Goal: Task Accomplishment & Management: Manage account settings

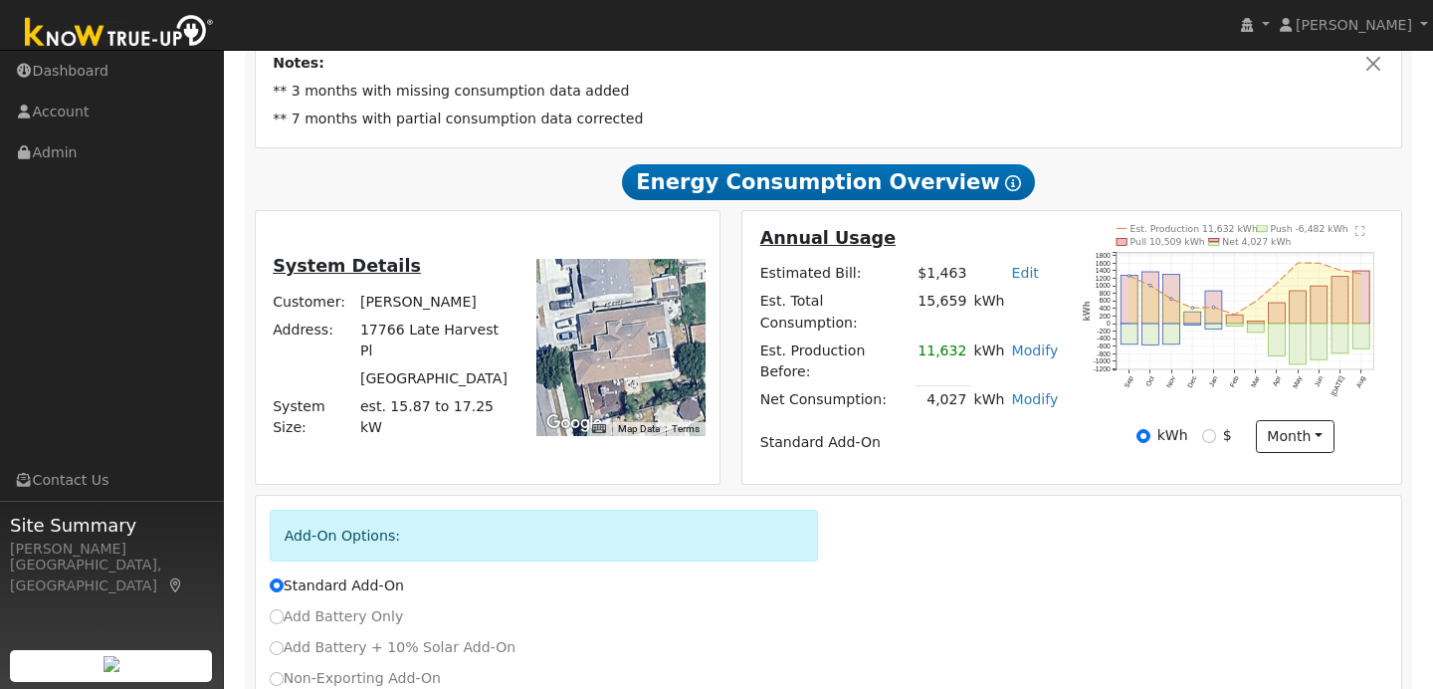
scroll to position [378, 0]
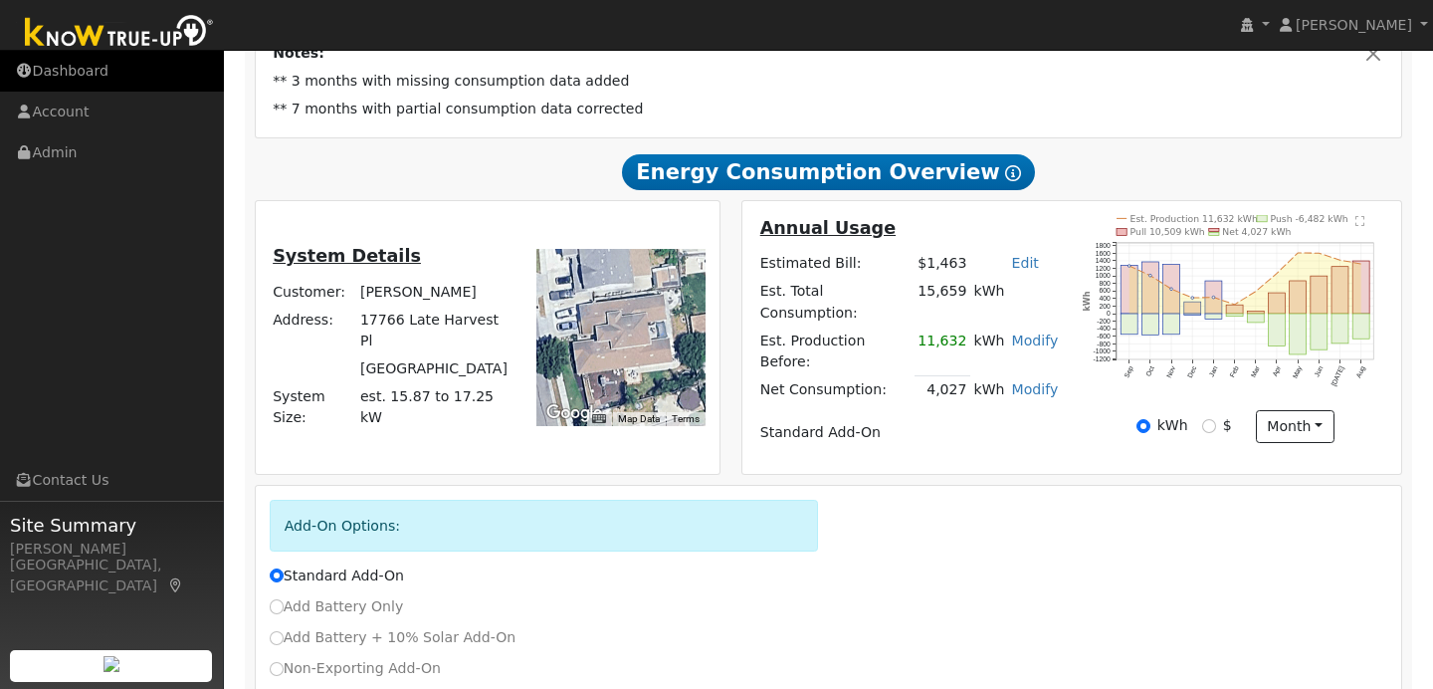
click at [142, 74] on link "Dashboard" at bounding box center [112, 71] width 224 height 41
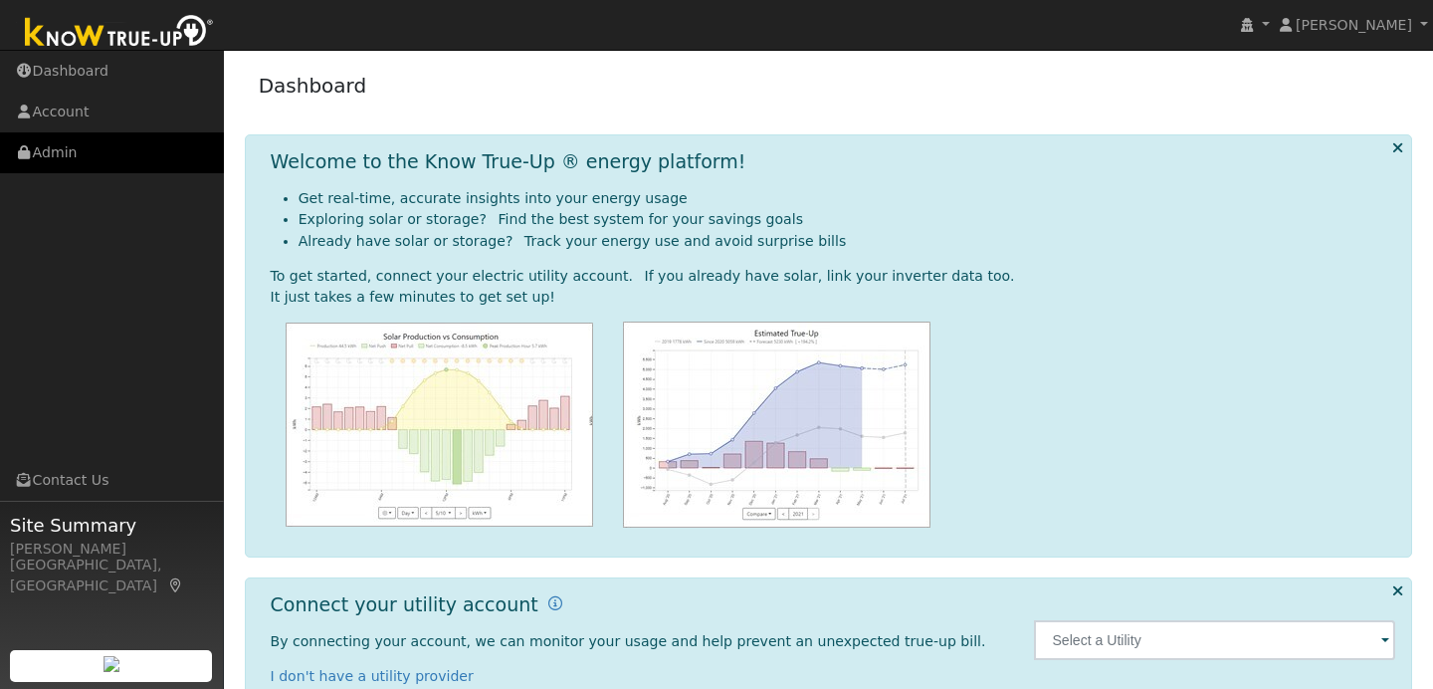
click at [64, 154] on link "Admin" at bounding box center [112, 152] width 224 height 41
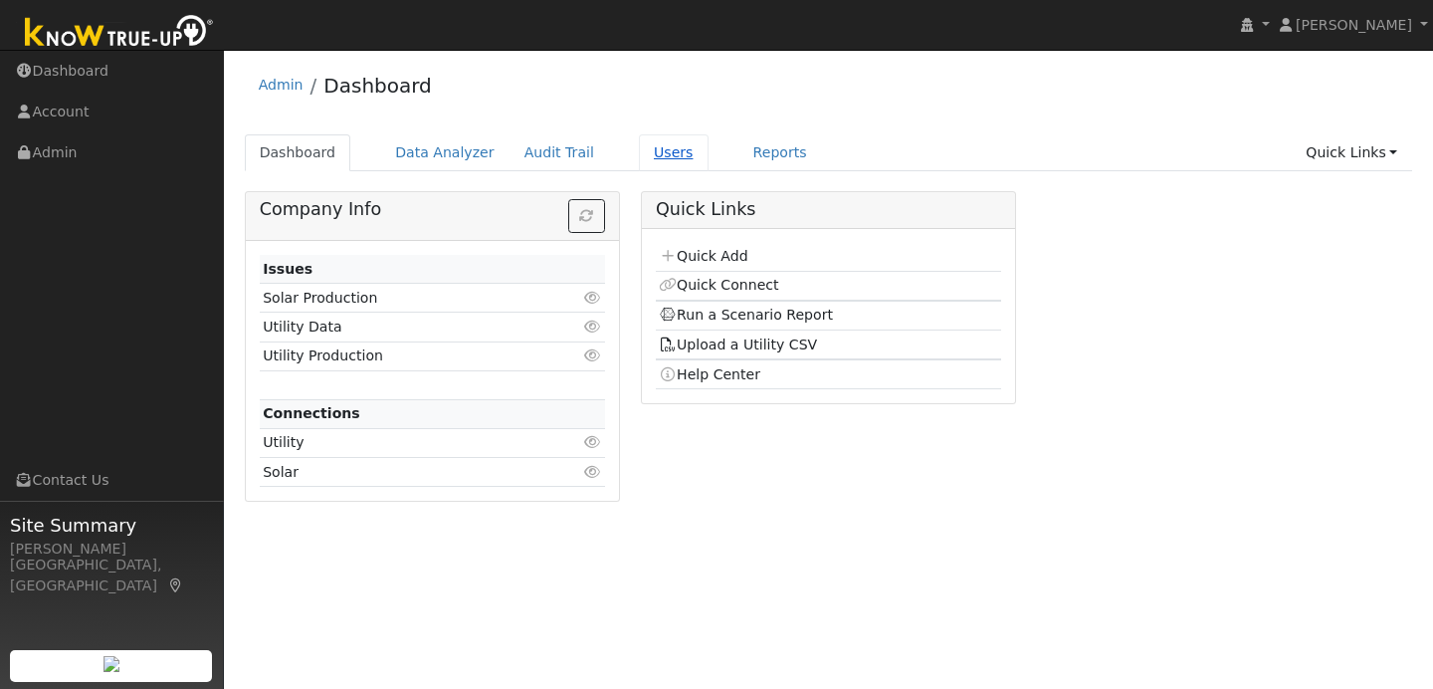
click at [644, 151] on link "Users" at bounding box center [674, 152] width 70 height 37
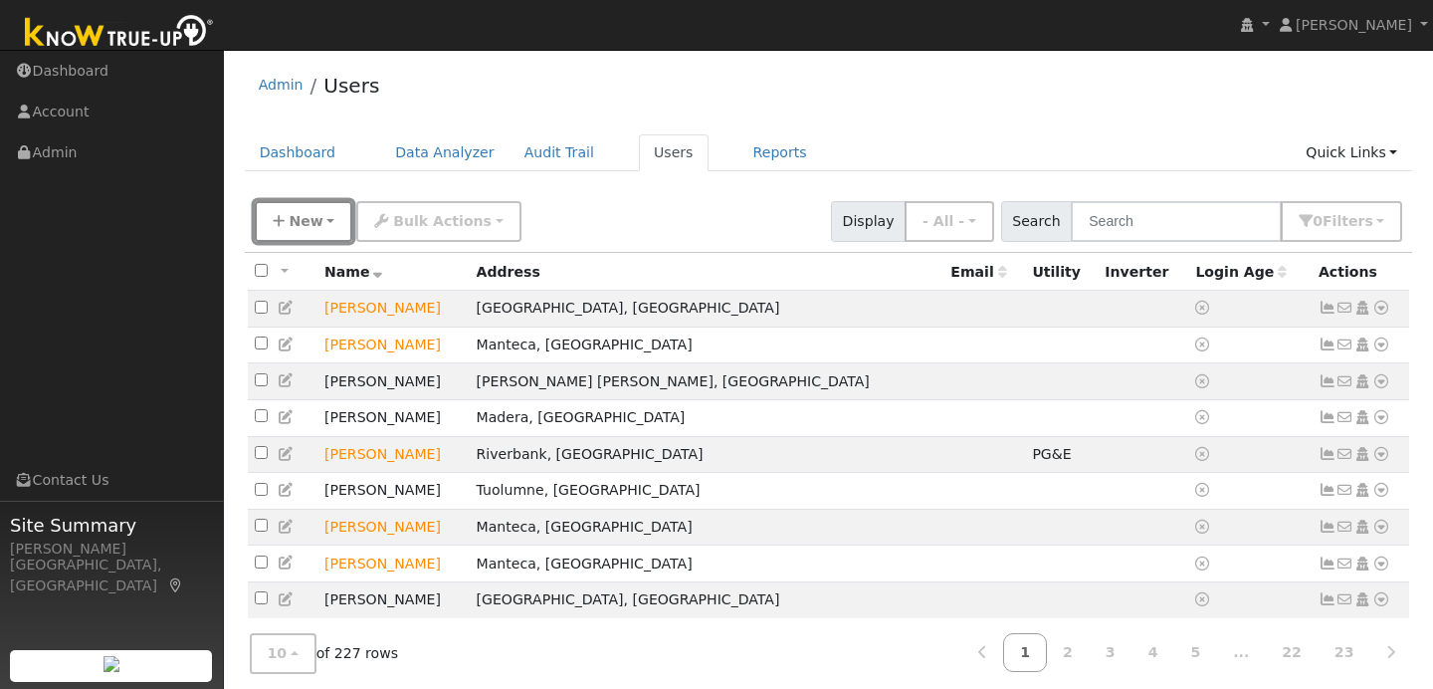
click at [318, 235] on button "New" at bounding box center [304, 221] width 99 height 41
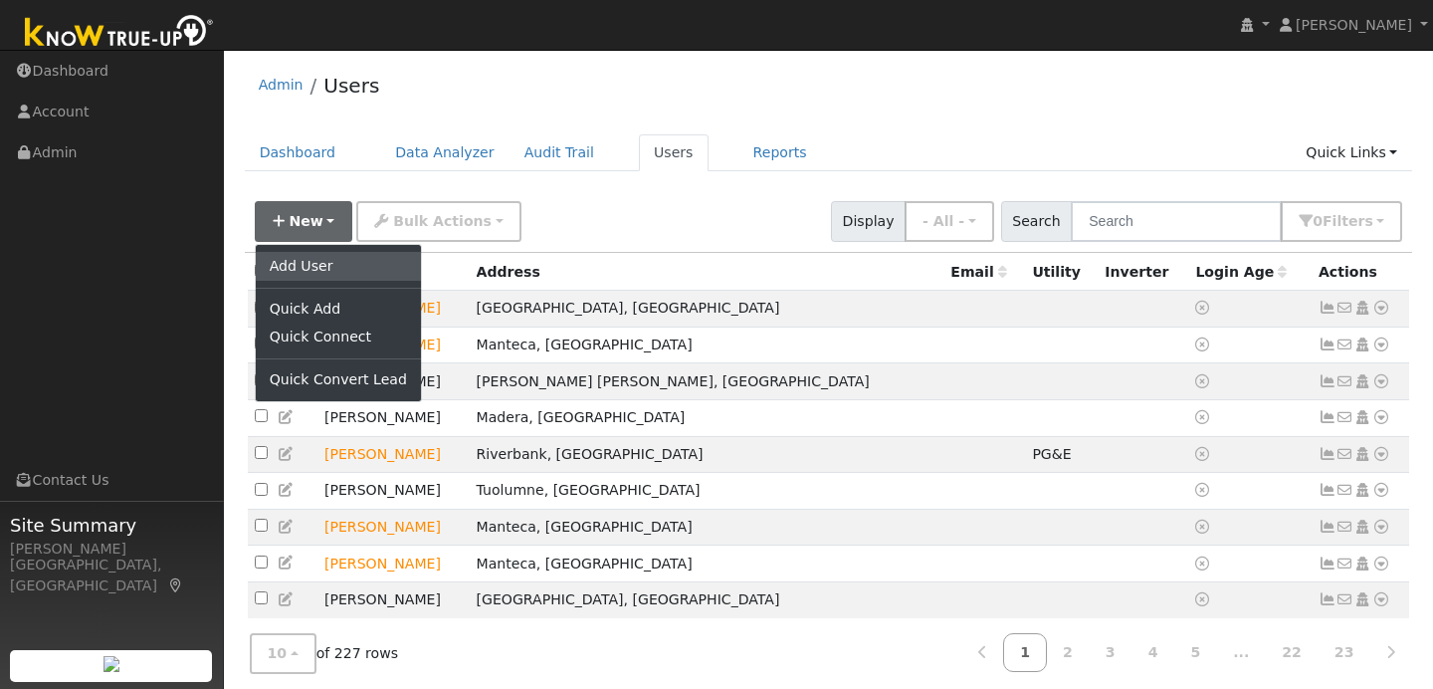
click at [315, 257] on link "Add User" at bounding box center [338, 266] width 165 height 28
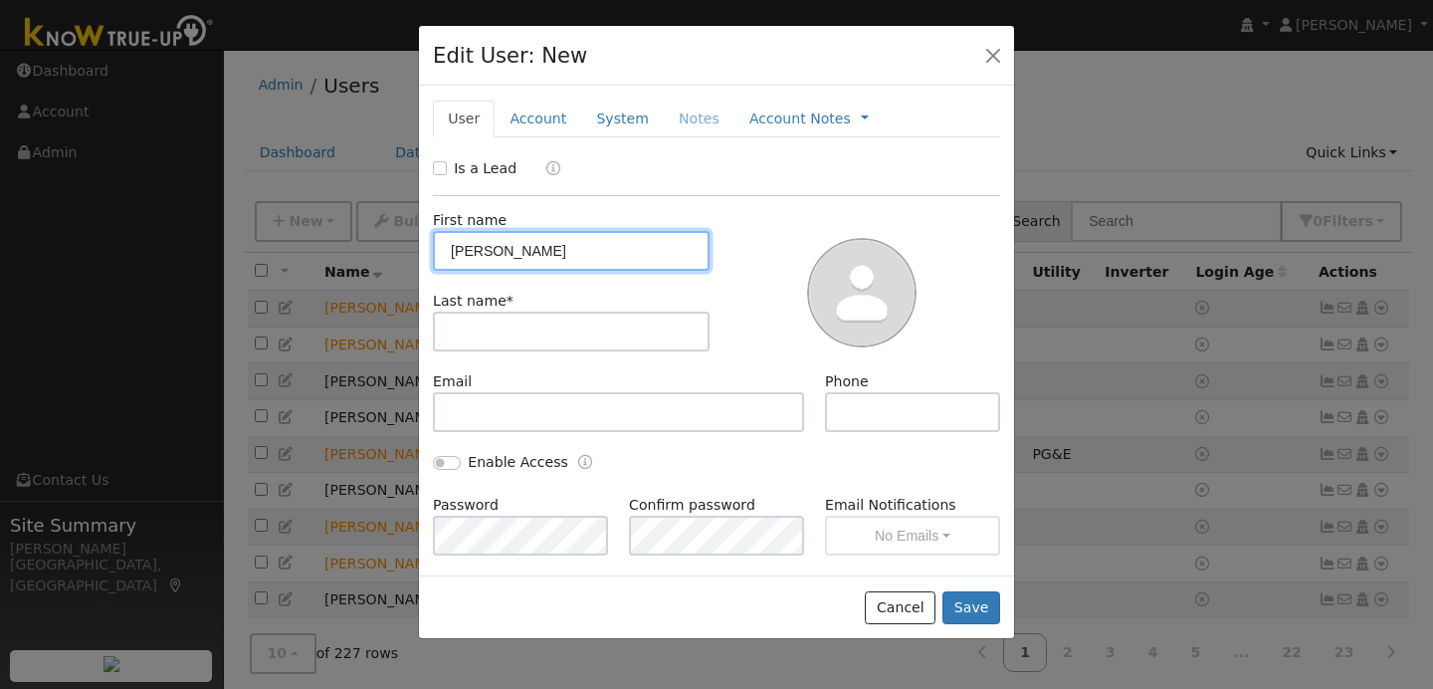
type input "Jose"
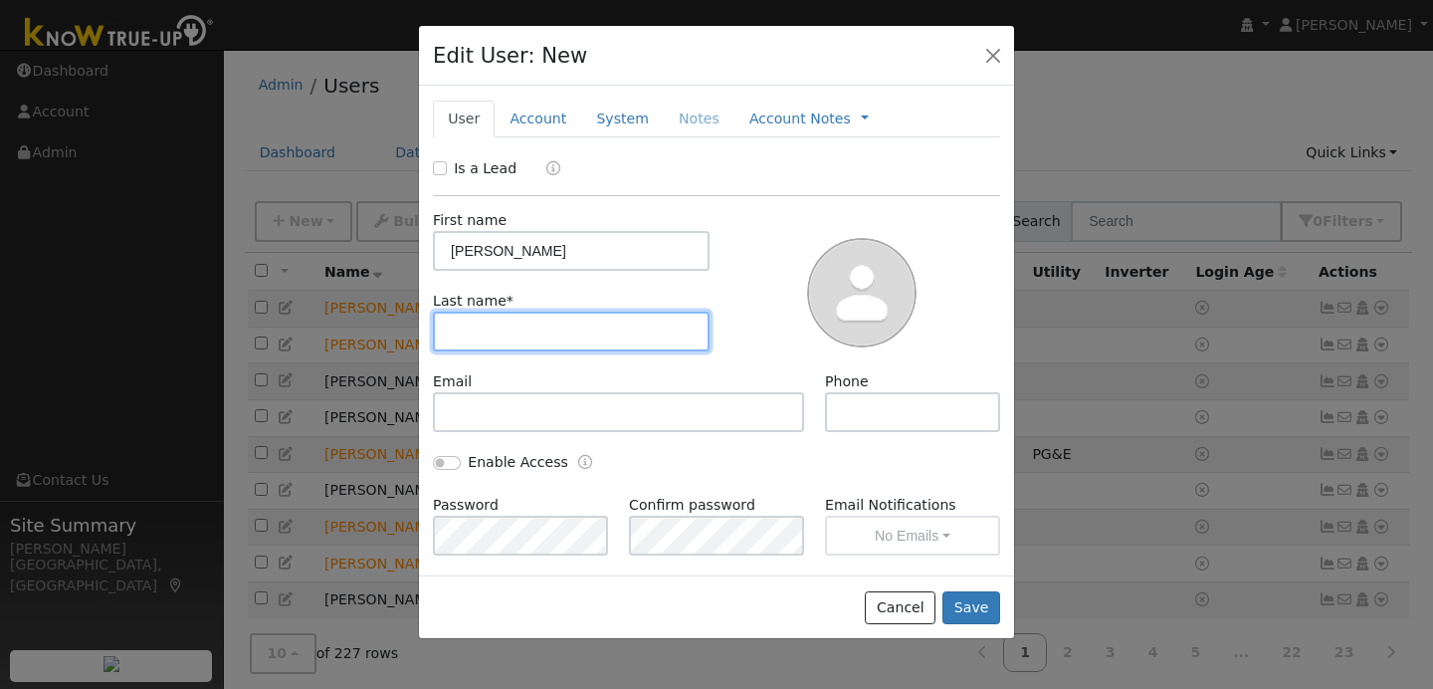
click at [466, 325] on input "text" at bounding box center [571, 331] width 277 height 40
type input "Montesinos"
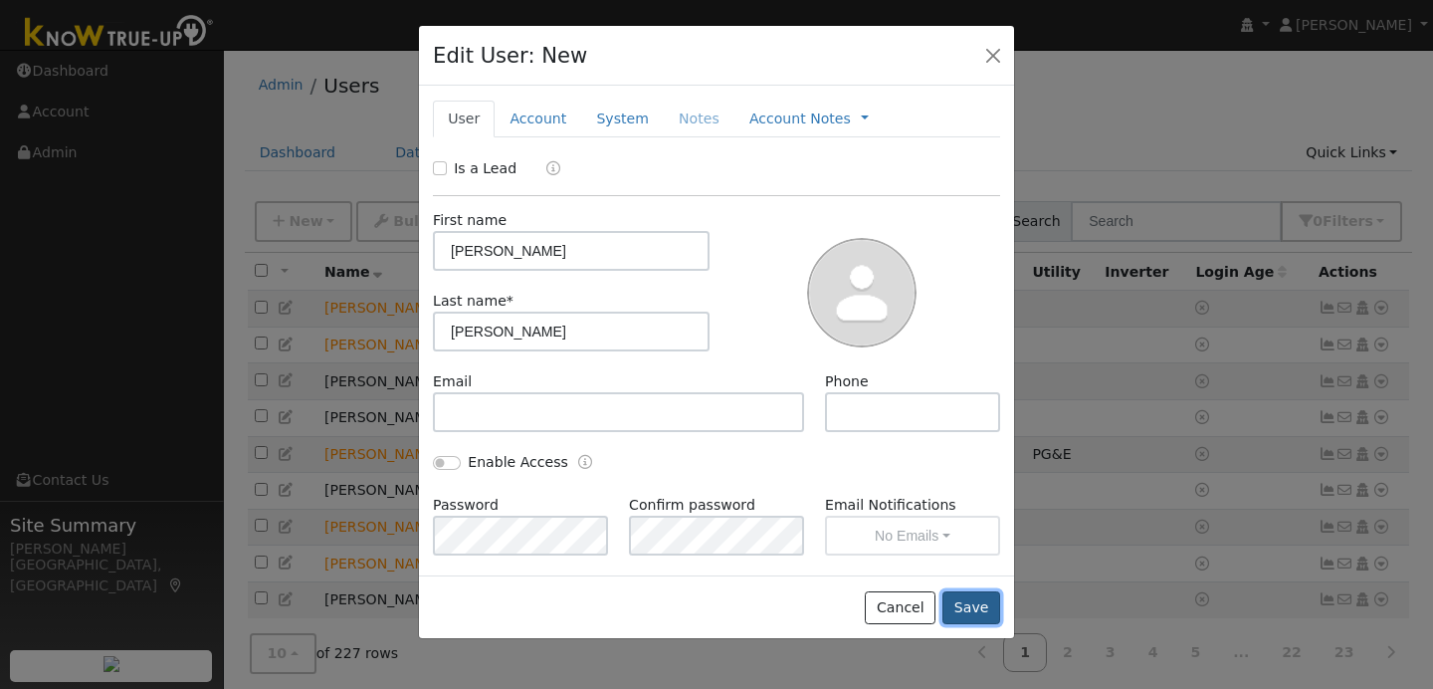
click at [957, 603] on button "Save" at bounding box center [971, 608] width 58 height 34
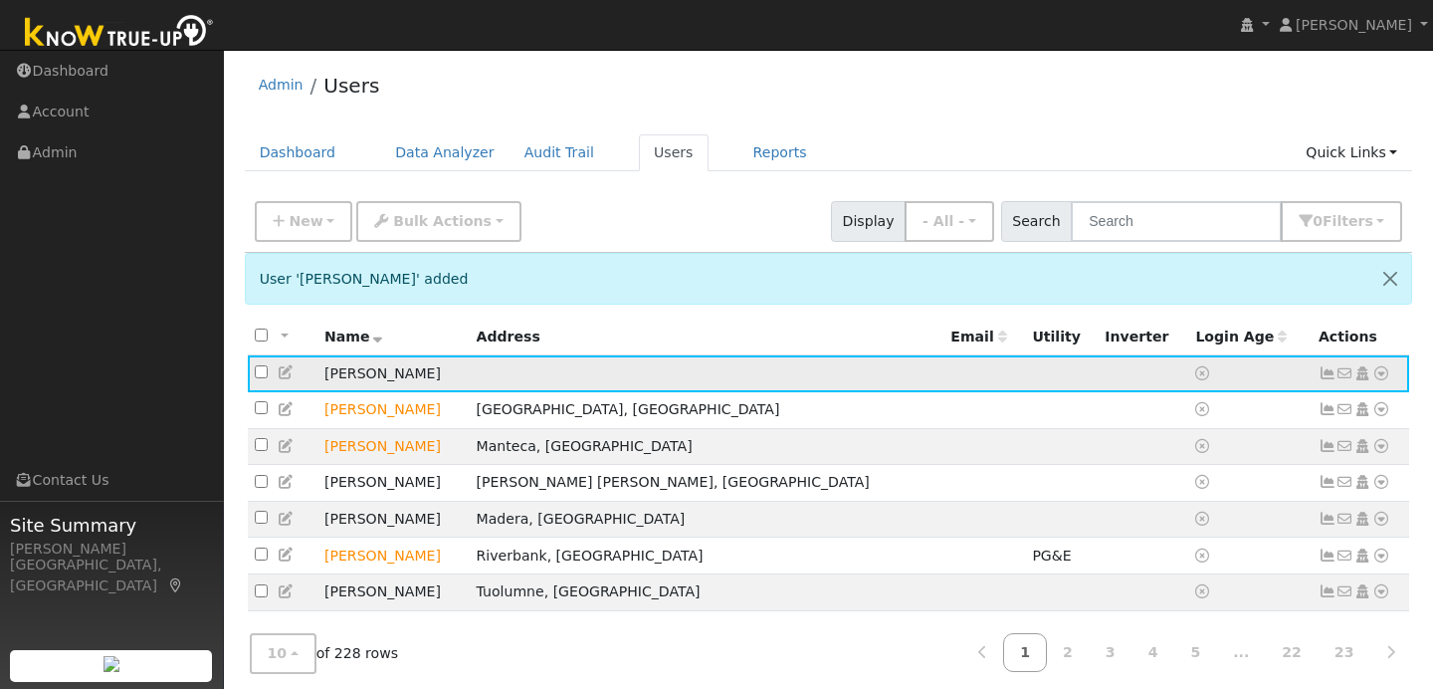
click at [1378, 376] on icon at bounding box center [1381, 373] width 18 height 14
click at [1294, 414] on link "Data Analyzer" at bounding box center [1316, 408] width 144 height 28
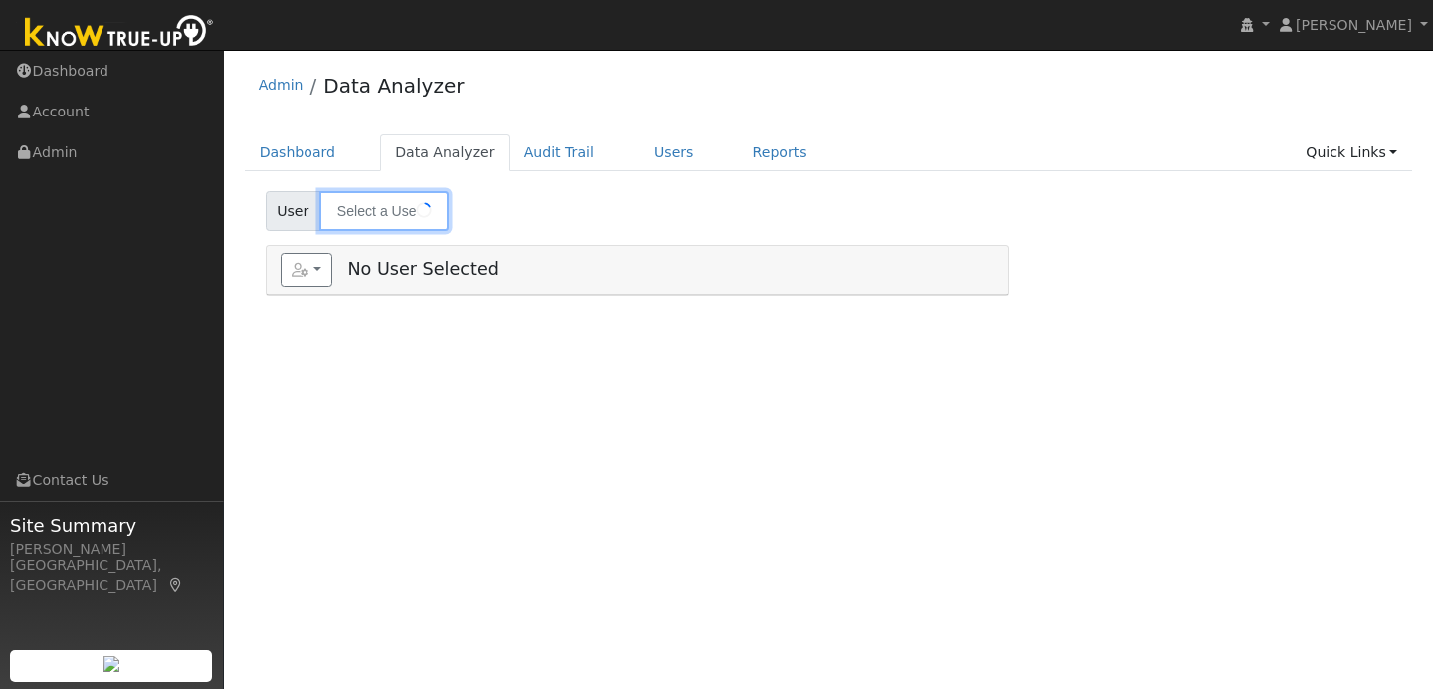
type input "Jose Montesinos"
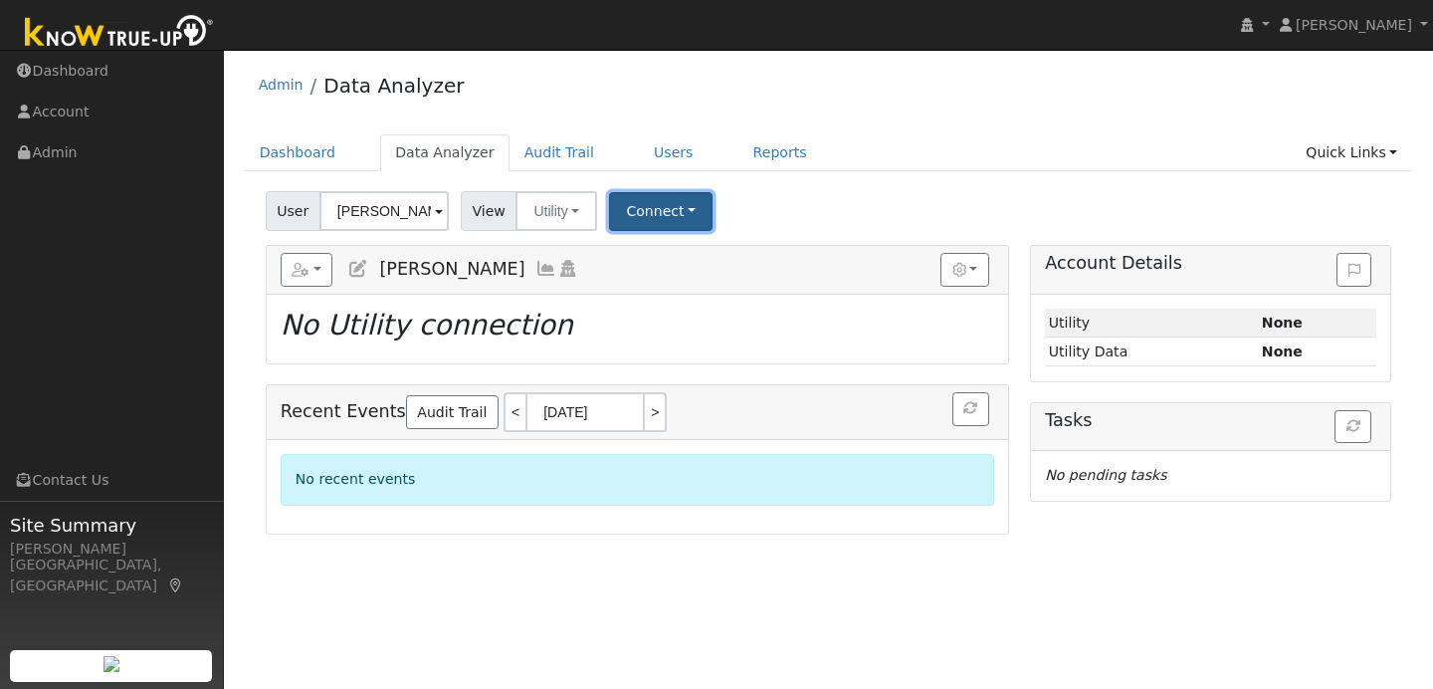
click at [672, 221] on button "Connect" at bounding box center [660, 211] width 103 height 39
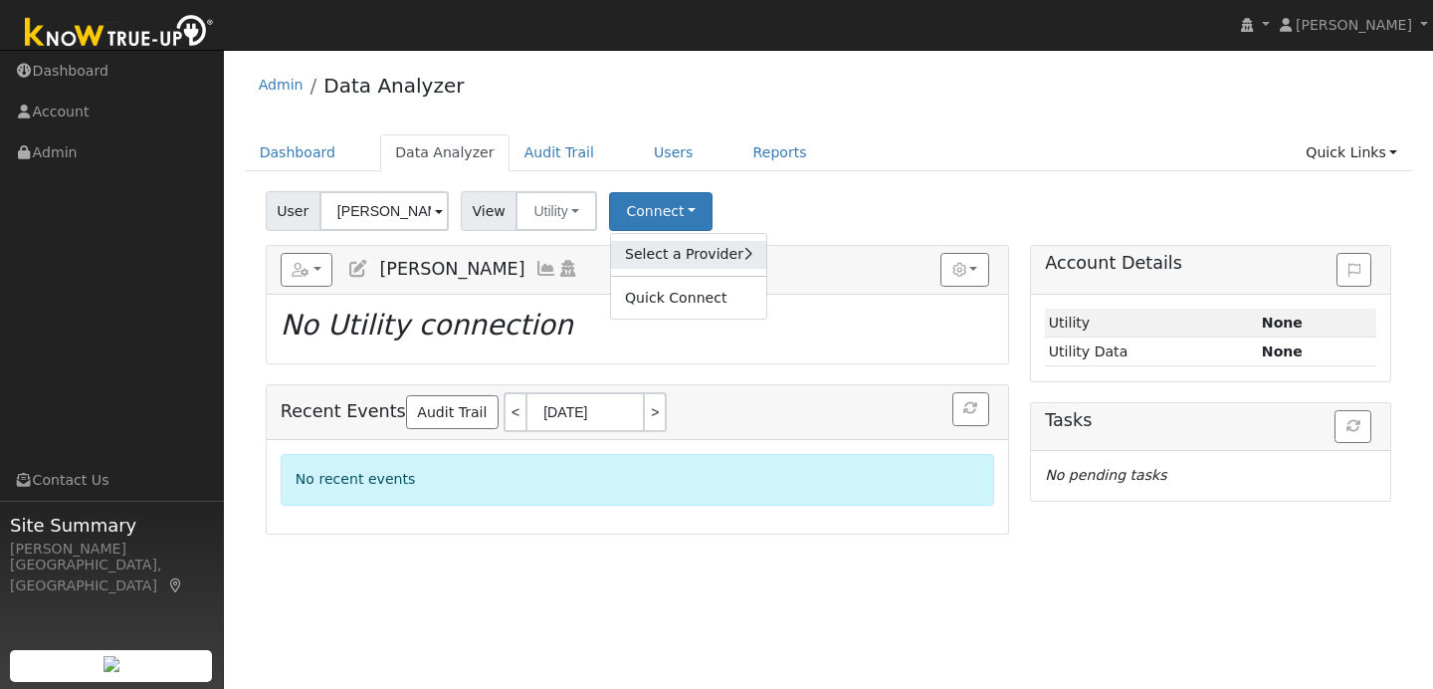
click at [716, 246] on link "Select a Provider" at bounding box center [688, 255] width 155 height 28
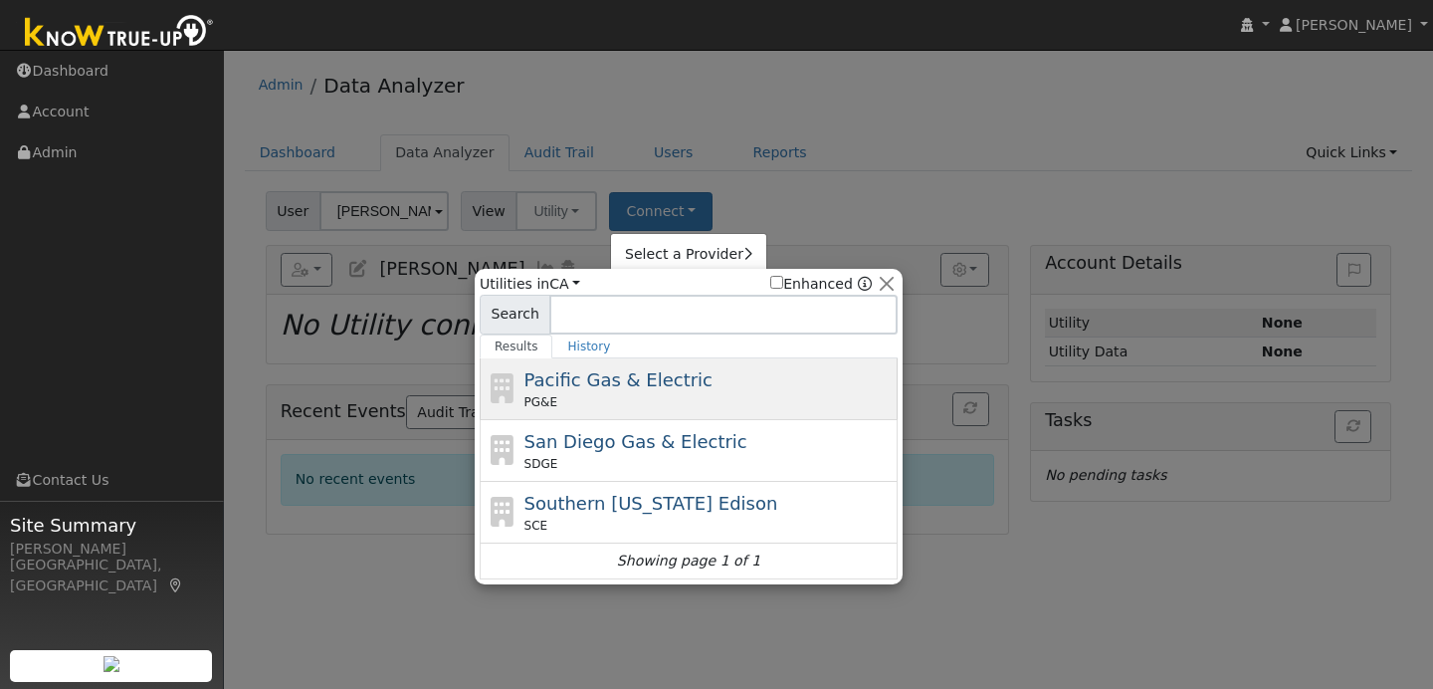
click at [689, 372] on div "Pacific Gas & Electric PG&E" at bounding box center [708, 388] width 369 height 45
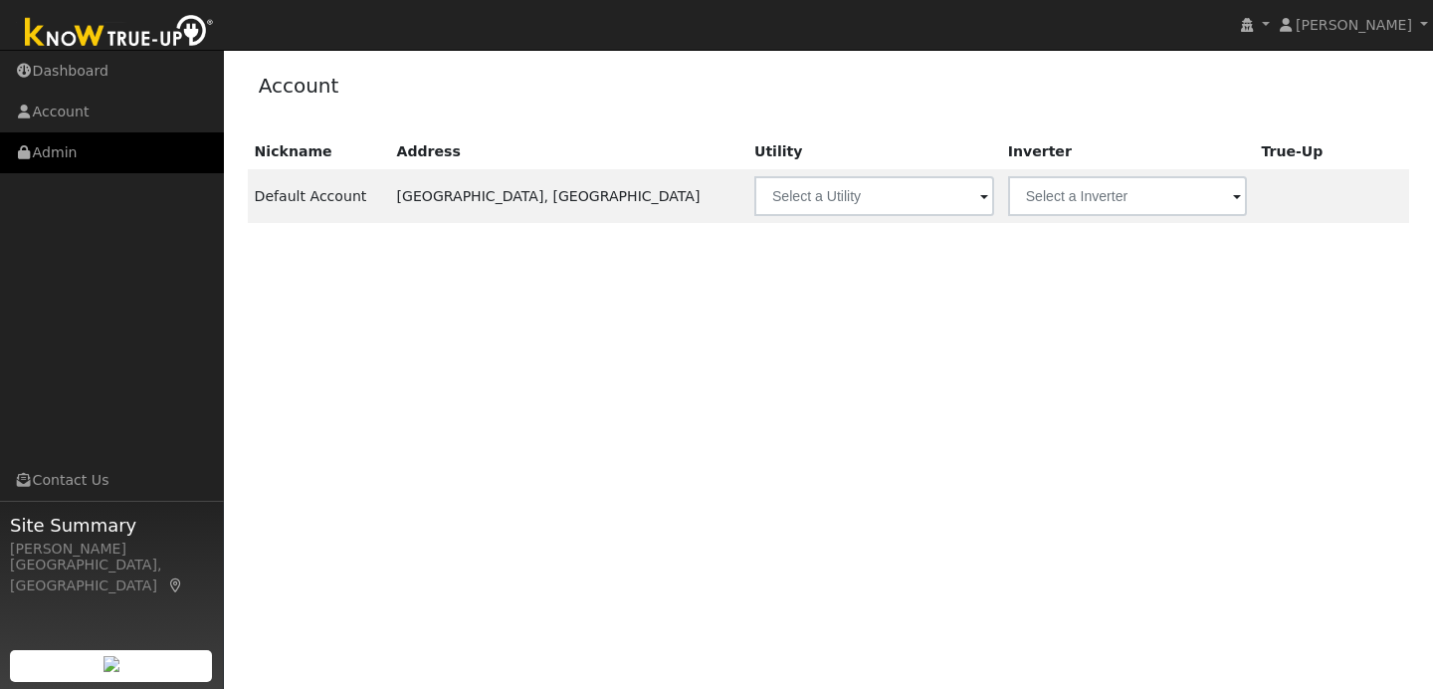
click at [144, 156] on link "Admin" at bounding box center [112, 152] width 224 height 41
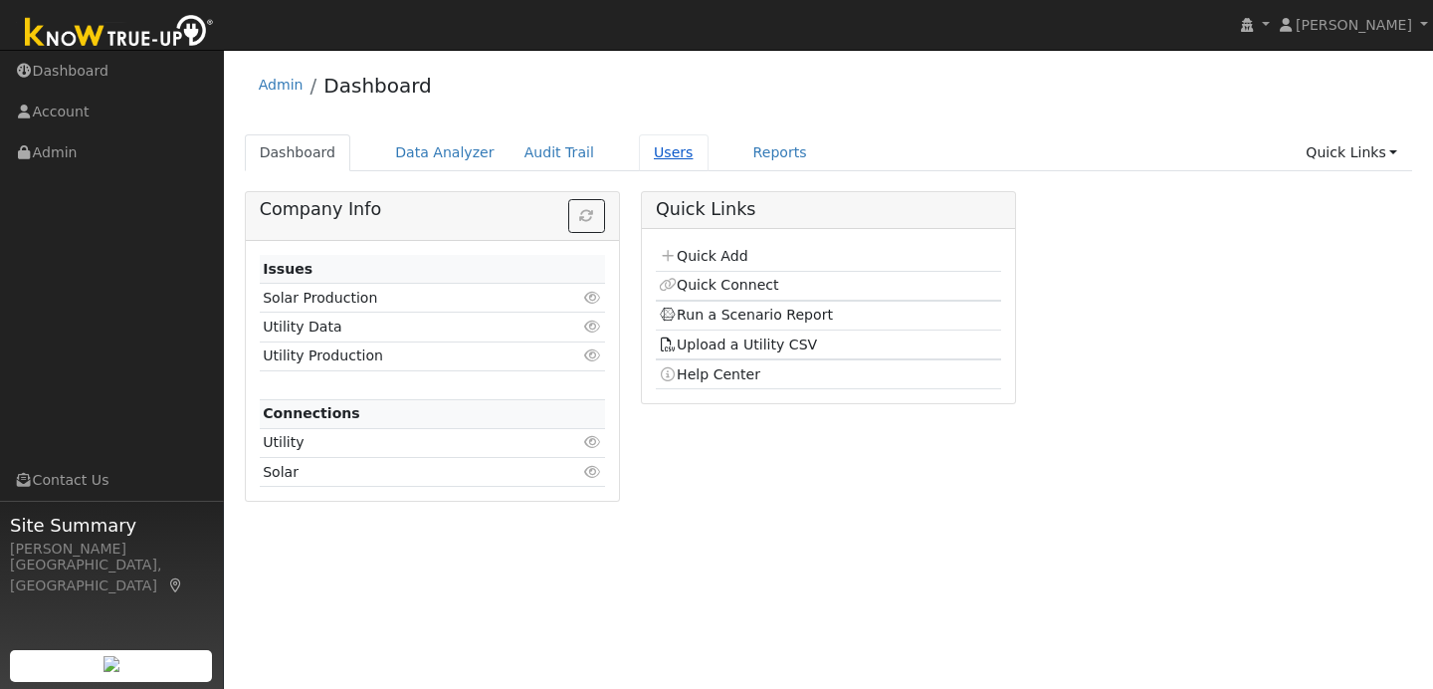
click at [669, 146] on link "Users" at bounding box center [674, 152] width 70 height 37
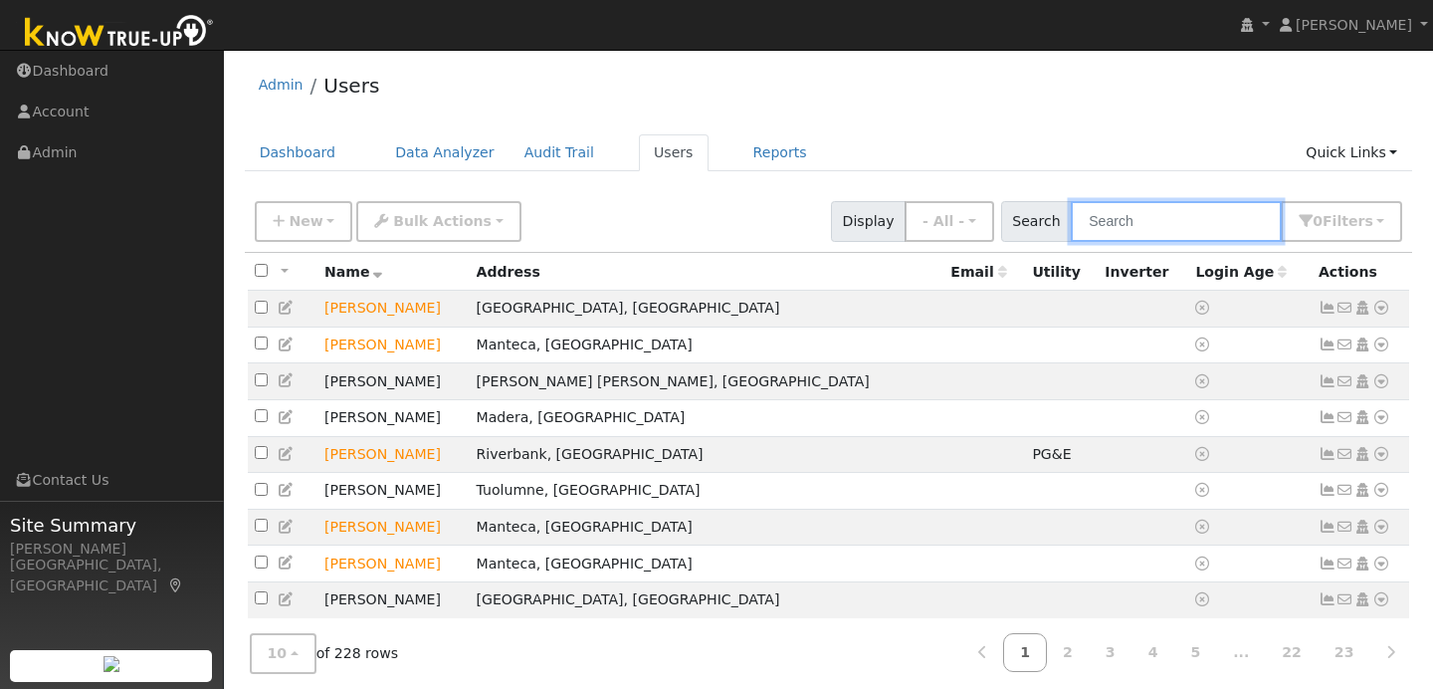
click at [1146, 217] on input "text" at bounding box center [1176, 221] width 211 height 41
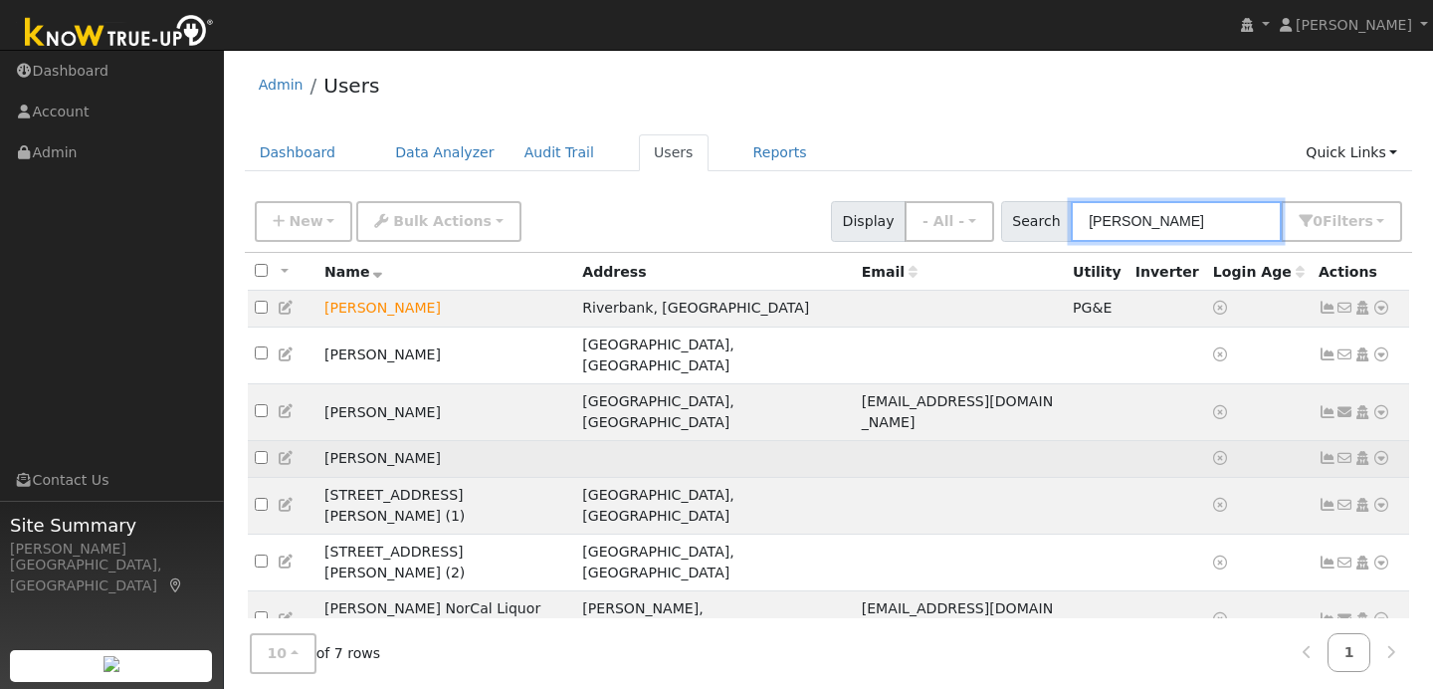
type input "jose"
click at [1380, 451] on icon at bounding box center [1381, 458] width 18 height 14
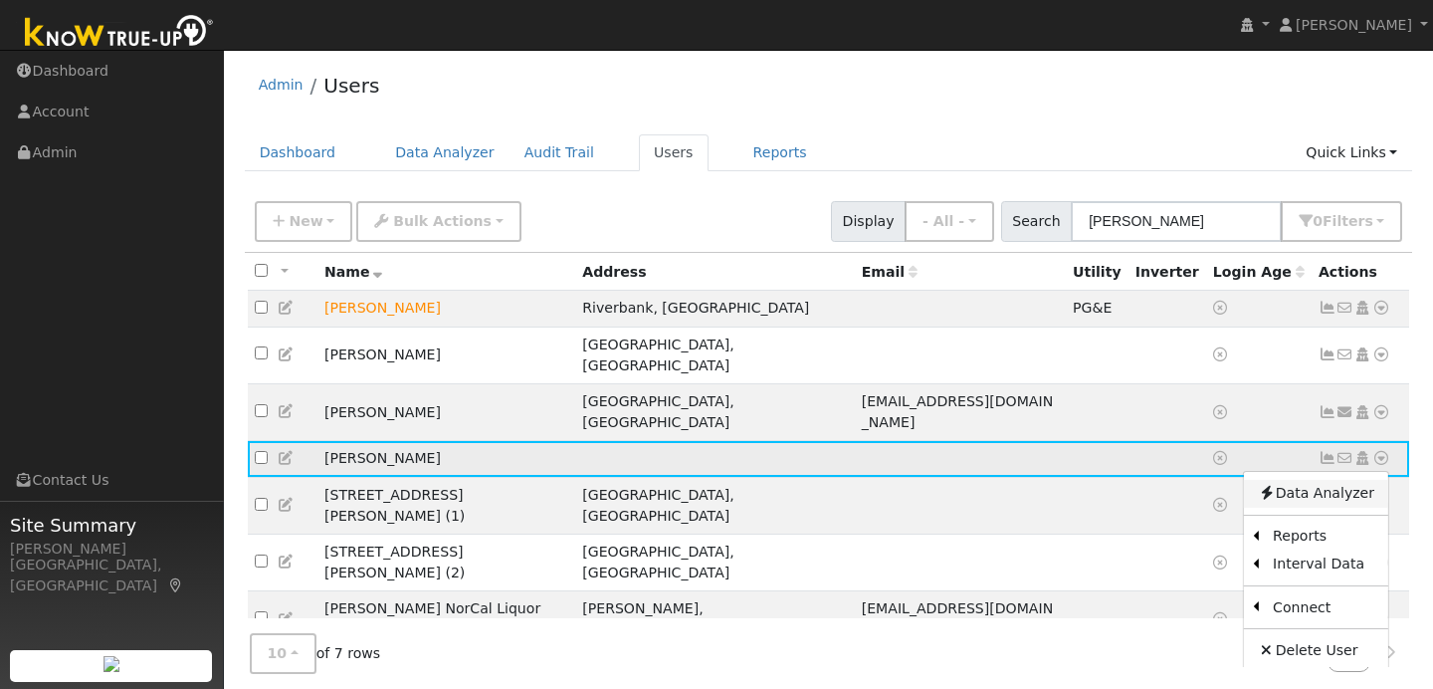
click at [1320, 480] on link "Data Analyzer" at bounding box center [1316, 494] width 144 height 28
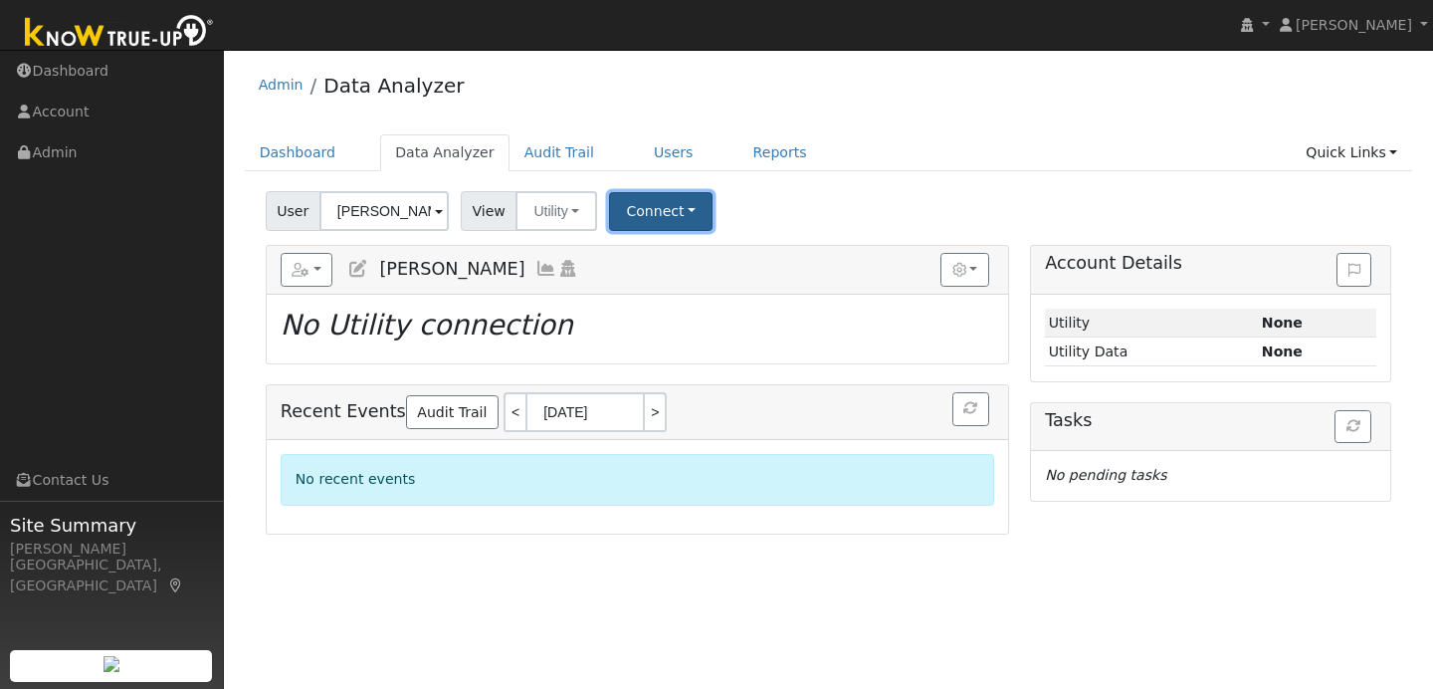
click at [679, 205] on button "Connect" at bounding box center [660, 211] width 103 height 39
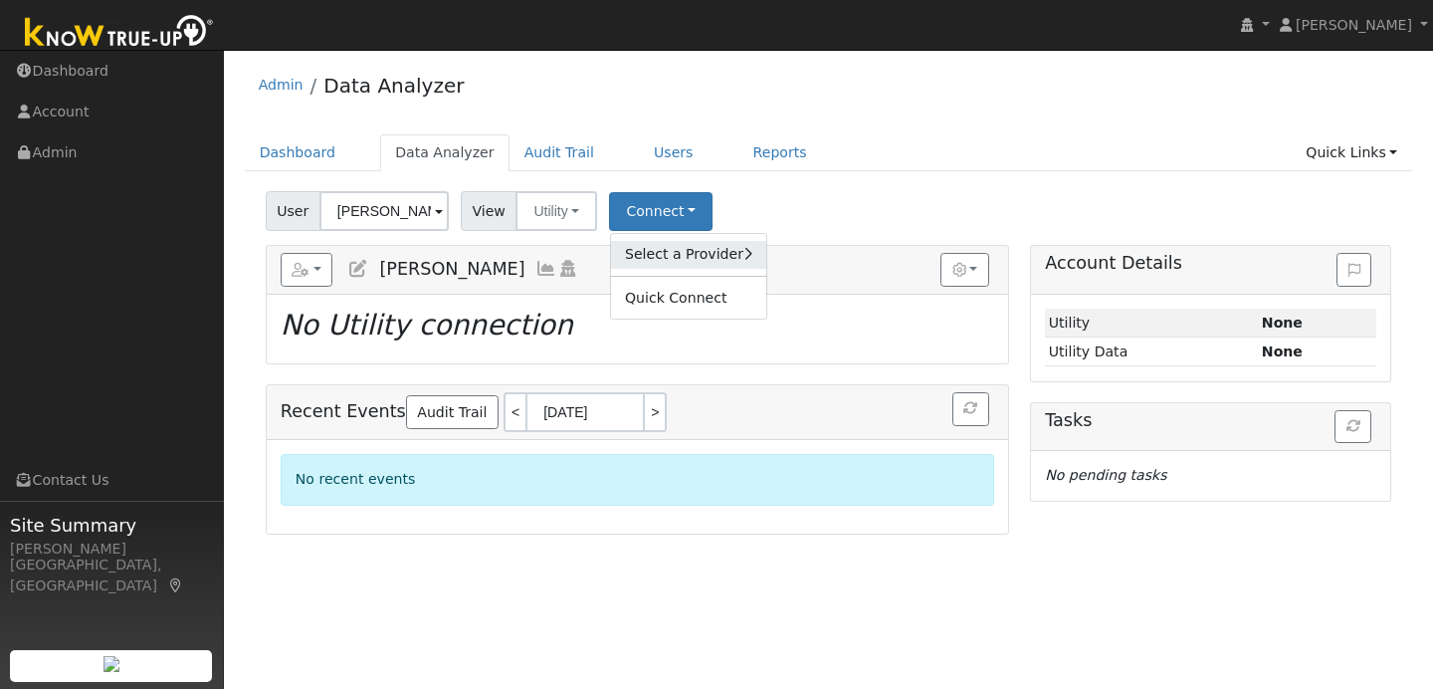
click at [668, 253] on link "Select a Provider" at bounding box center [688, 255] width 155 height 28
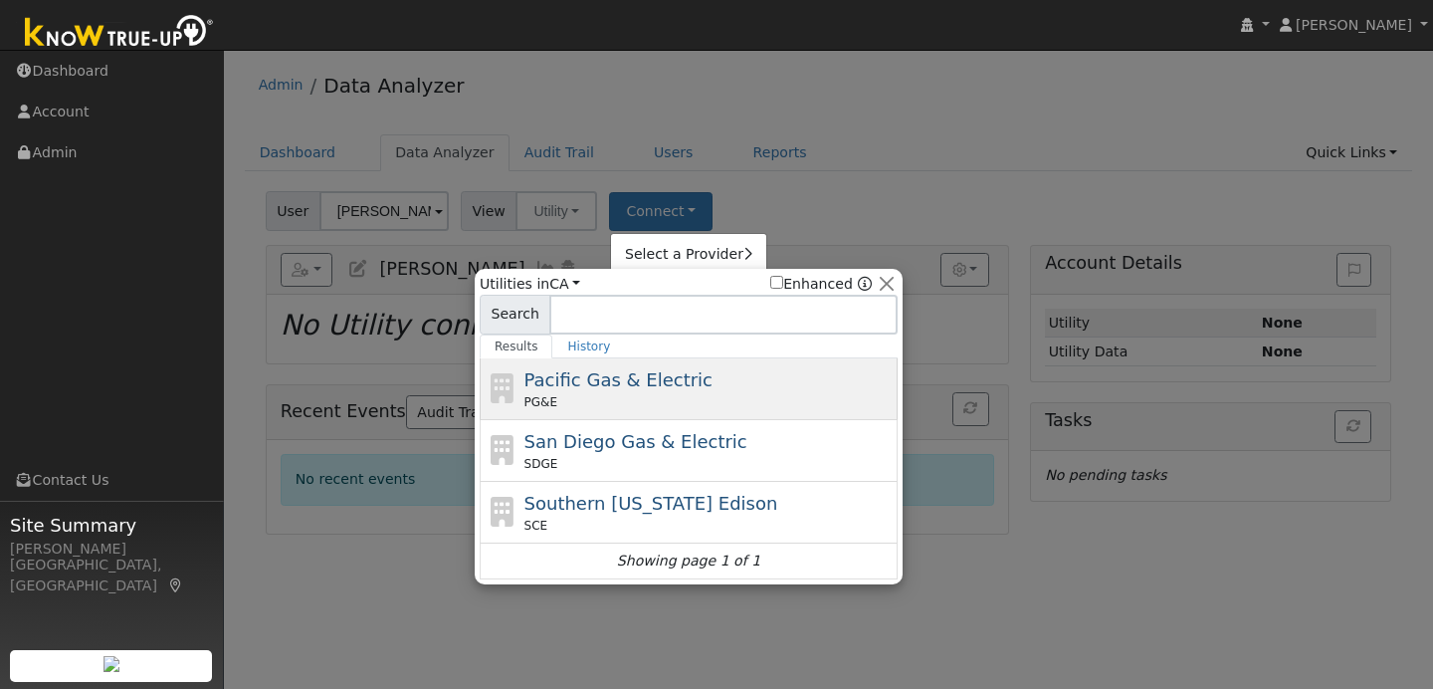
click at [665, 370] on span "Pacific Gas & Electric" at bounding box center [618, 379] width 188 height 21
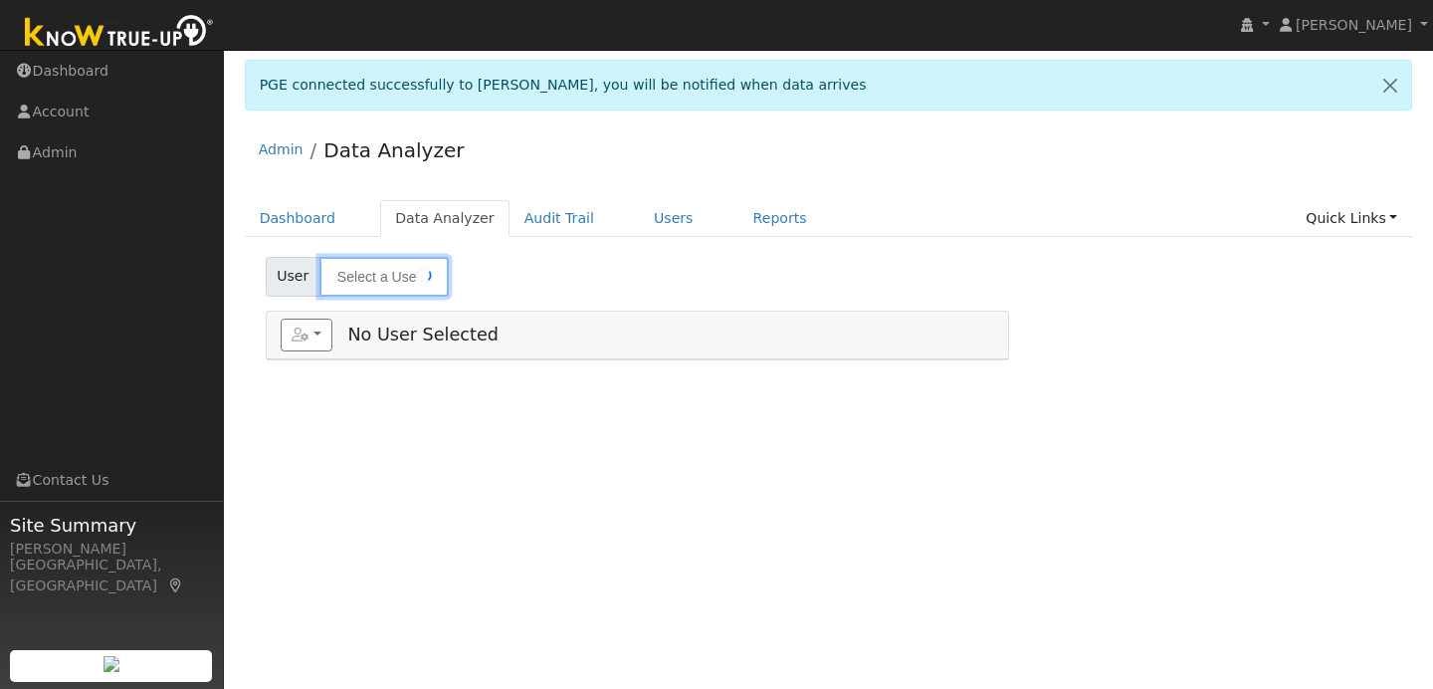
type input "[PERSON_NAME]"
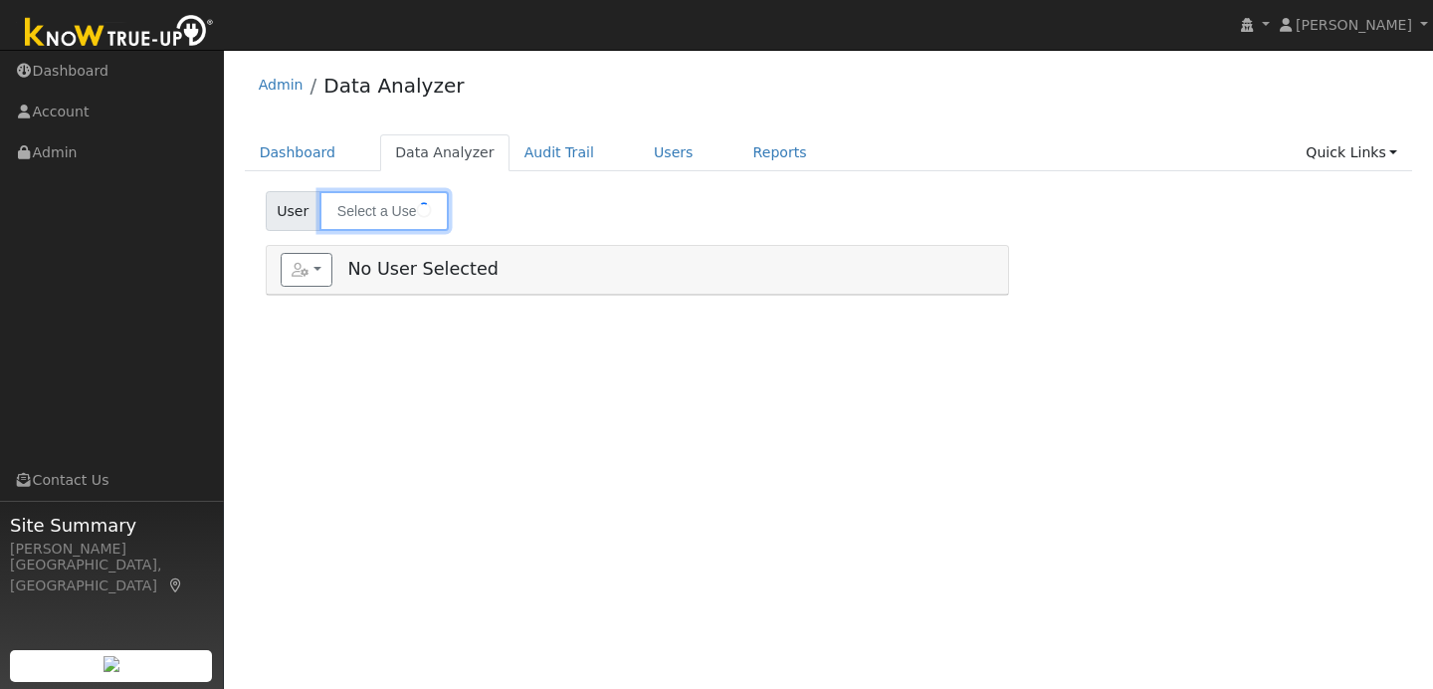
type input "Jose Montesinos"
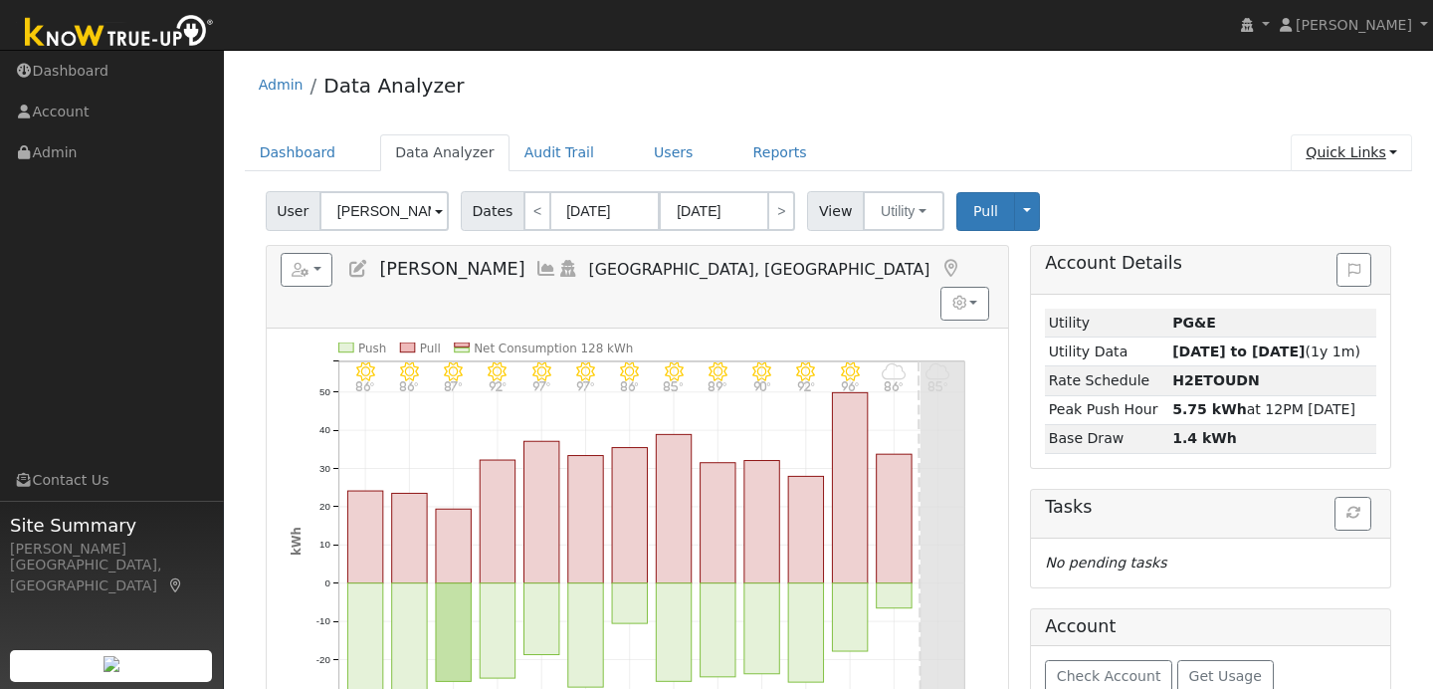
click at [1345, 162] on link "Quick Links" at bounding box center [1351, 152] width 121 height 37
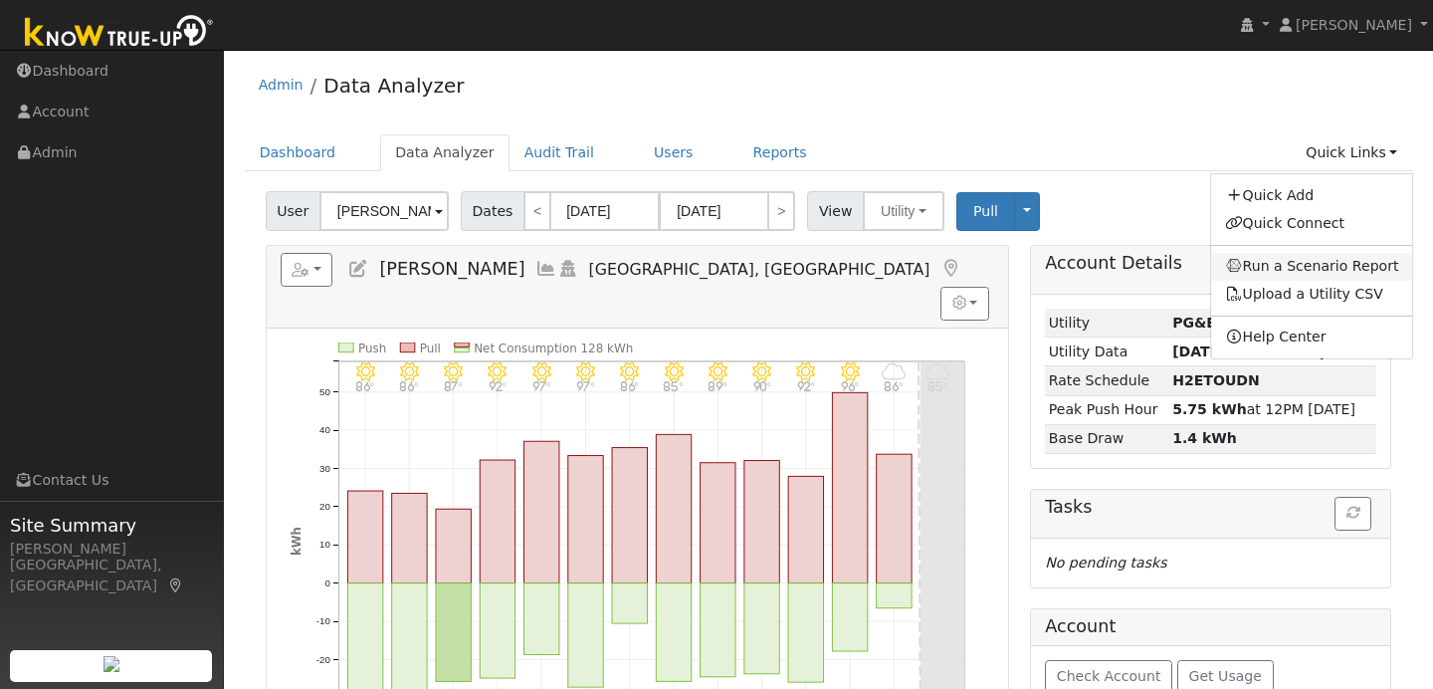
click at [1295, 270] on link "Run a Scenario Report" at bounding box center [1312, 267] width 202 height 28
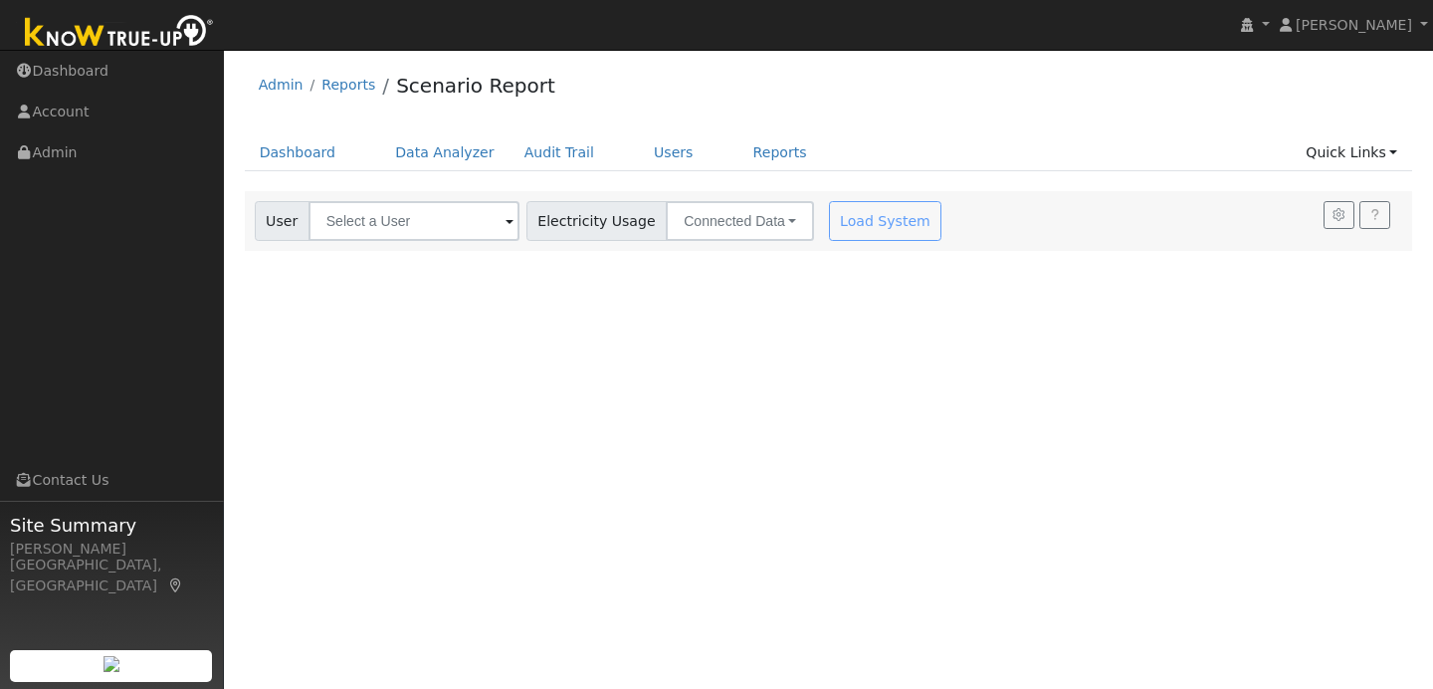
click at [505, 227] on span at bounding box center [509, 222] width 8 height 23
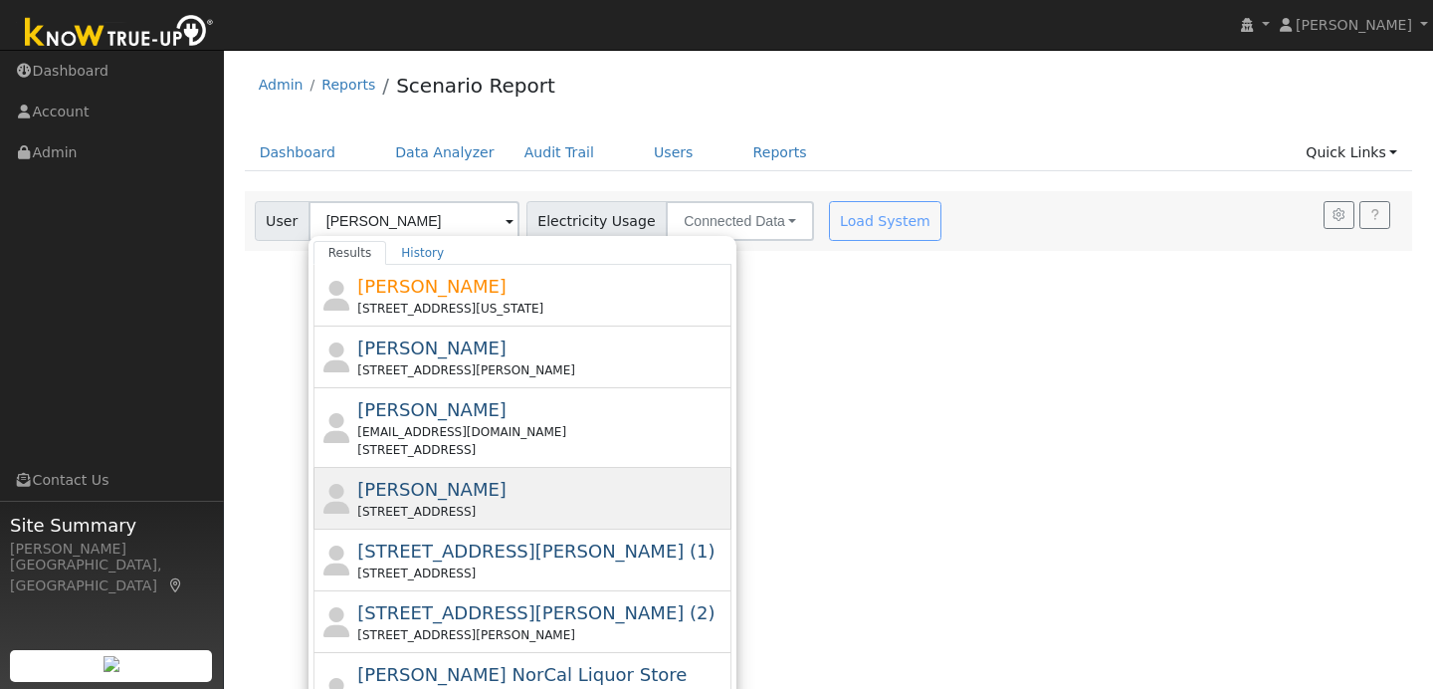
click at [518, 496] on div "[PERSON_NAME] [STREET_ADDRESS]" at bounding box center [541, 498] width 369 height 45
type input "[PERSON_NAME]"
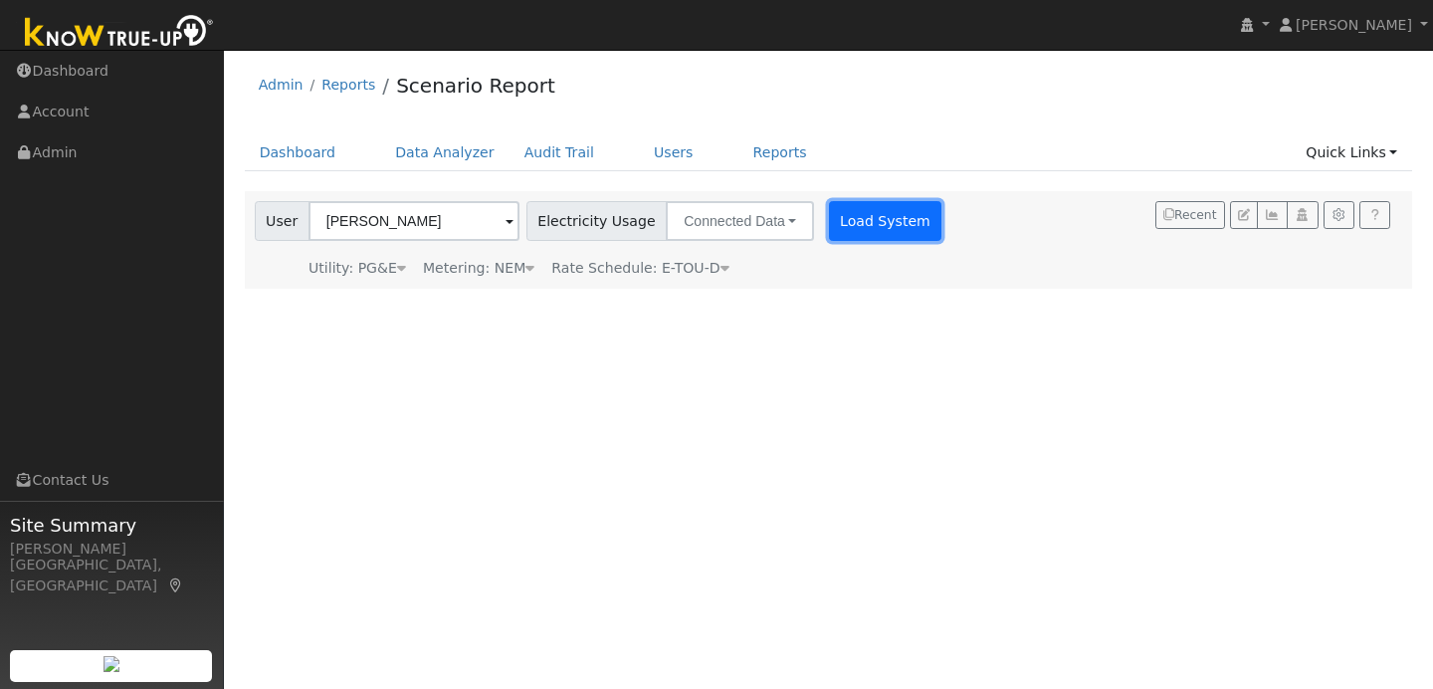
click at [859, 224] on button "Load System" at bounding box center [885, 221] width 113 height 40
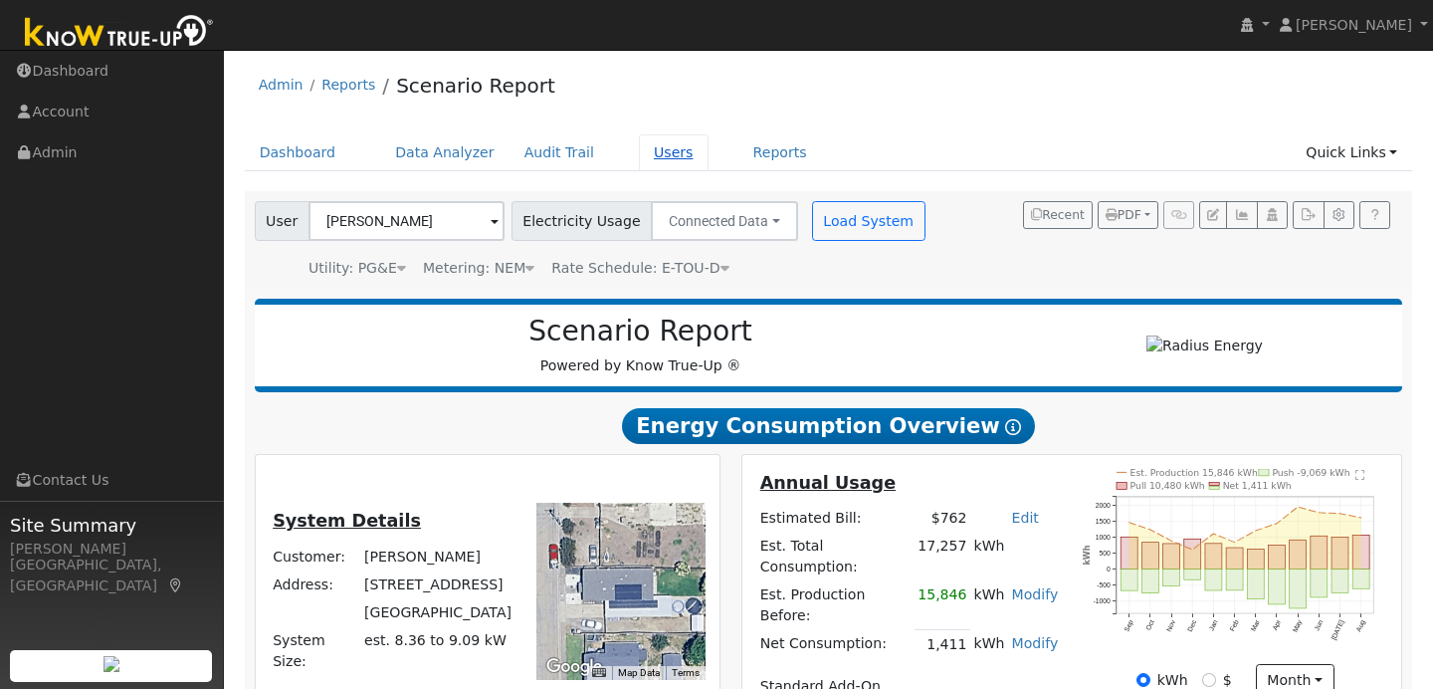
click at [639, 160] on link "Users" at bounding box center [674, 152] width 70 height 37
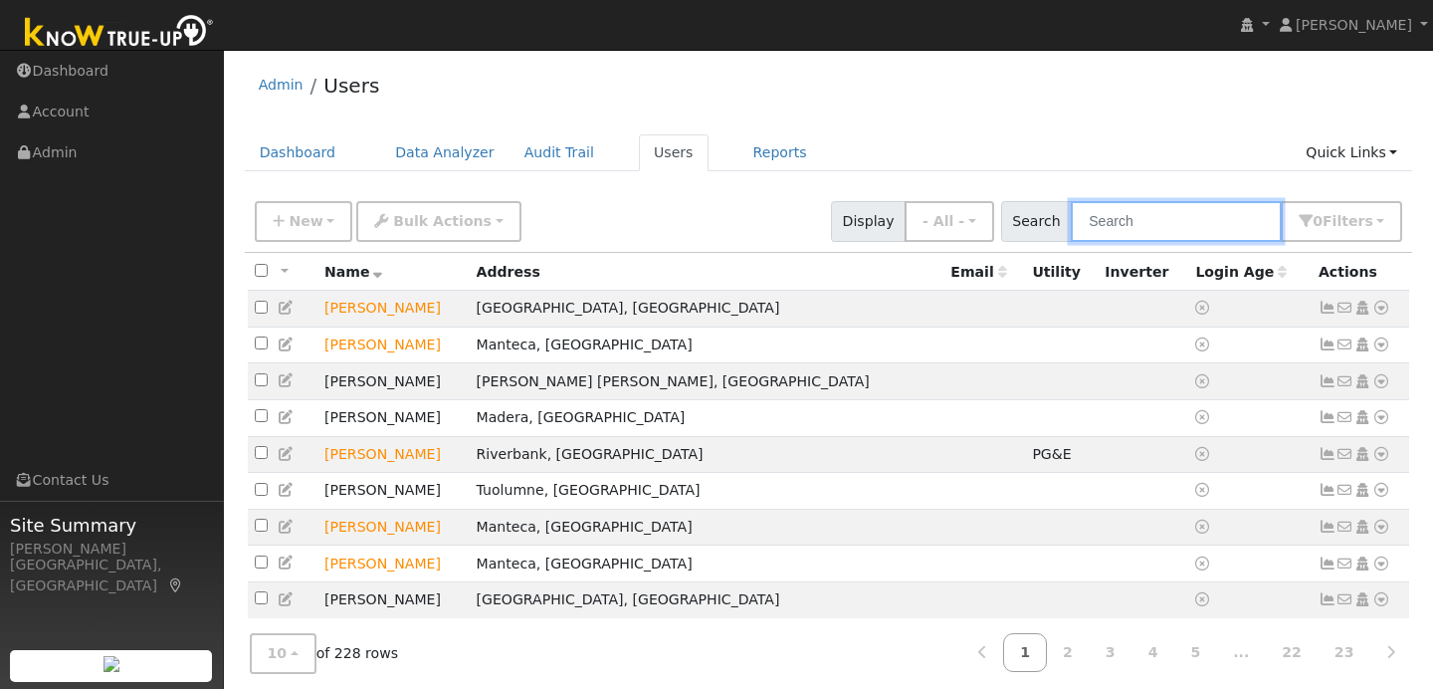
click at [1127, 225] on input "text" at bounding box center [1176, 221] width 211 height 41
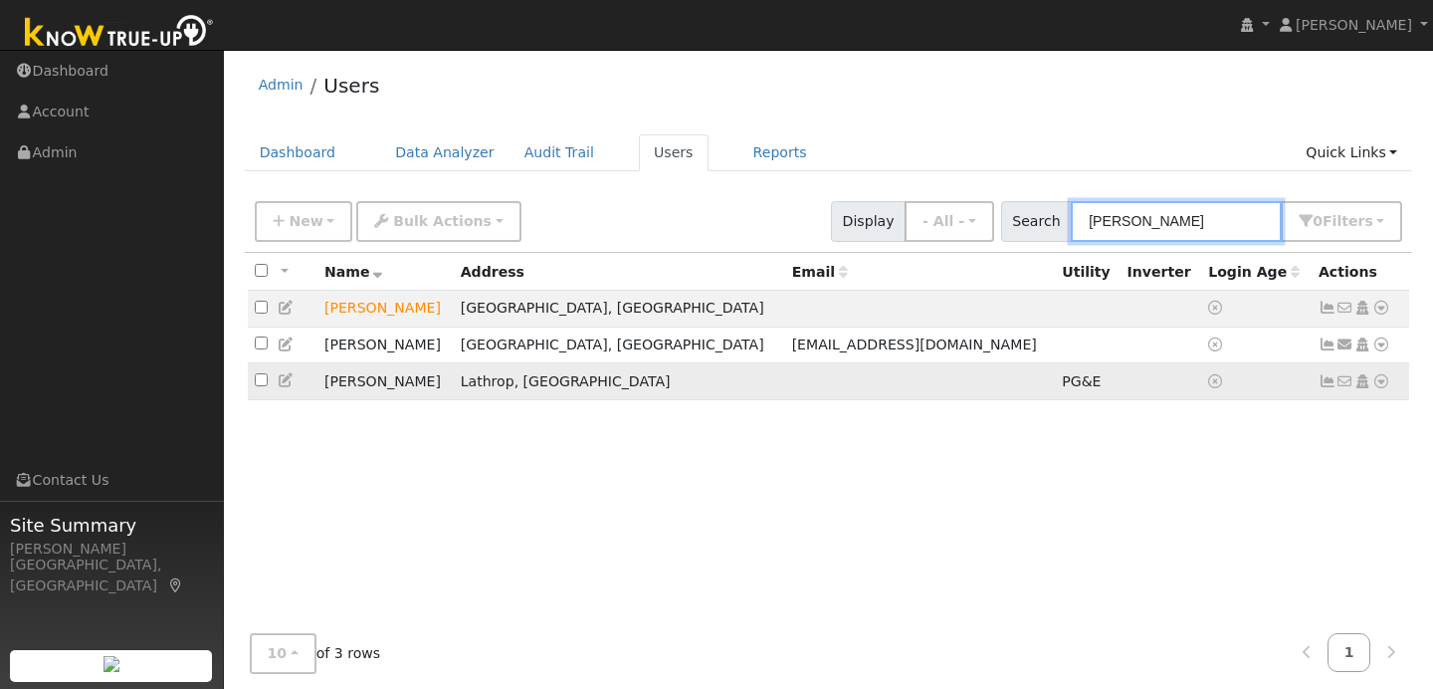
type input "smith"
click at [1377, 388] on icon at bounding box center [1381, 381] width 18 height 14
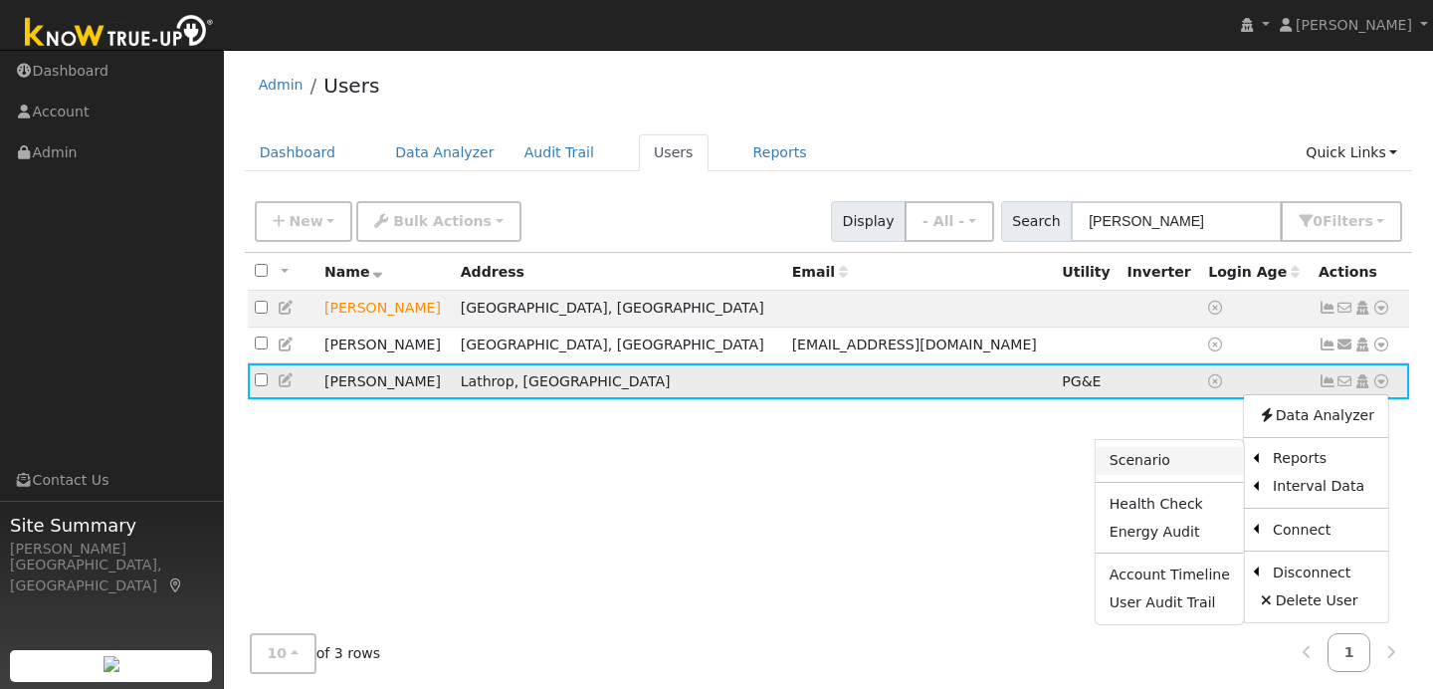
click at [1216, 469] on link "Scenario" at bounding box center [1170, 461] width 148 height 28
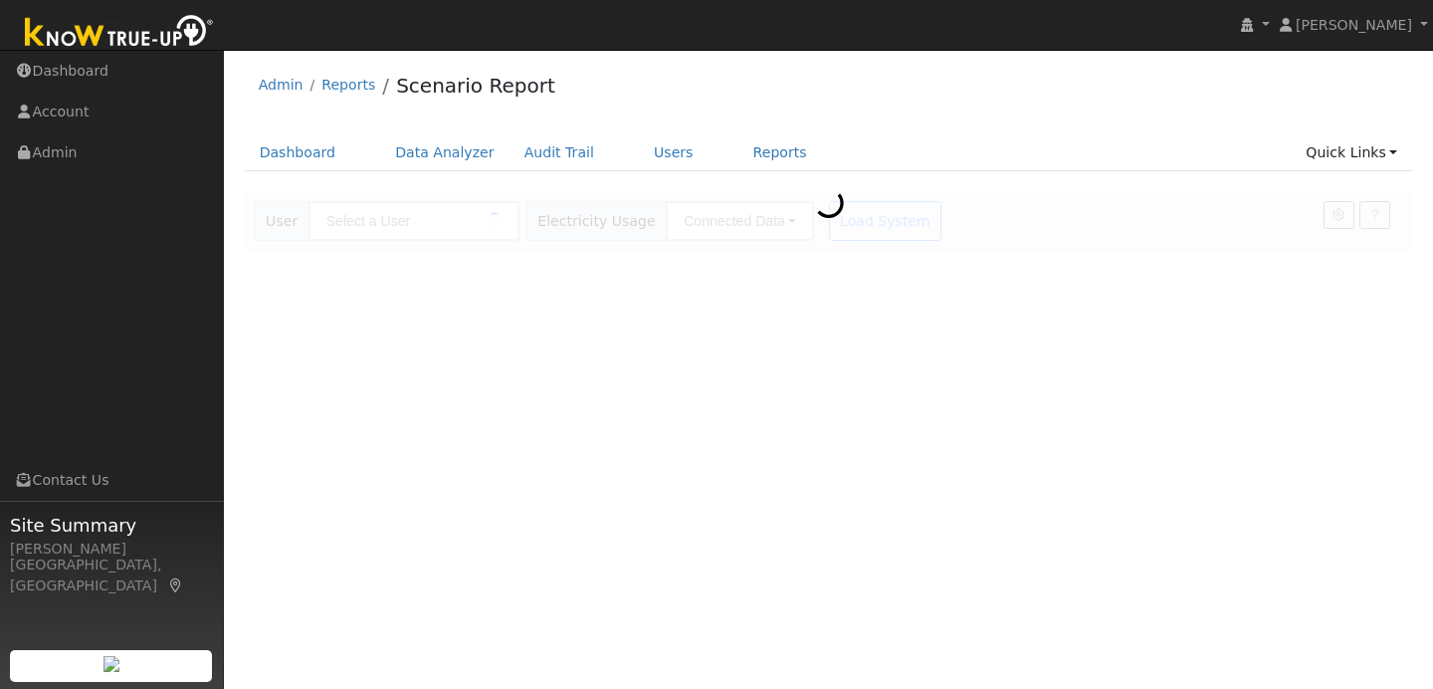
type input "[PERSON_NAME]"
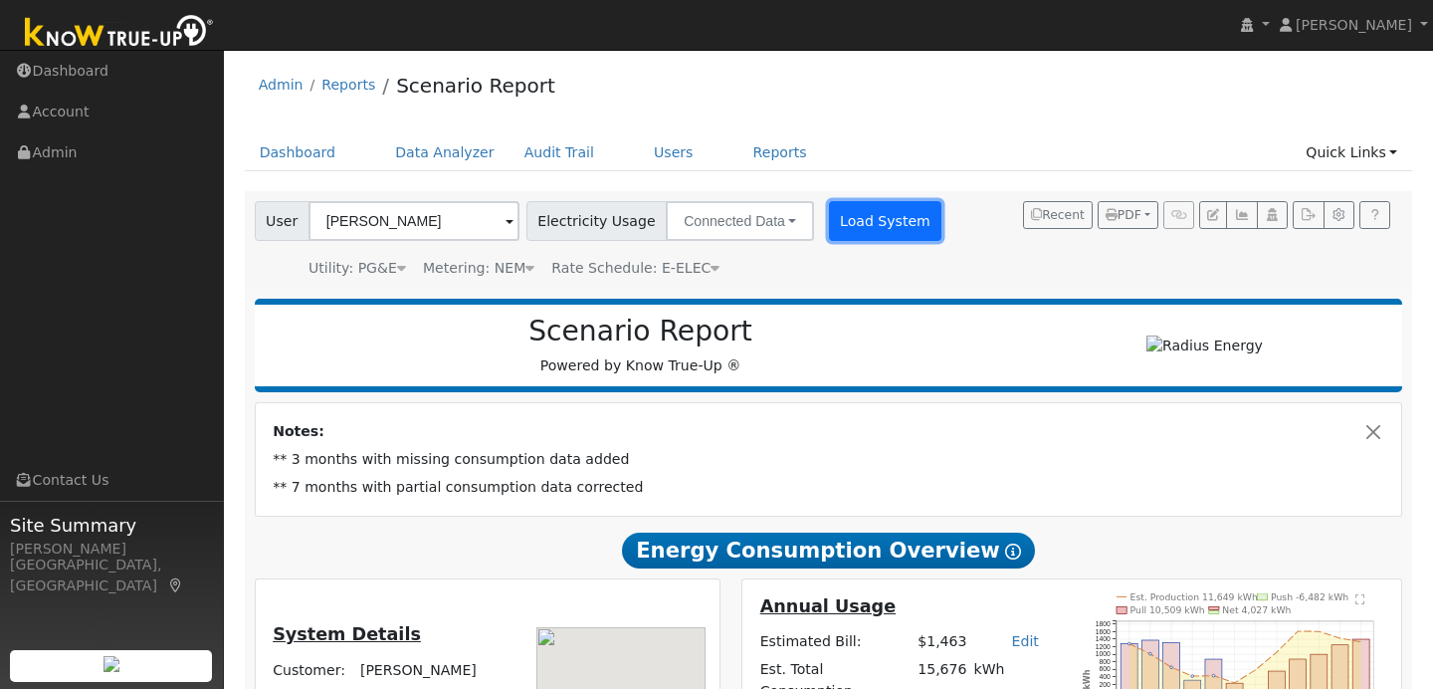
click at [872, 212] on button "Load System" at bounding box center [885, 221] width 113 height 40
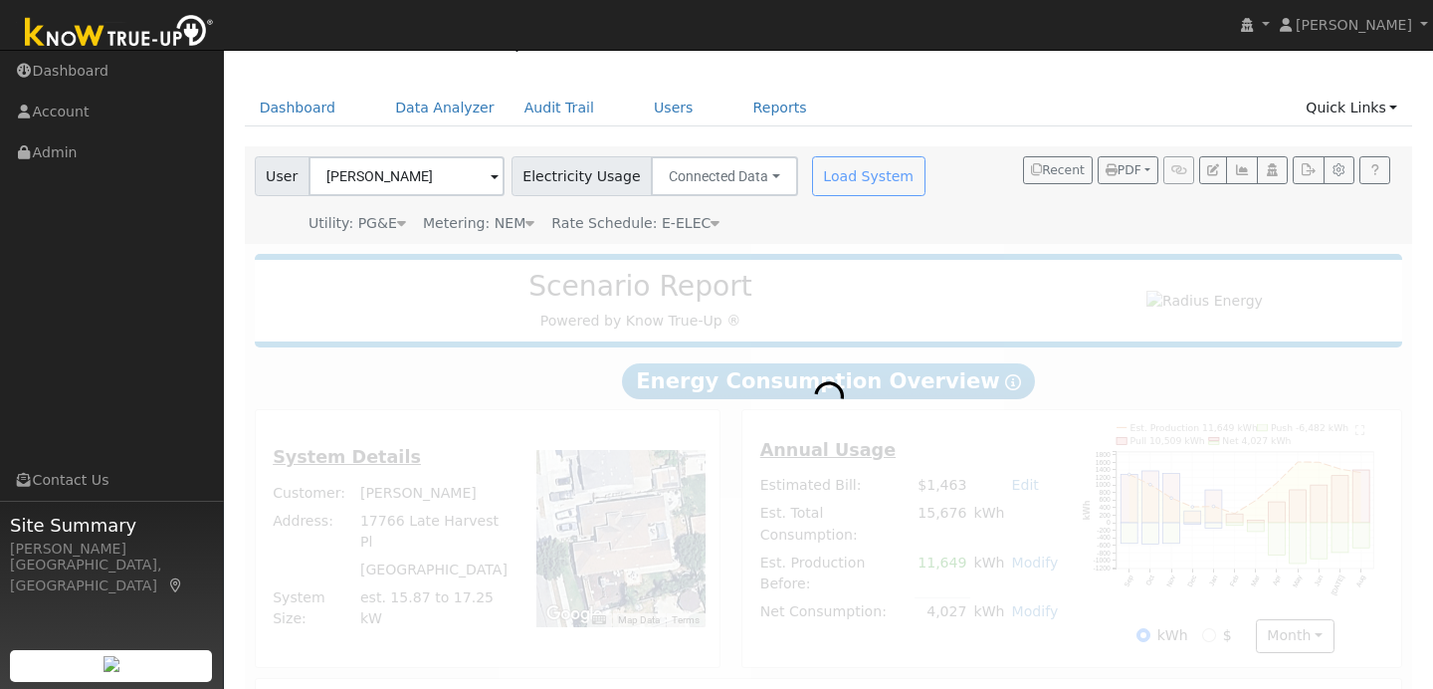
radio input "true"
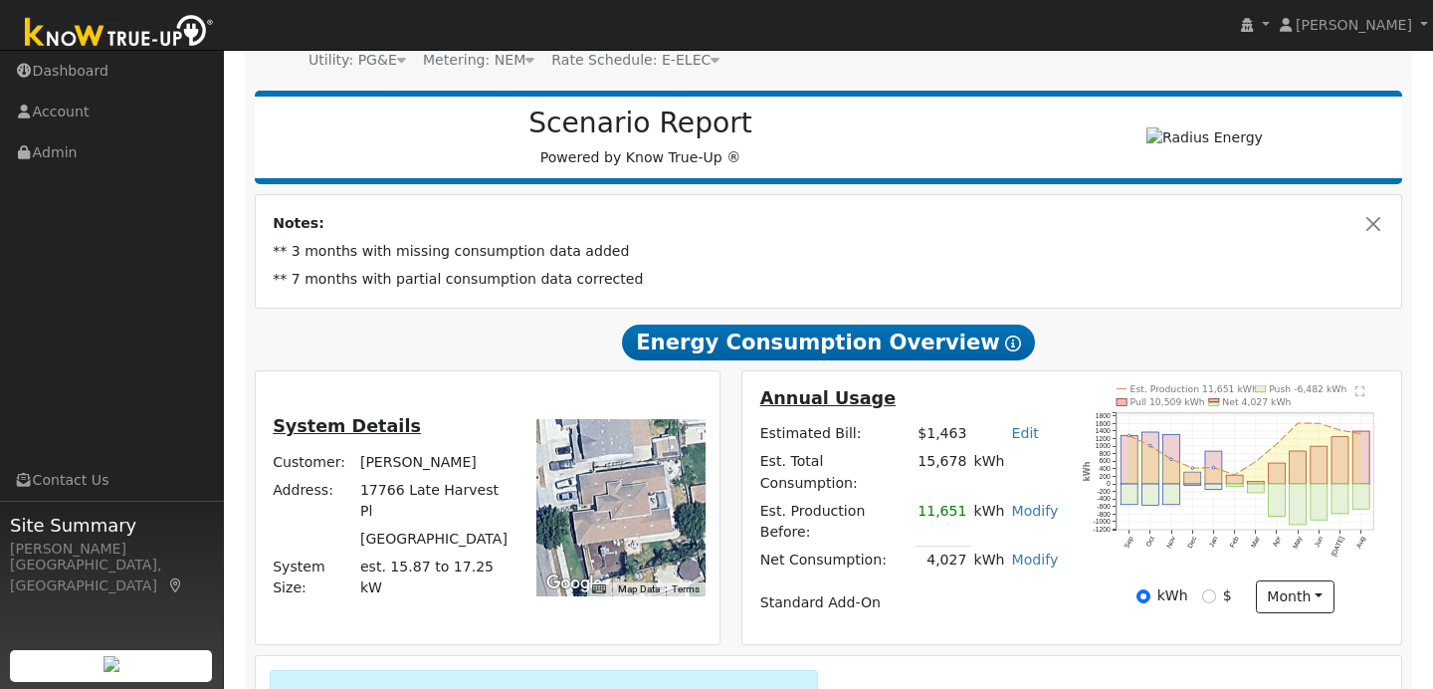
scroll to position [216, 0]
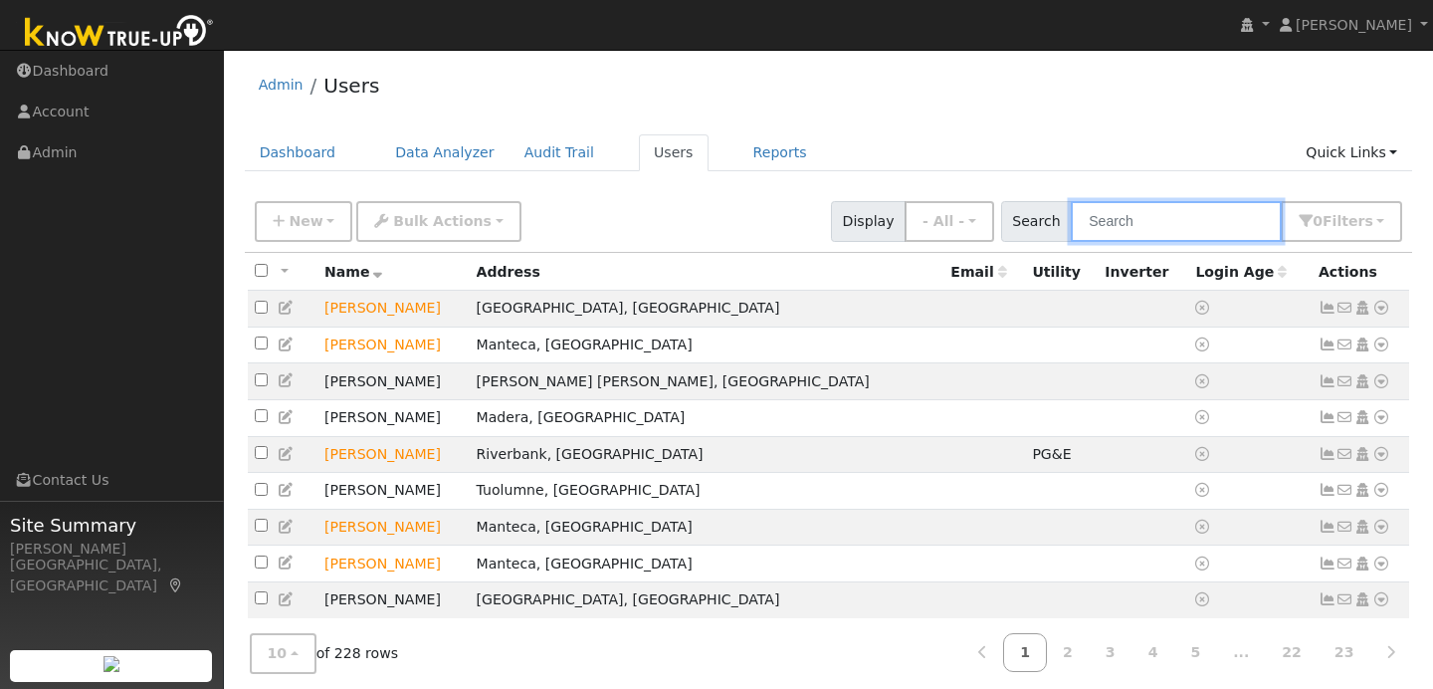
click at [1166, 219] on input "text" at bounding box center [1176, 221] width 211 height 41
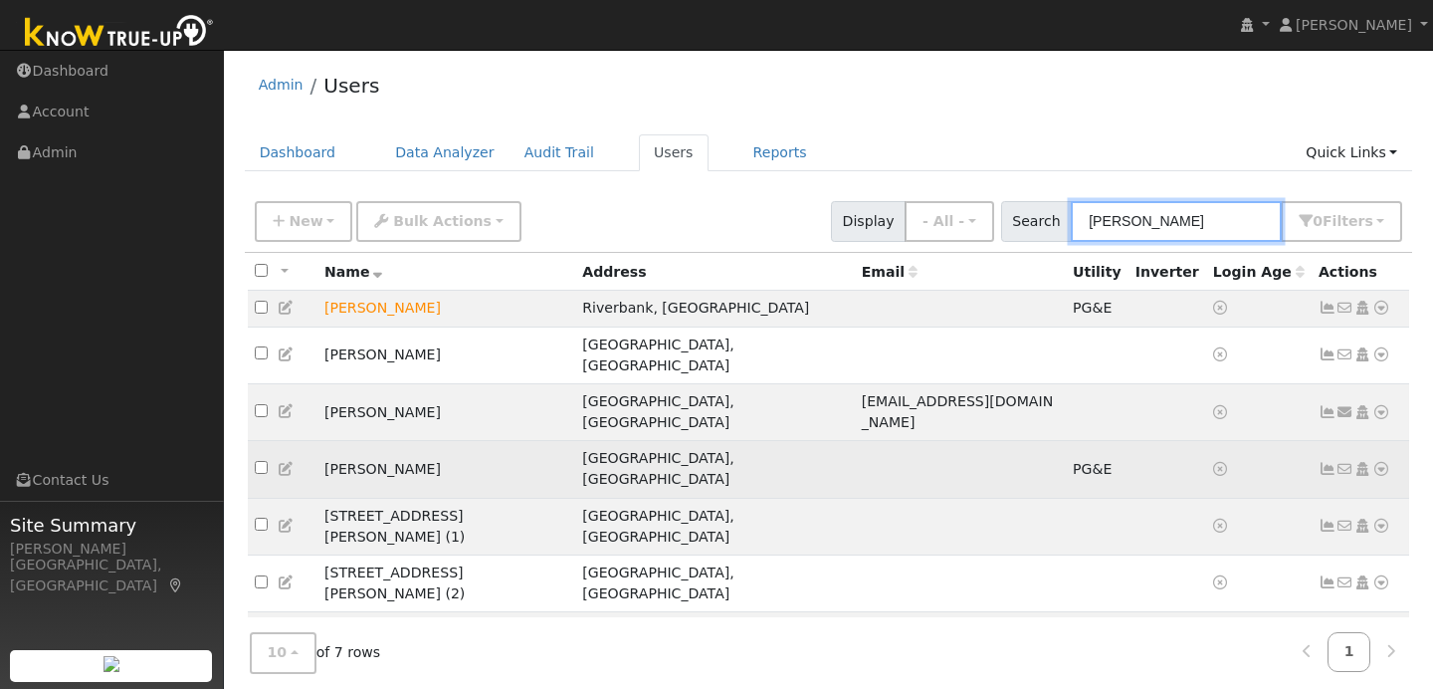
type input "[PERSON_NAME]"
click at [1385, 462] on icon at bounding box center [1381, 469] width 18 height 14
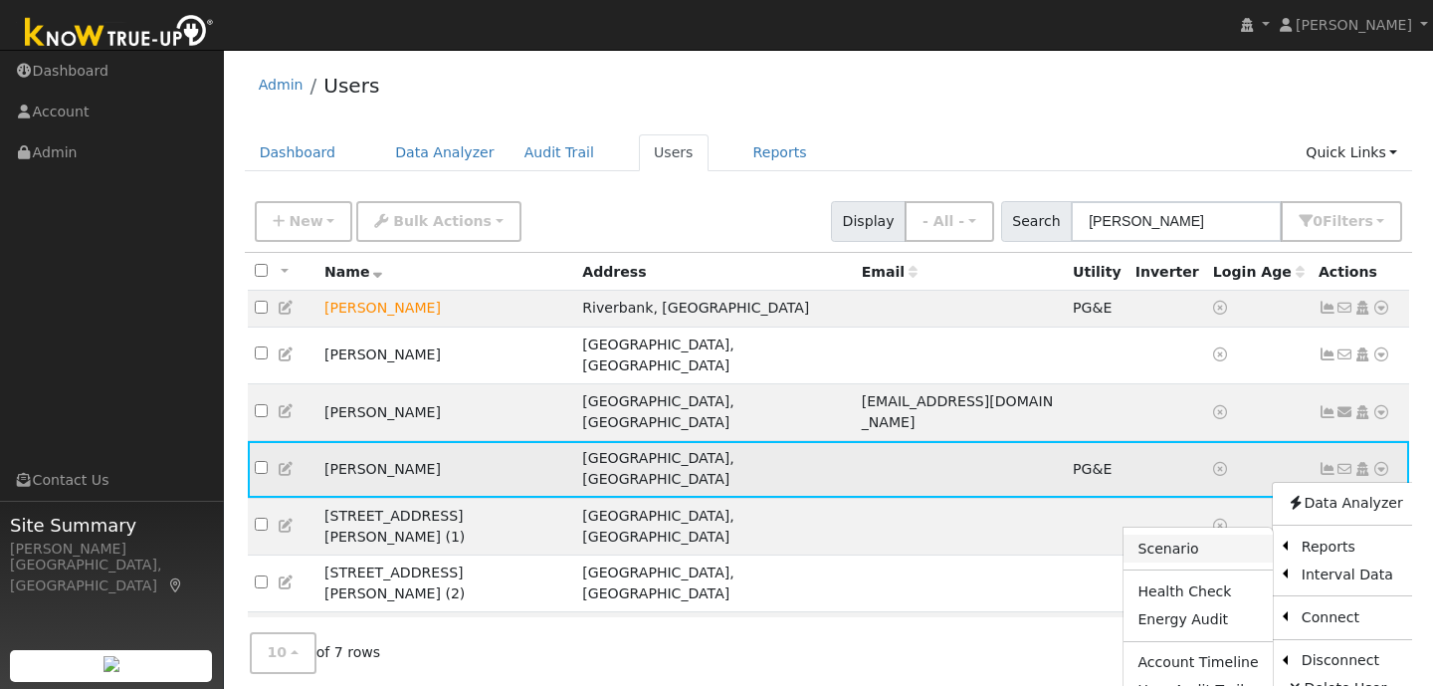
click at [1242, 534] on link "Scenario" at bounding box center [1197, 548] width 148 height 28
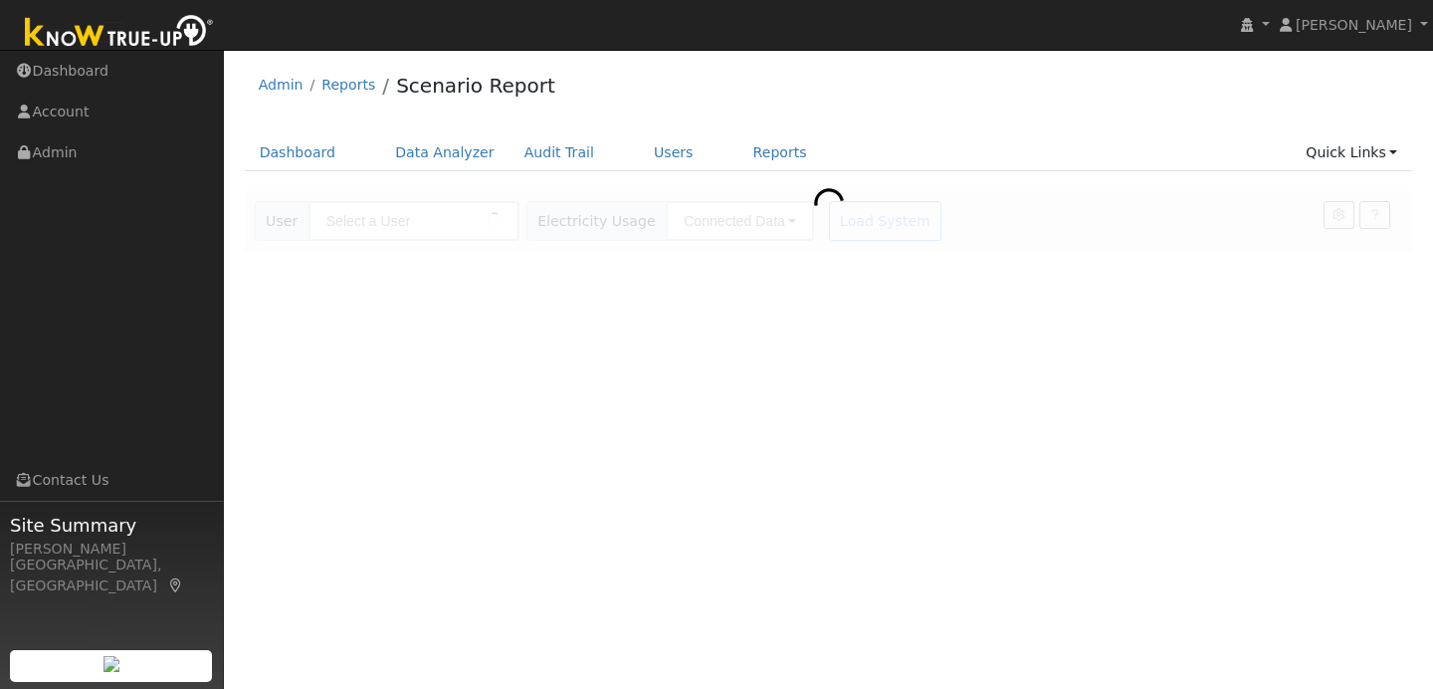
type input "[PERSON_NAME]"
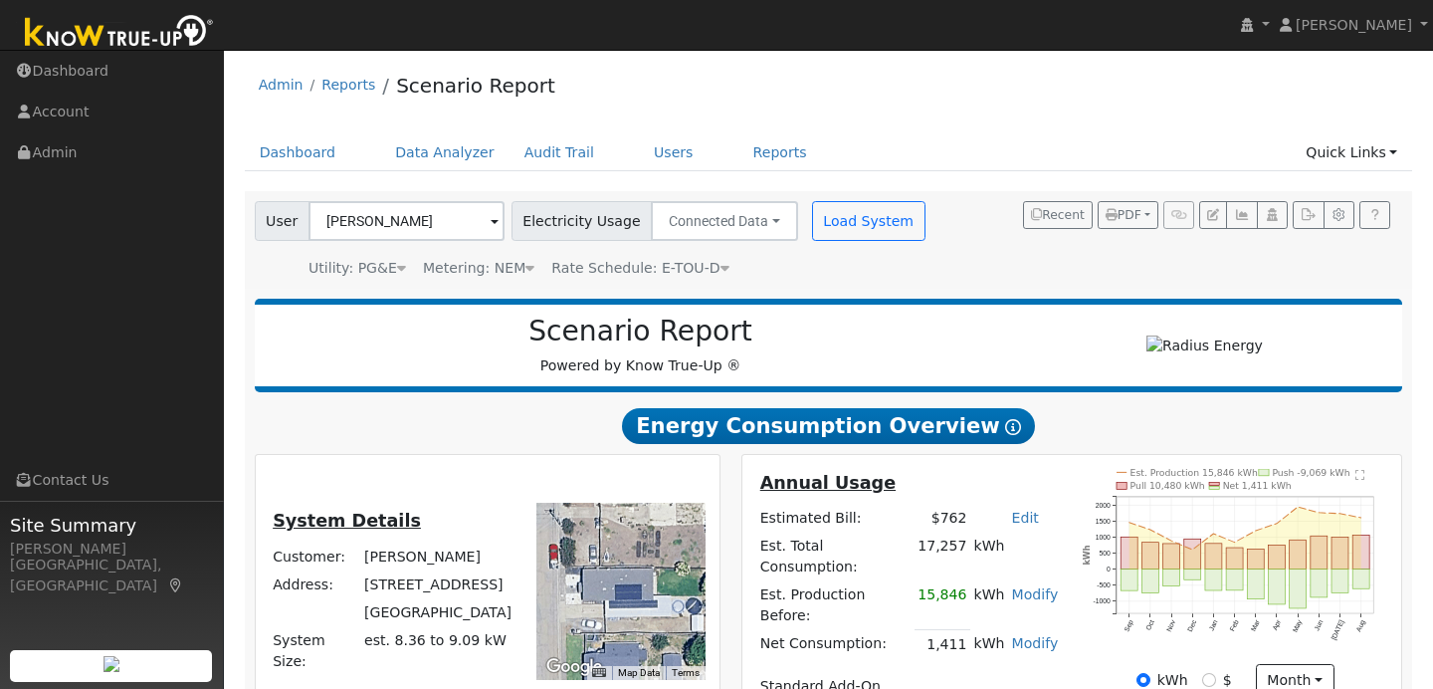
click at [1077, 554] on div "Est. Production 15,846 kWh Push -9,069 kWh Pull 10,480 kWh Net 1,411 kWh Sep Oc…" at bounding box center [1235, 566] width 326 height 195
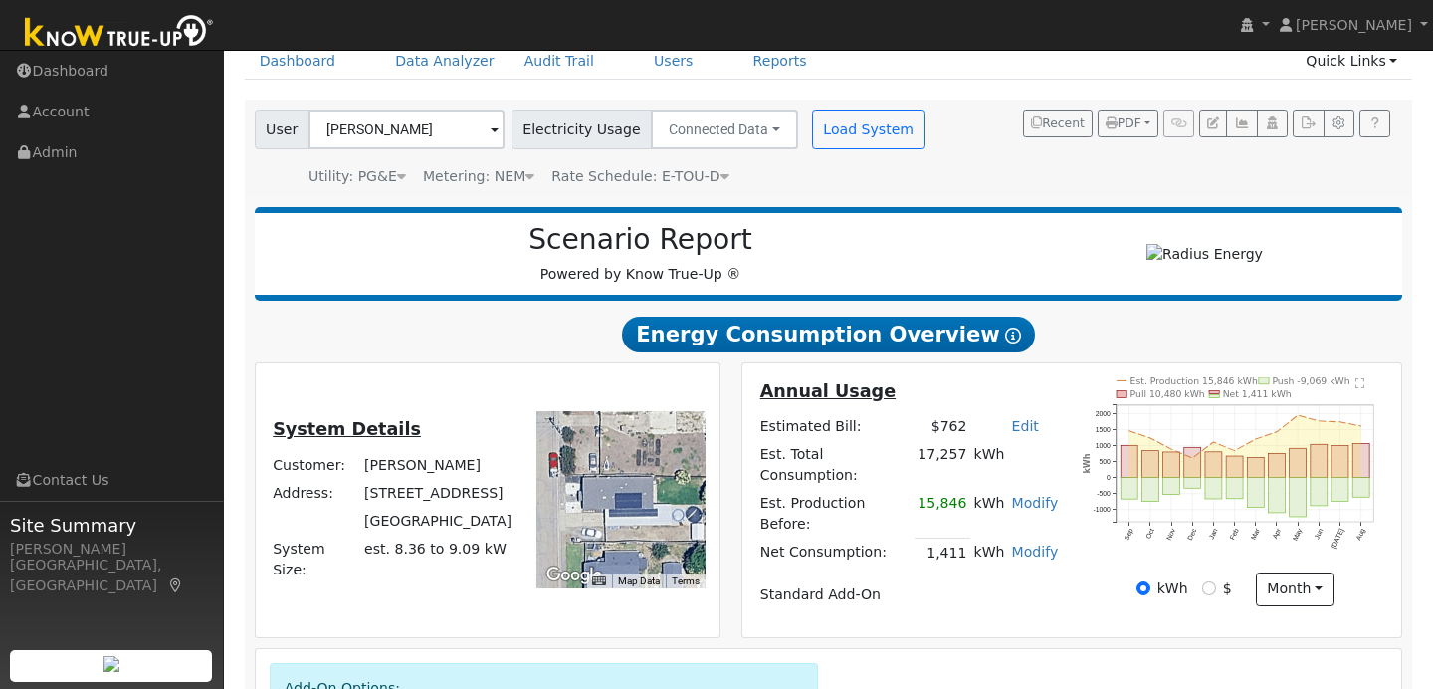
scroll to position [131, 0]
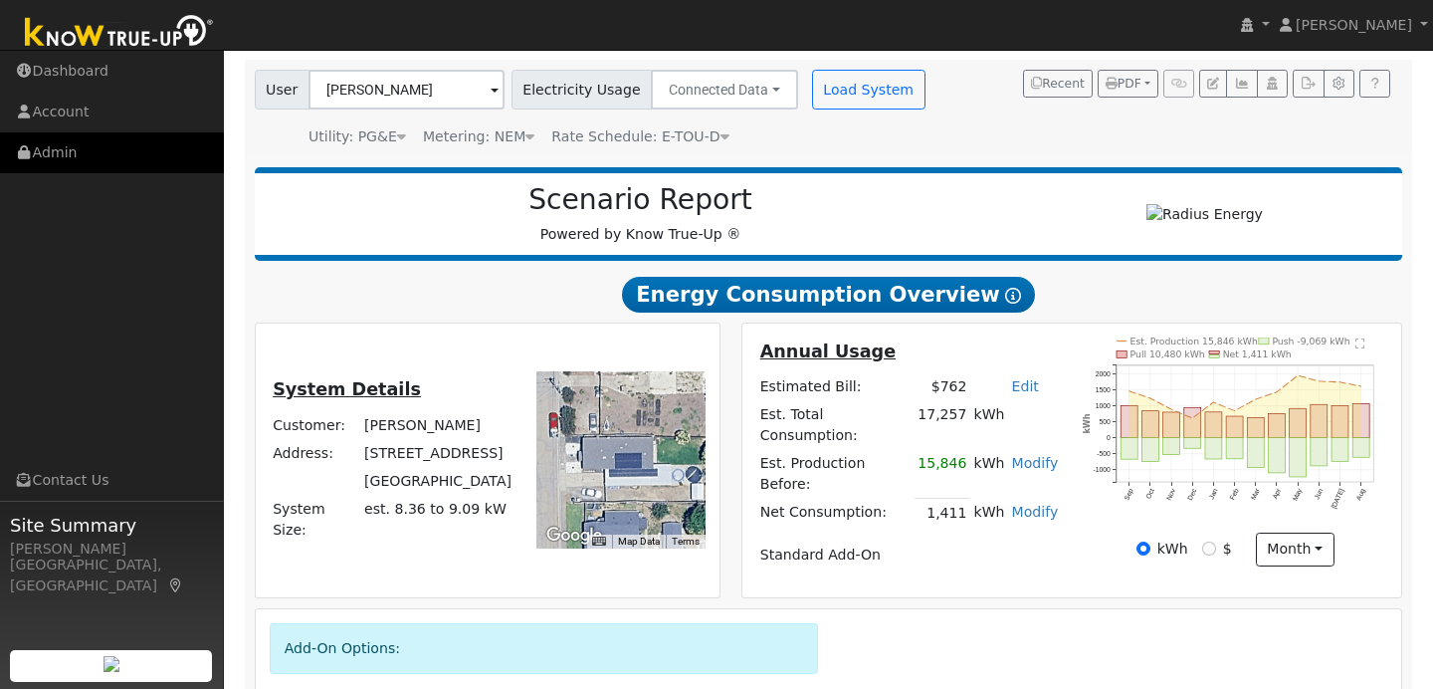
click at [164, 153] on link "Admin" at bounding box center [112, 152] width 224 height 41
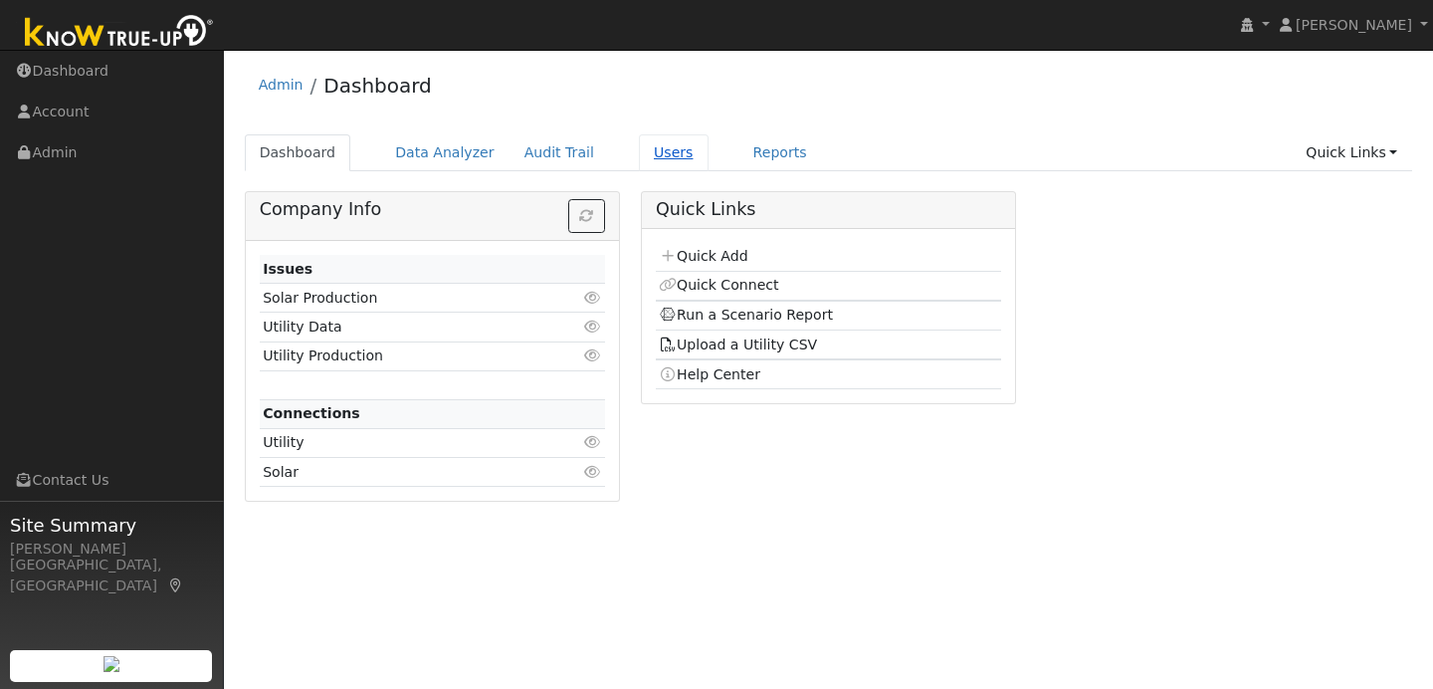
click at [658, 149] on link "Users" at bounding box center [674, 152] width 70 height 37
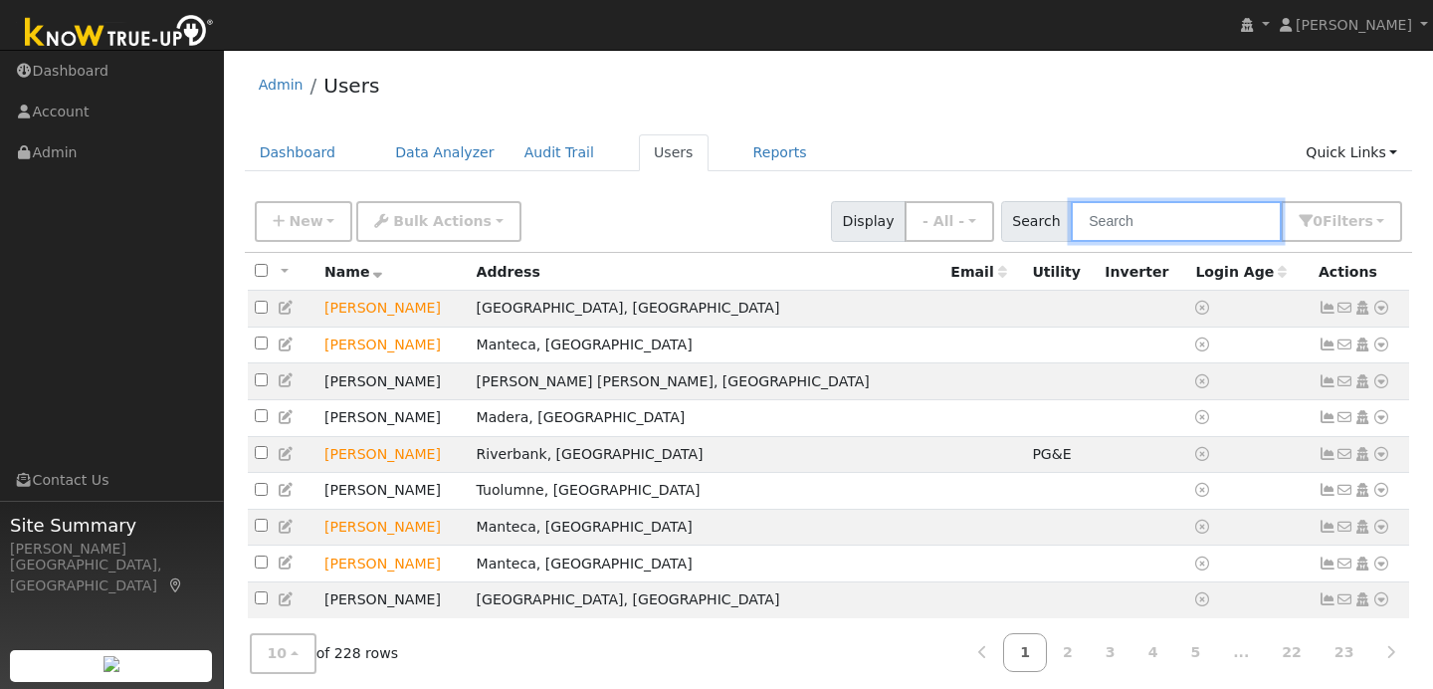
click at [1175, 236] on input "text" at bounding box center [1176, 221] width 211 height 41
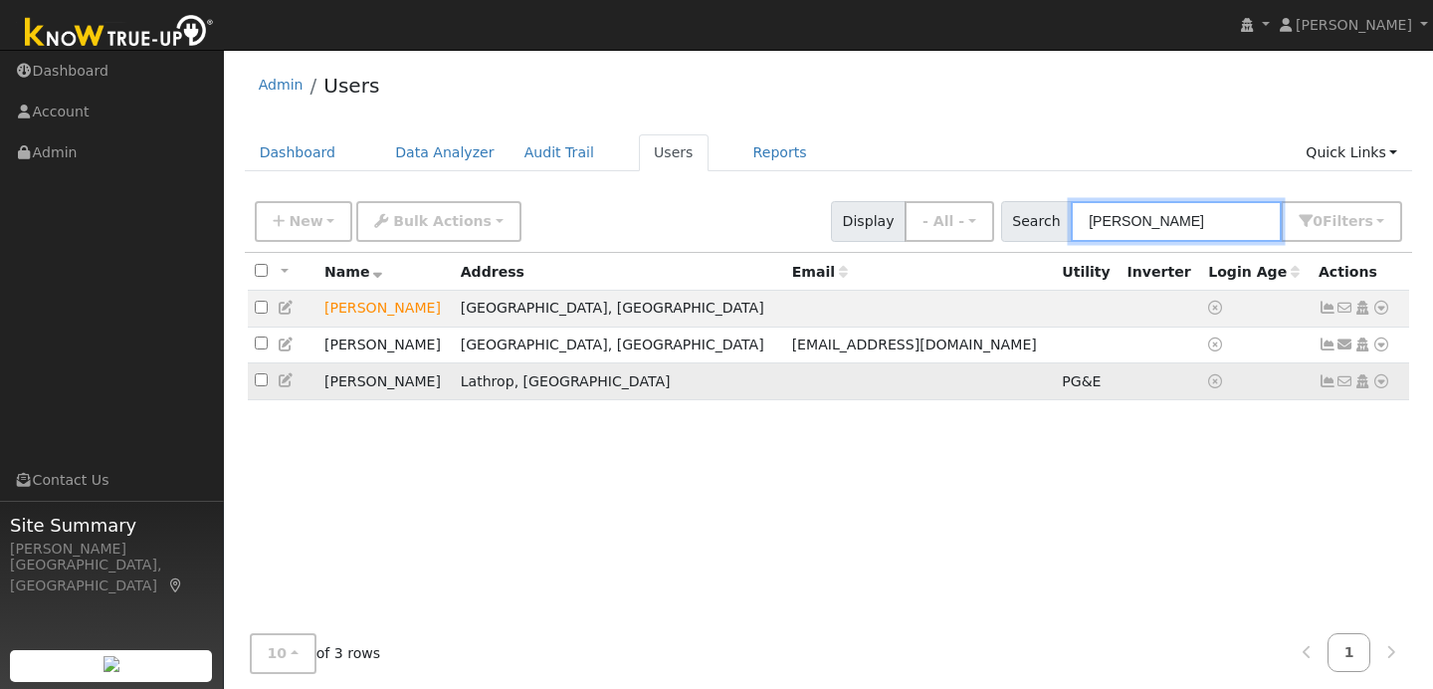
type input "smith"
click at [1383, 387] on icon at bounding box center [1381, 381] width 18 height 14
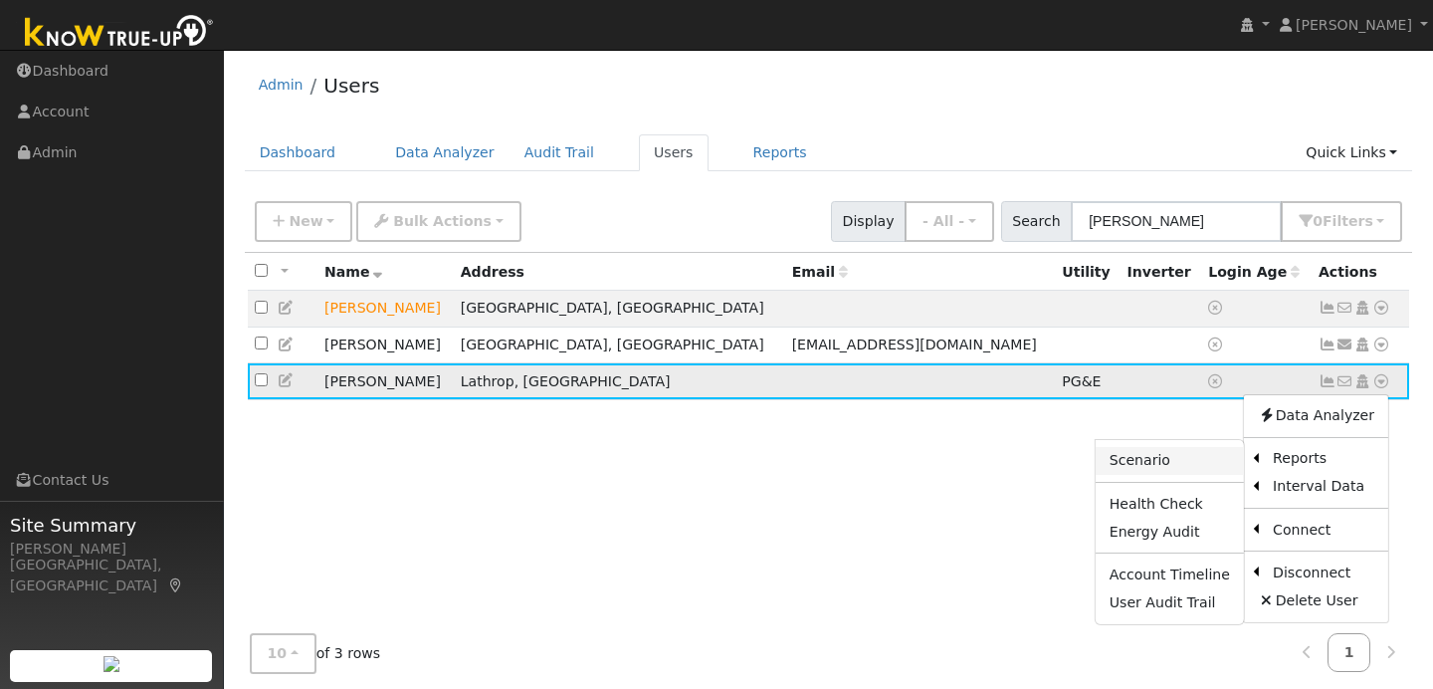
click at [1207, 468] on link "Scenario" at bounding box center [1170, 461] width 148 height 28
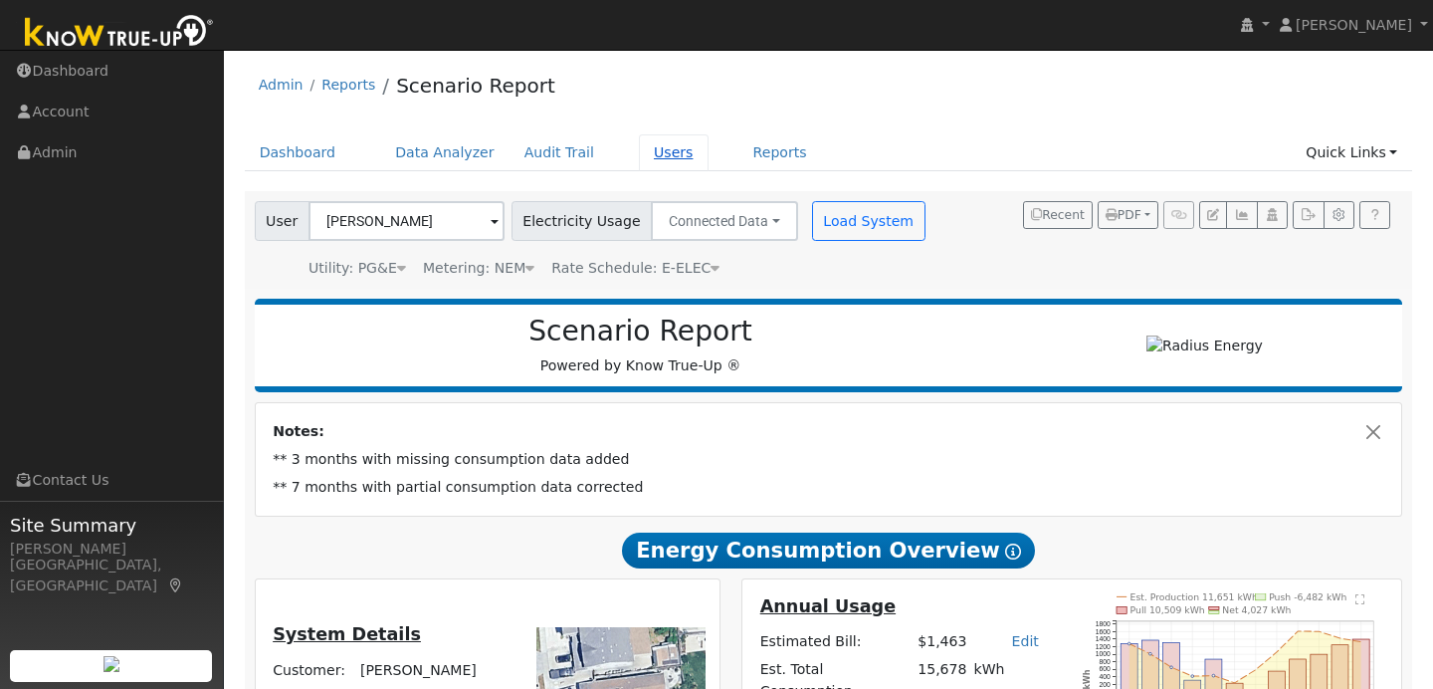
click at [664, 150] on link "Users" at bounding box center [674, 152] width 70 height 37
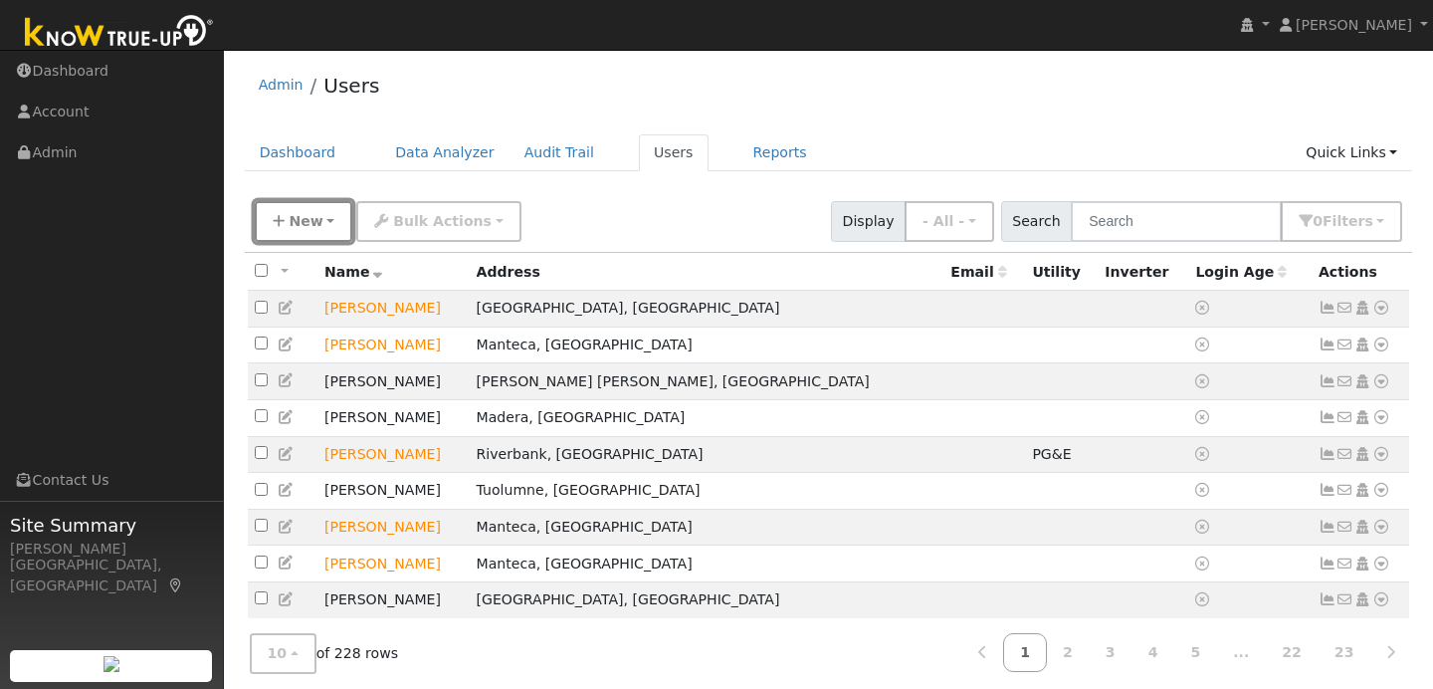
click at [323, 236] on button "New" at bounding box center [304, 221] width 99 height 41
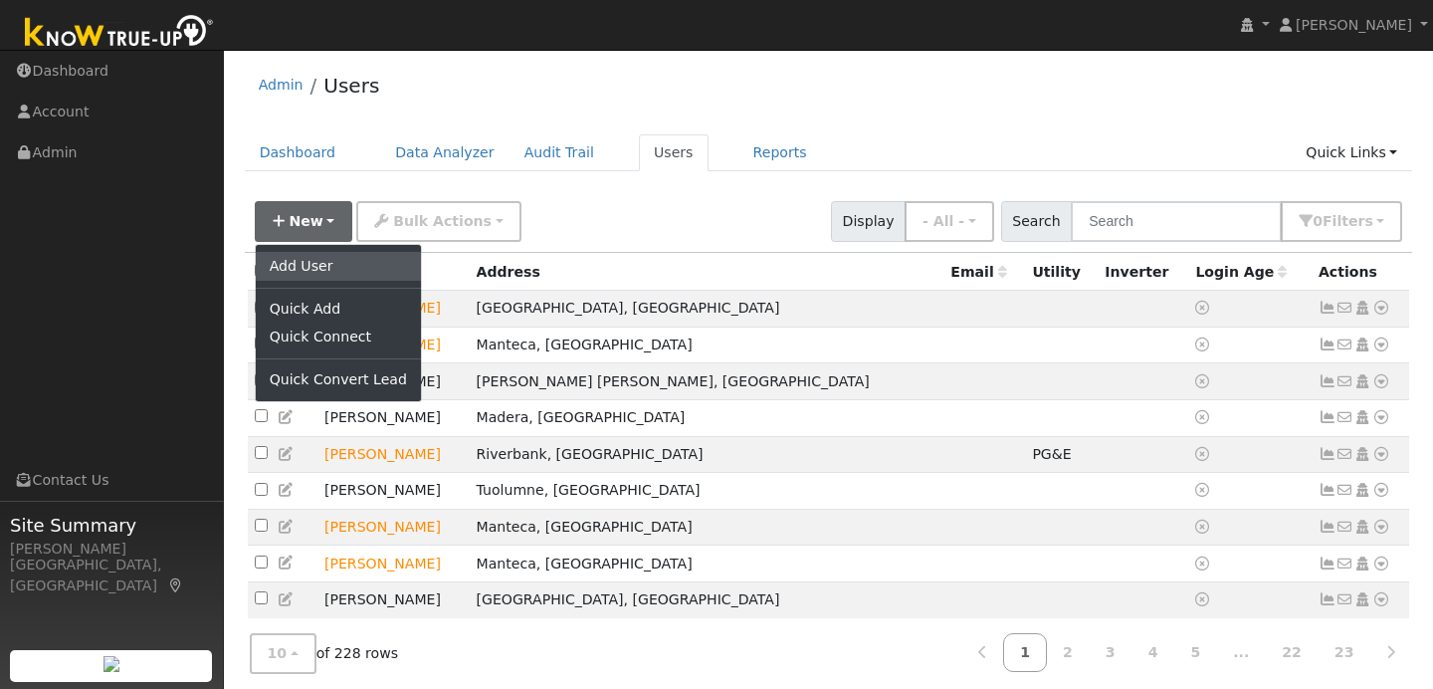
click at [282, 277] on link "Add User" at bounding box center [338, 266] width 165 height 28
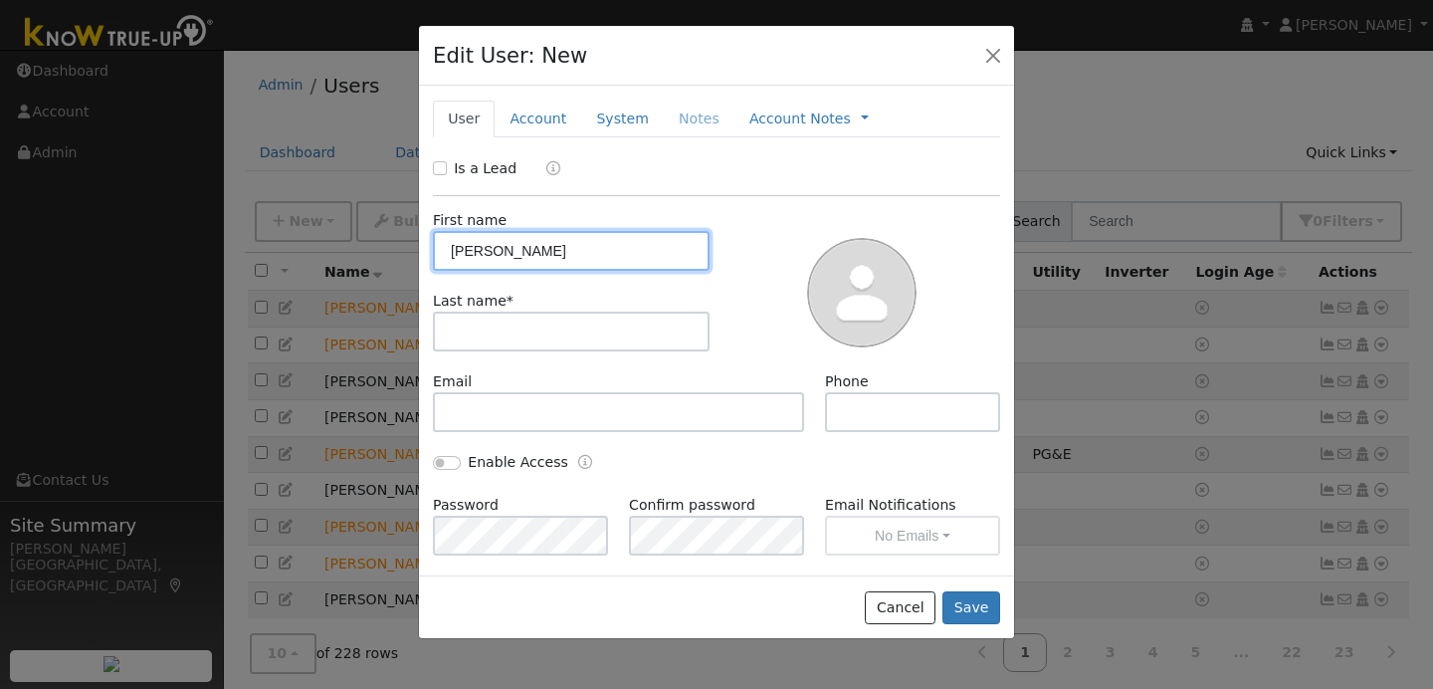
type input "Frank"
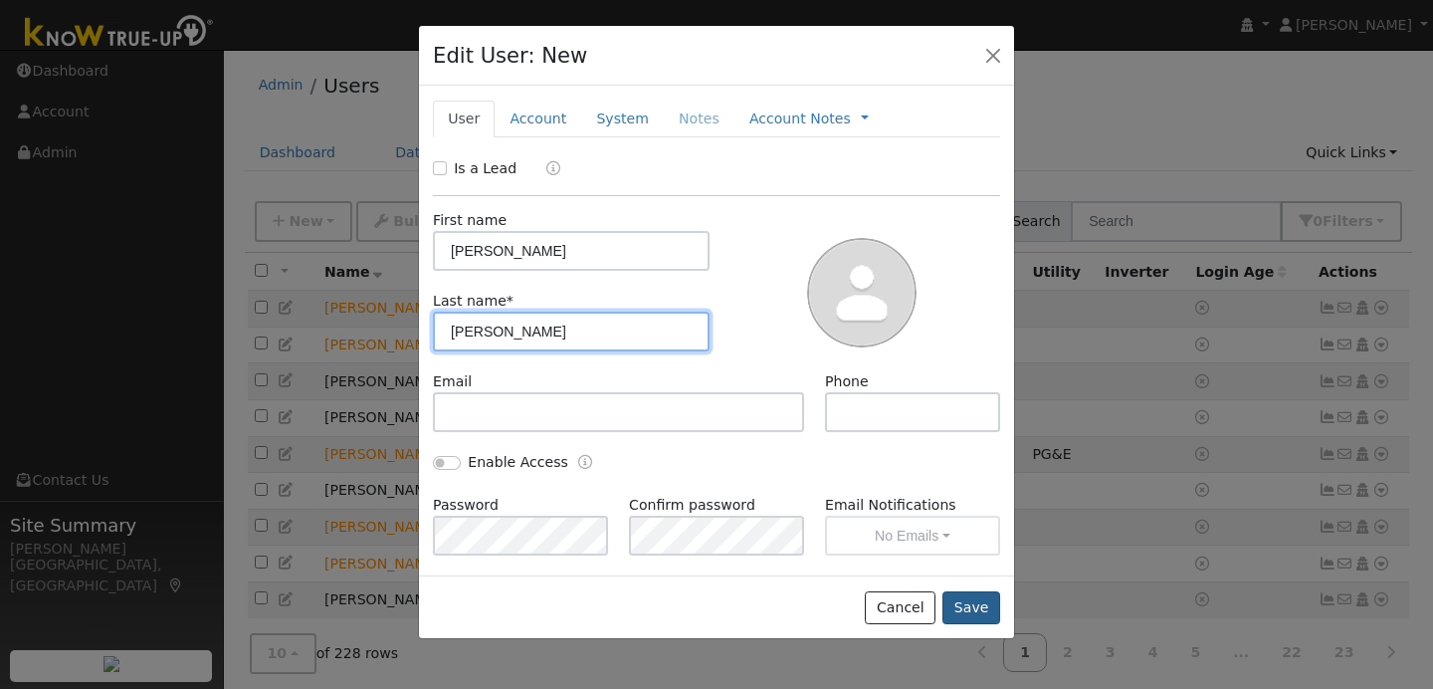
type input "Crider"
click at [969, 594] on button "Save" at bounding box center [971, 608] width 58 height 34
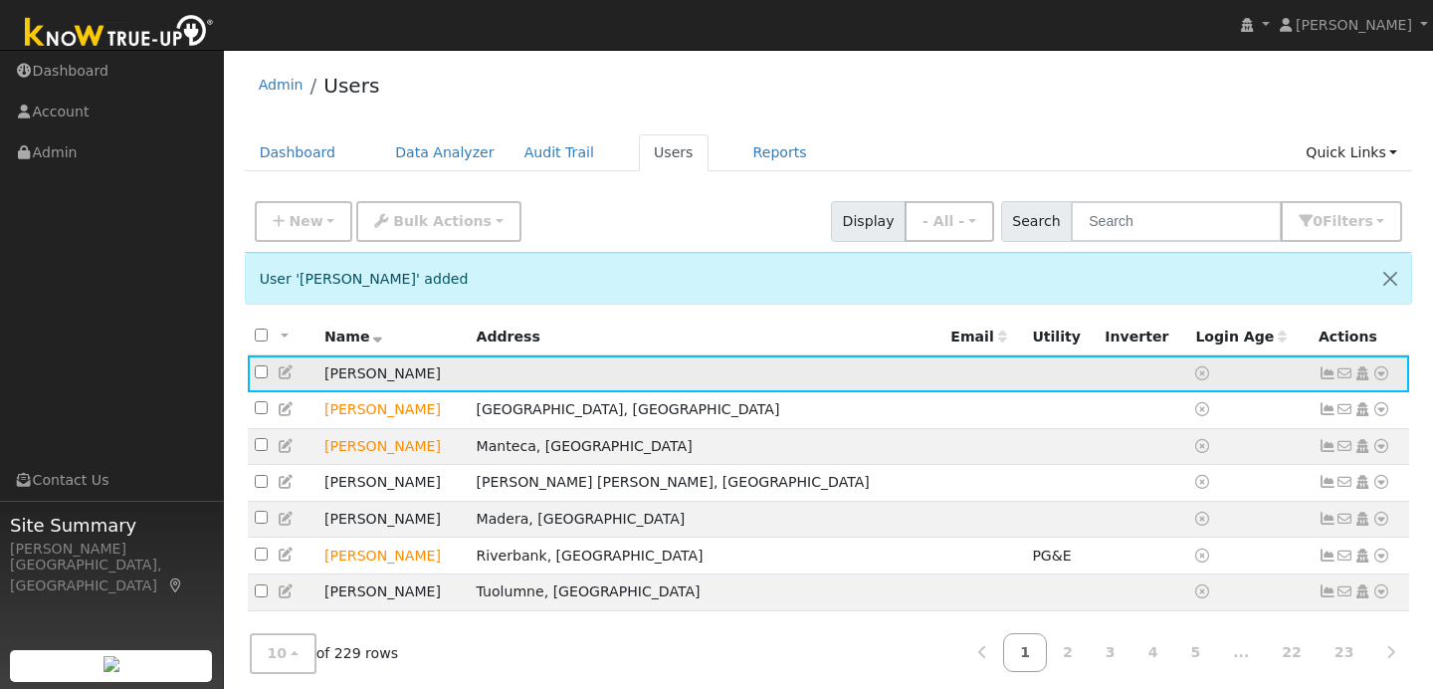
click at [1383, 370] on icon at bounding box center [1381, 373] width 18 height 14
click at [1298, 403] on link "Data Analyzer" at bounding box center [1316, 408] width 144 height 28
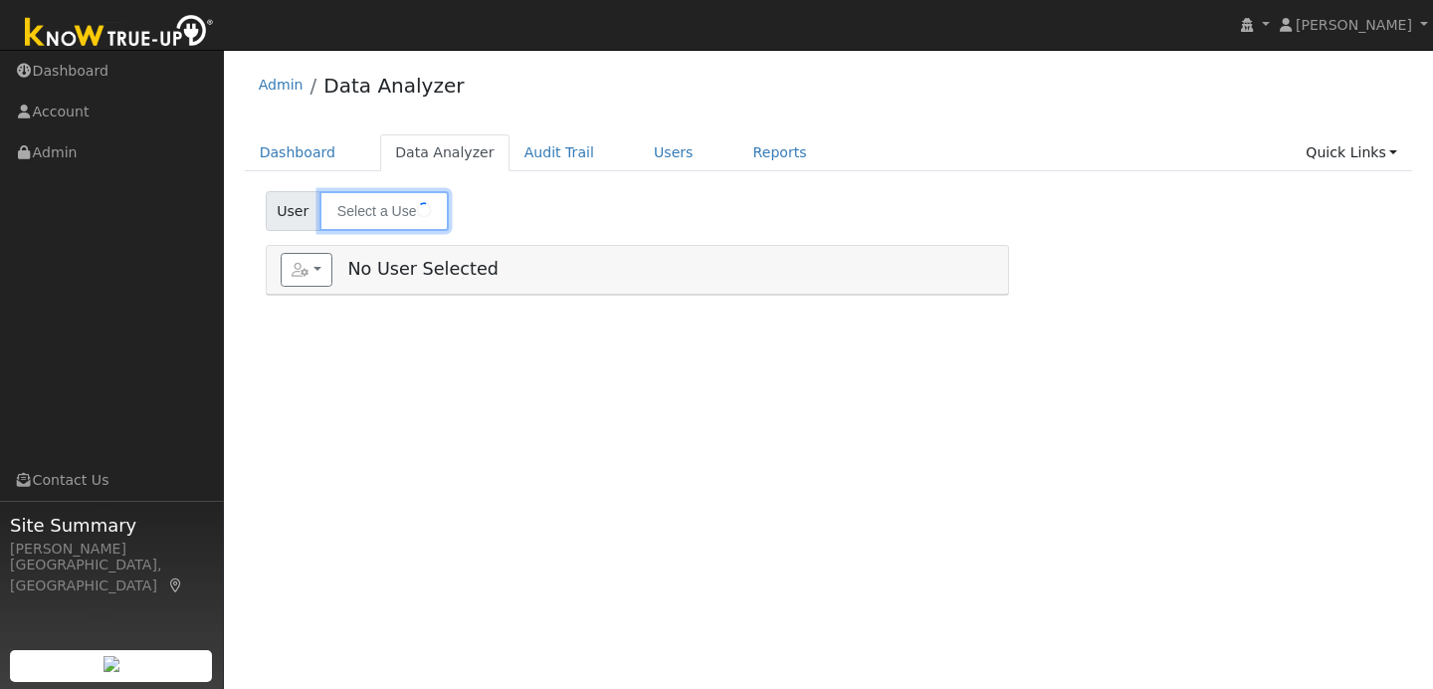
type input "[PERSON_NAME]"
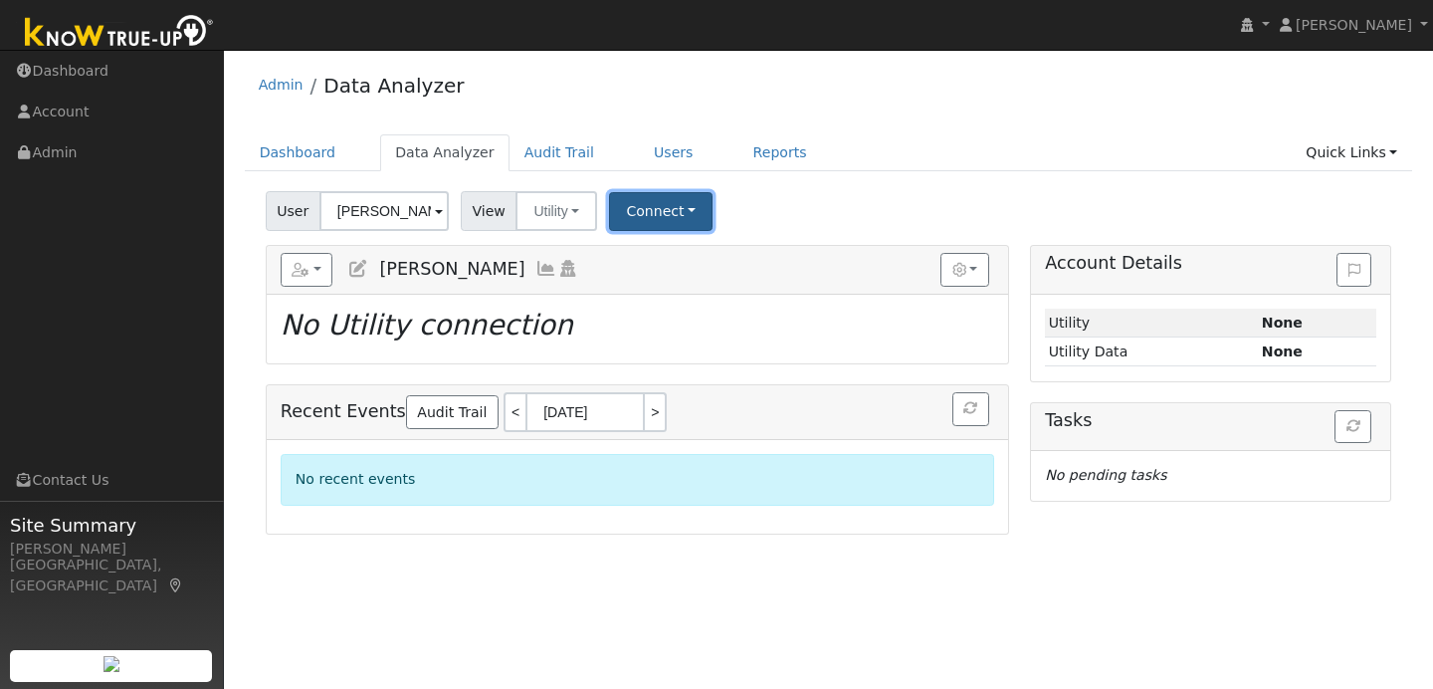
click at [650, 208] on button "Connect" at bounding box center [660, 211] width 103 height 39
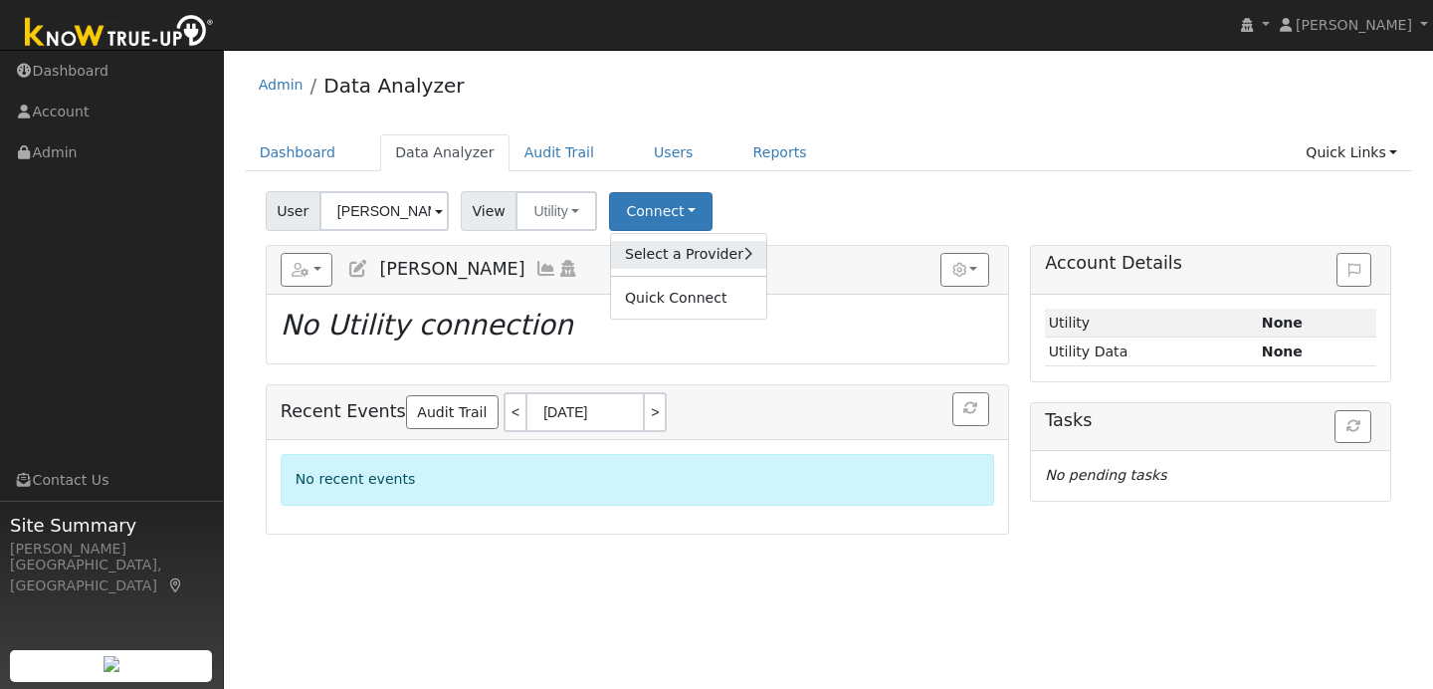
click at [659, 257] on link "Select a Provider" at bounding box center [688, 255] width 155 height 28
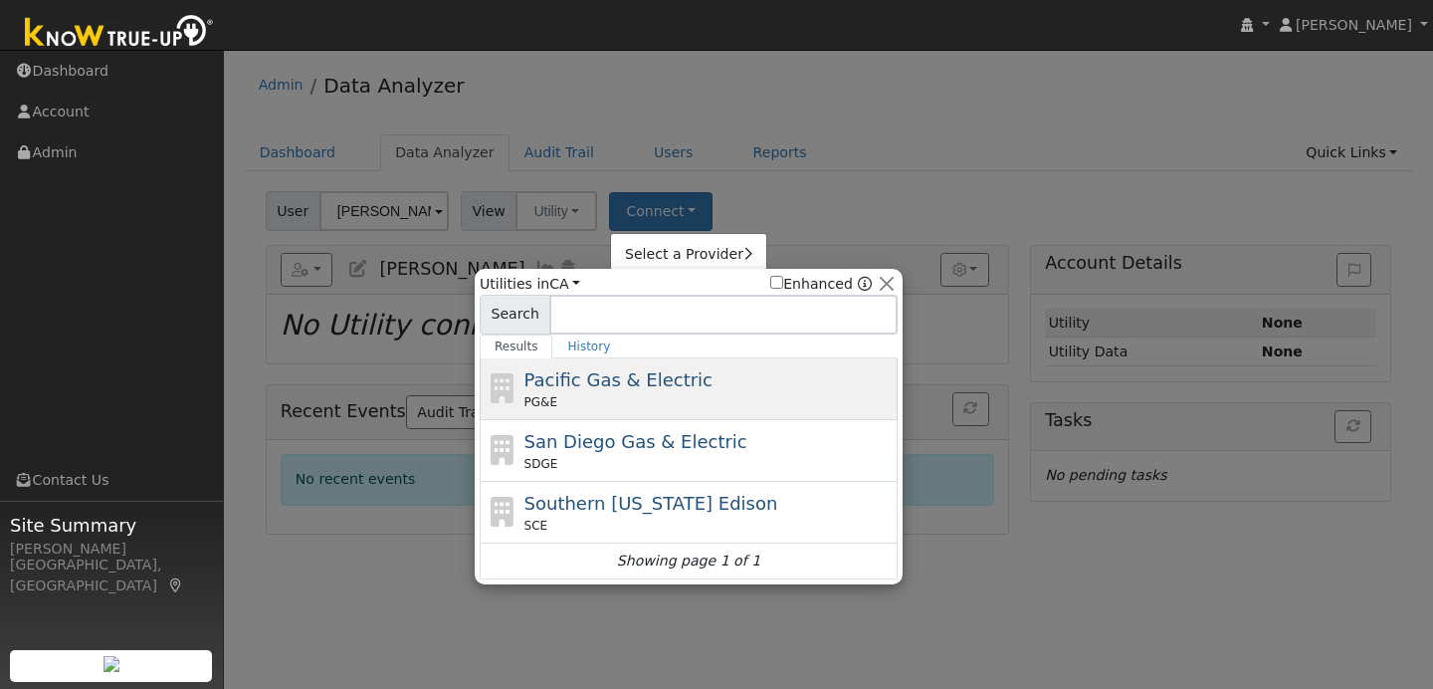
click at [649, 393] on div "PG&E" at bounding box center [708, 402] width 369 height 18
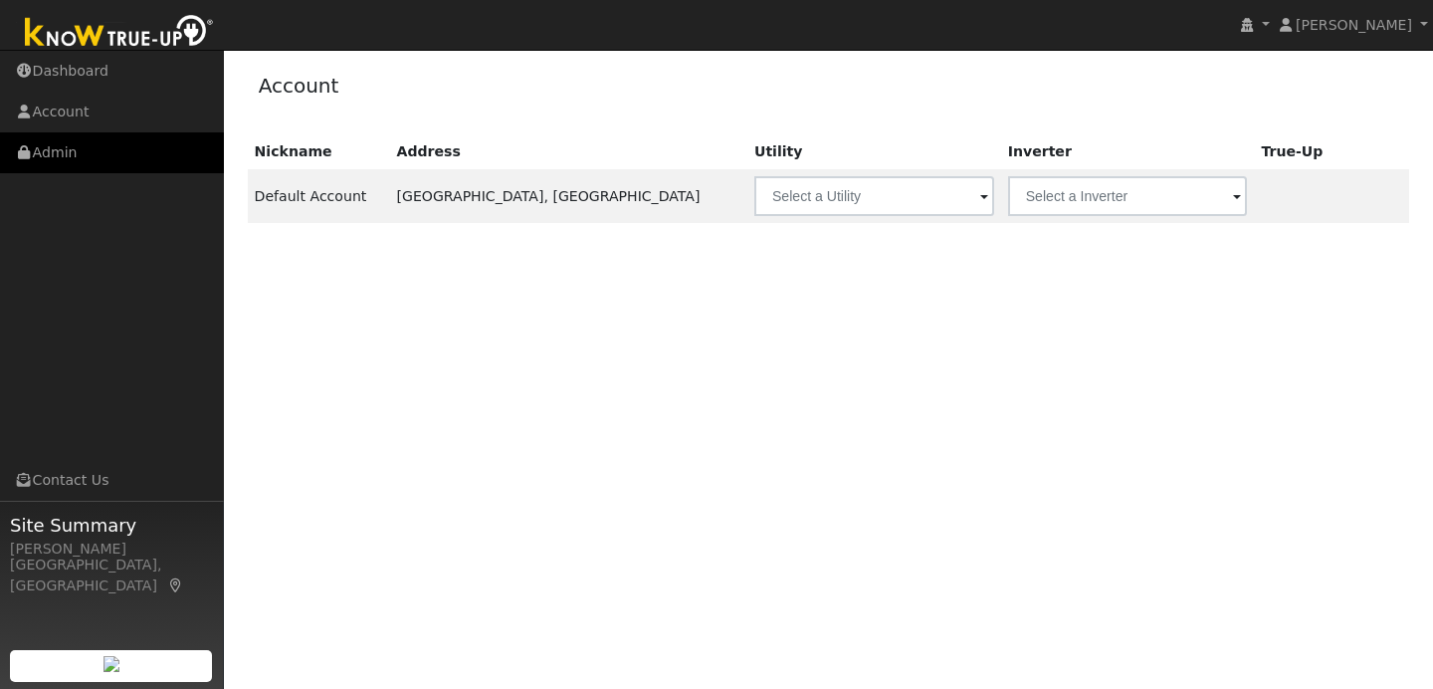
click at [109, 147] on link "Admin" at bounding box center [112, 152] width 224 height 41
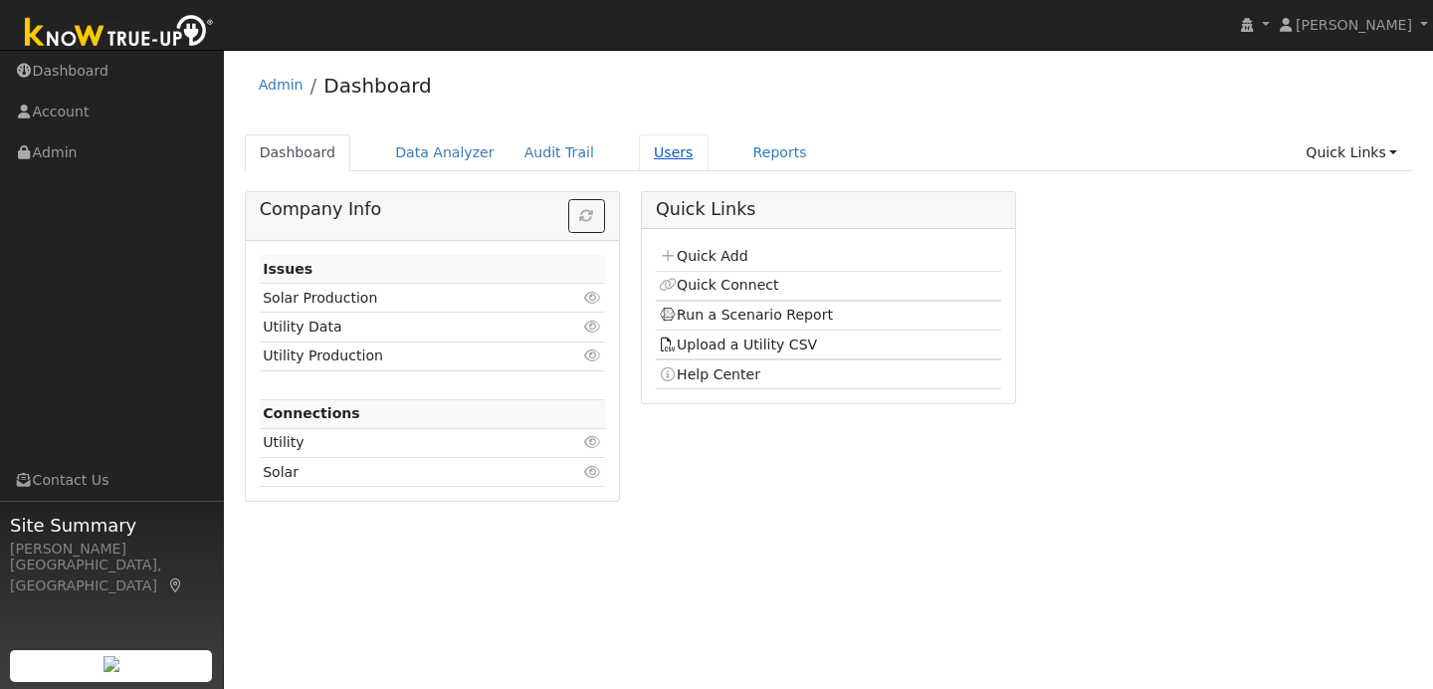
click at [664, 157] on link "Users" at bounding box center [674, 152] width 70 height 37
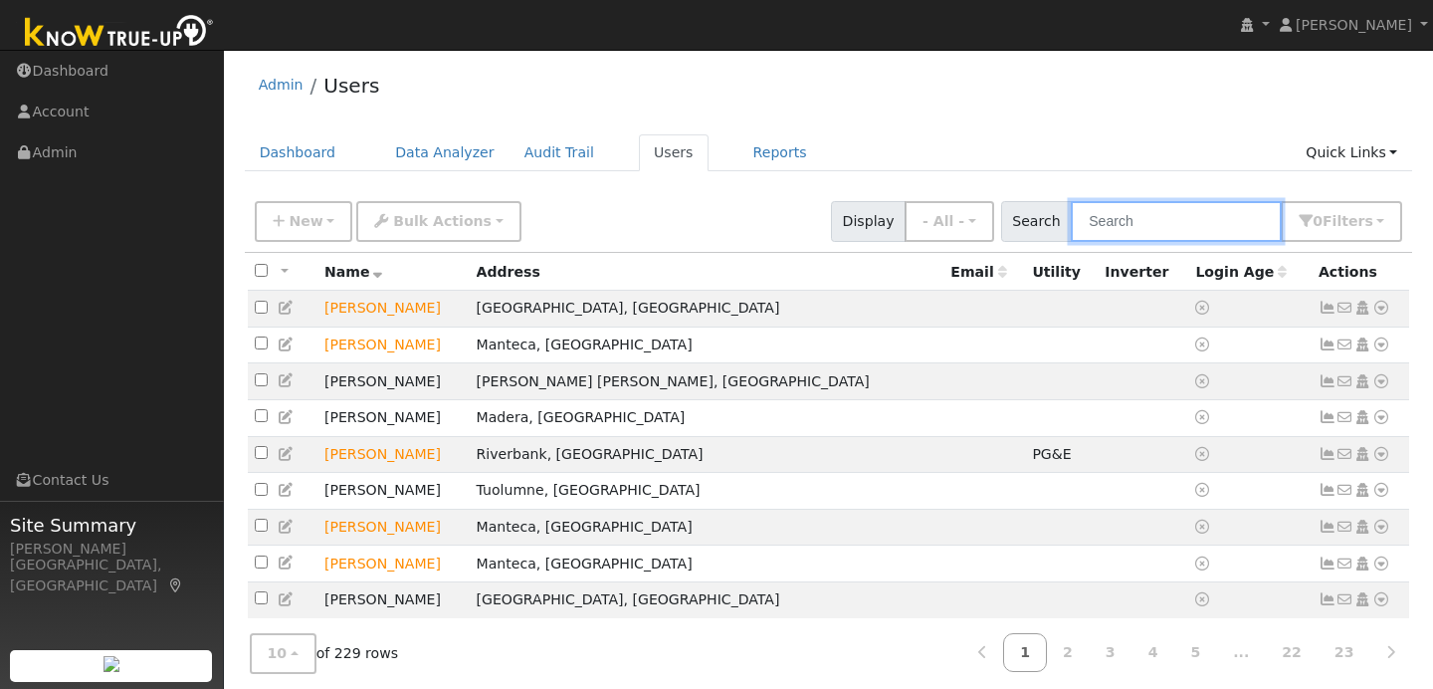
click at [1131, 228] on input "text" at bounding box center [1176, 221] width 211 height 41
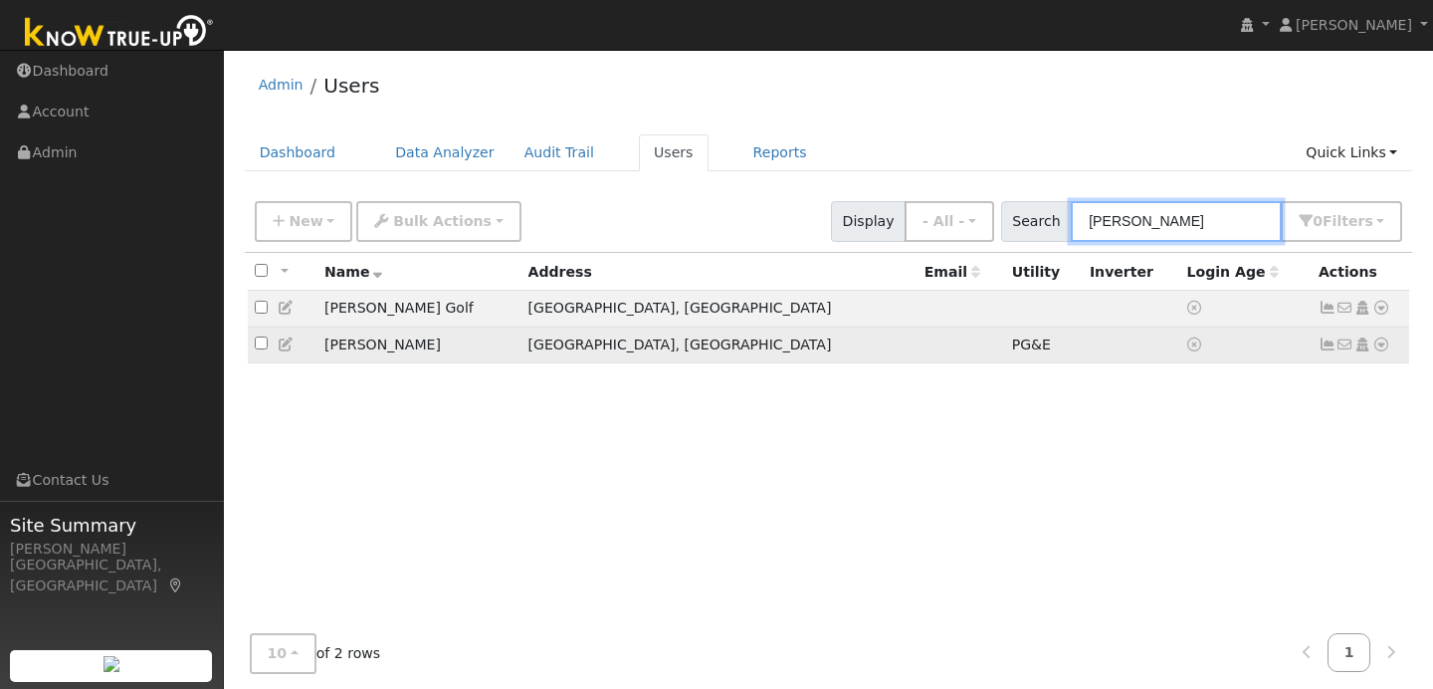
type input "swenson"
click at [1382, 355] on link at bounding box center [1381, 344] width 18 height 21
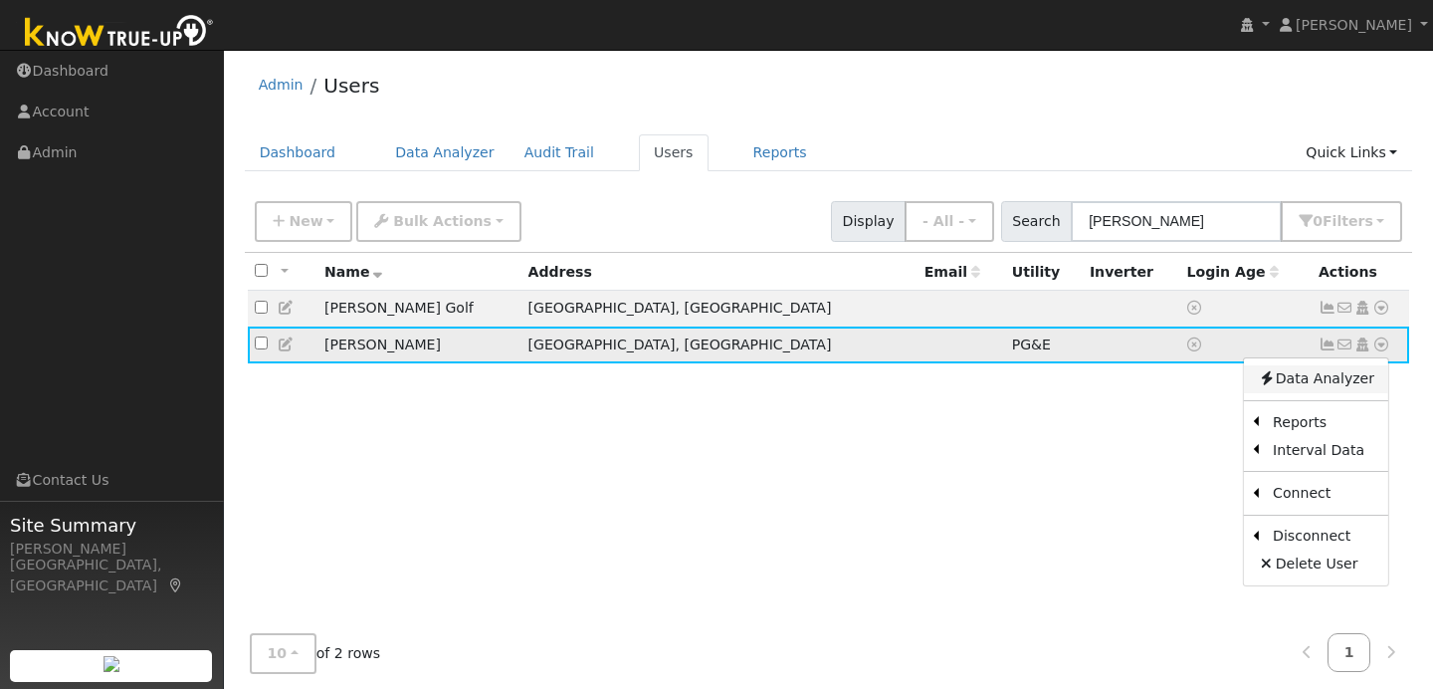
click at [1279, 390] on link "Data Analyzer" at bounding box center [1316, 379] width 144 height 28
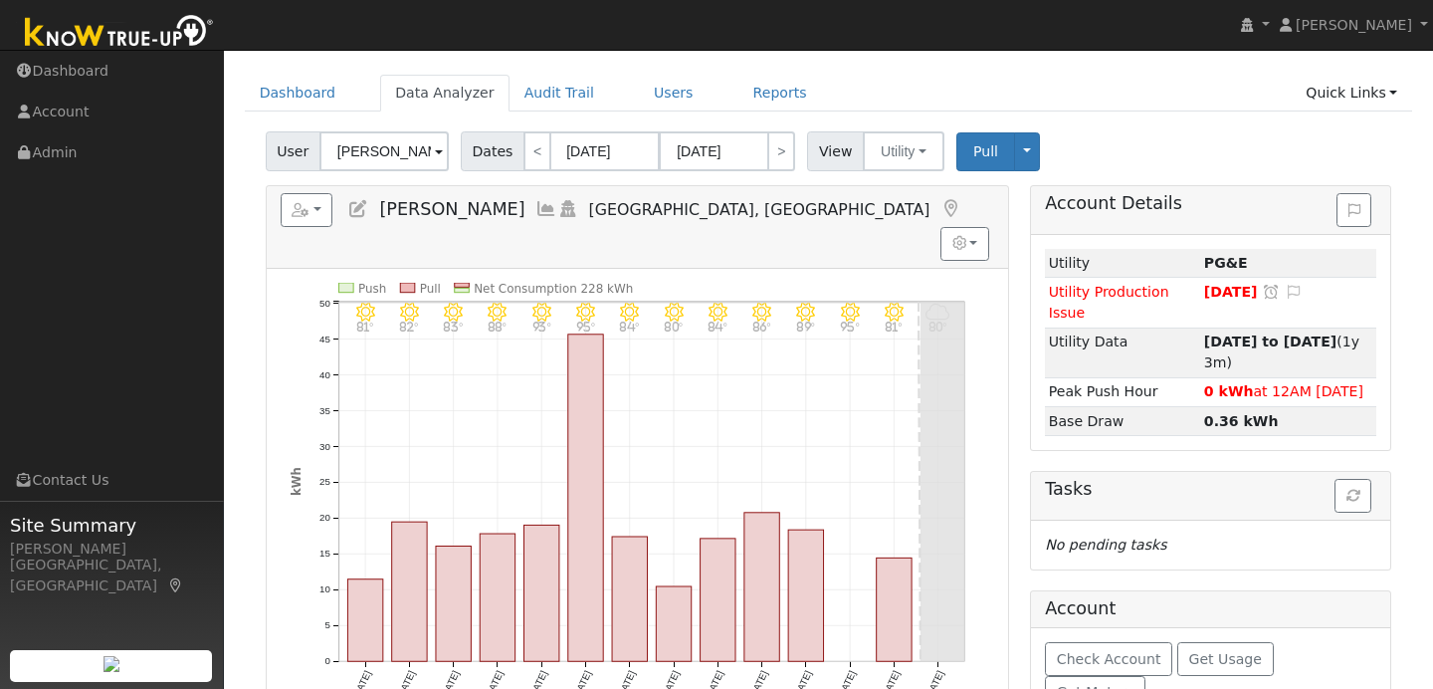
scroll to position [61, 0]
click at [653, 93] on link "Users" at bounding box center [674, 92] width 70 height 37
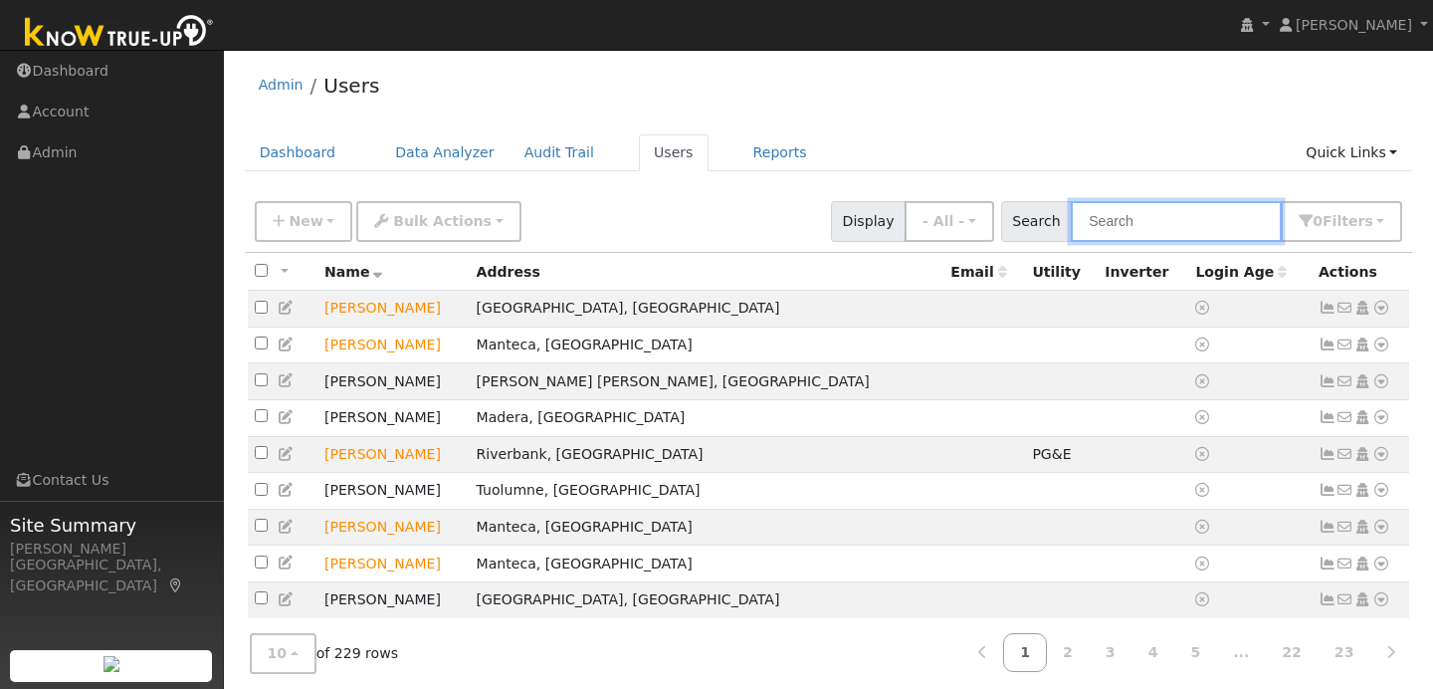
click at [1171, 227] on input "text" at bounding box center [1176, 221] width 211 height 41
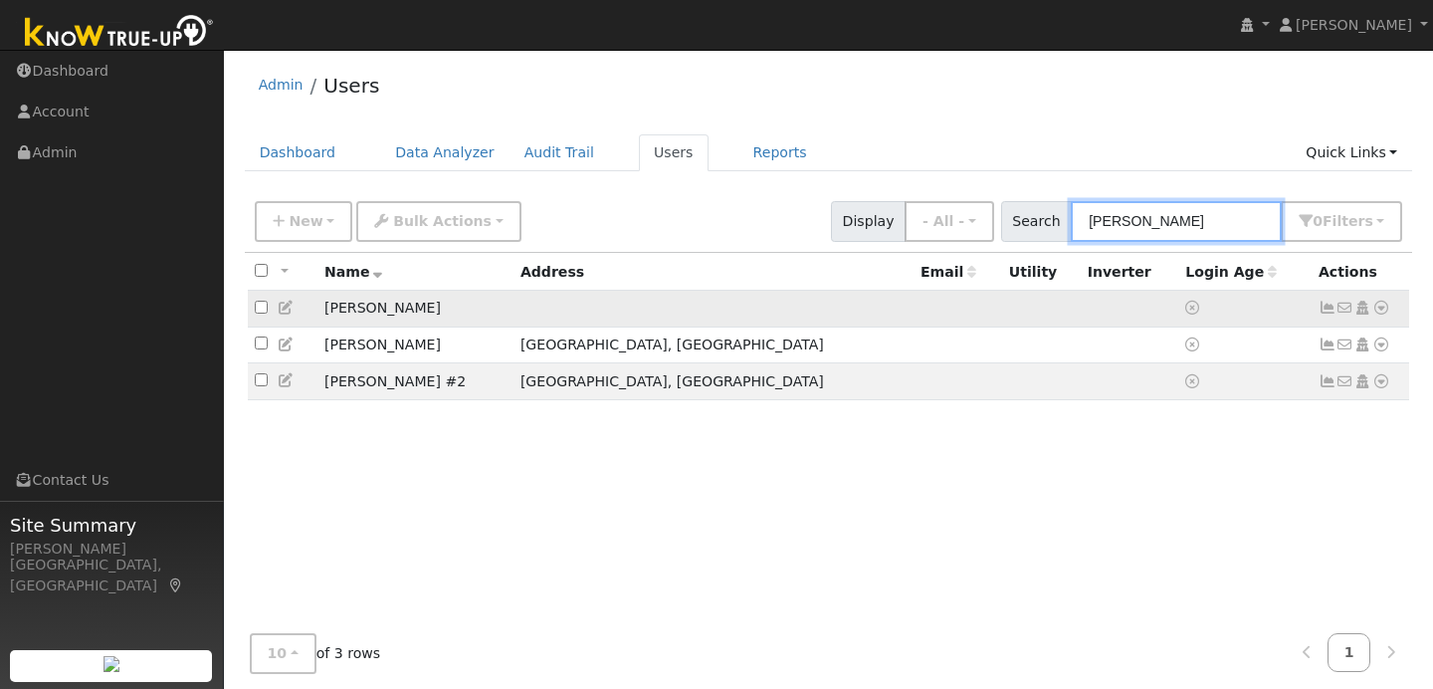
type input "[PERSON_NAME]"
click at [1386, 311] on icon at bounding box center [1381, 307] width 18 height 14
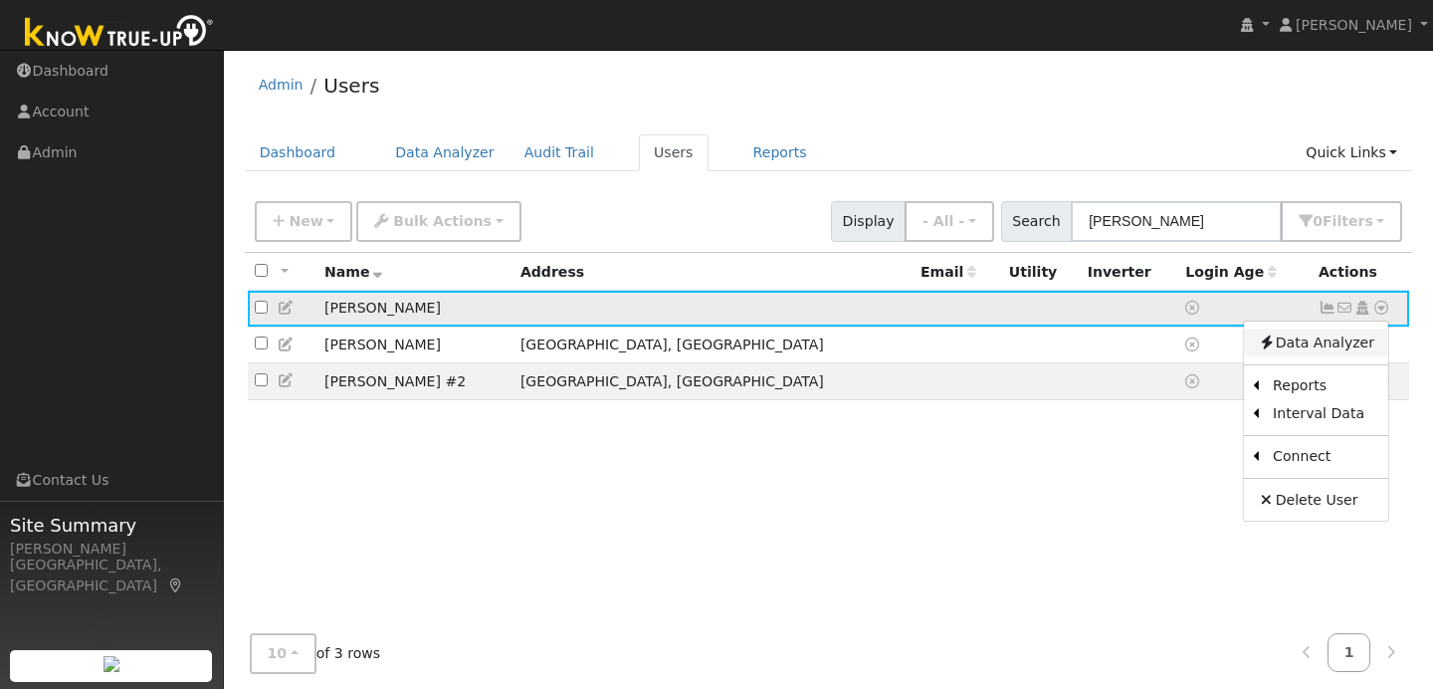
click at [1317, 354] on link "Data Analyzer" at bounding box center [1316, 342] width 144 height 28
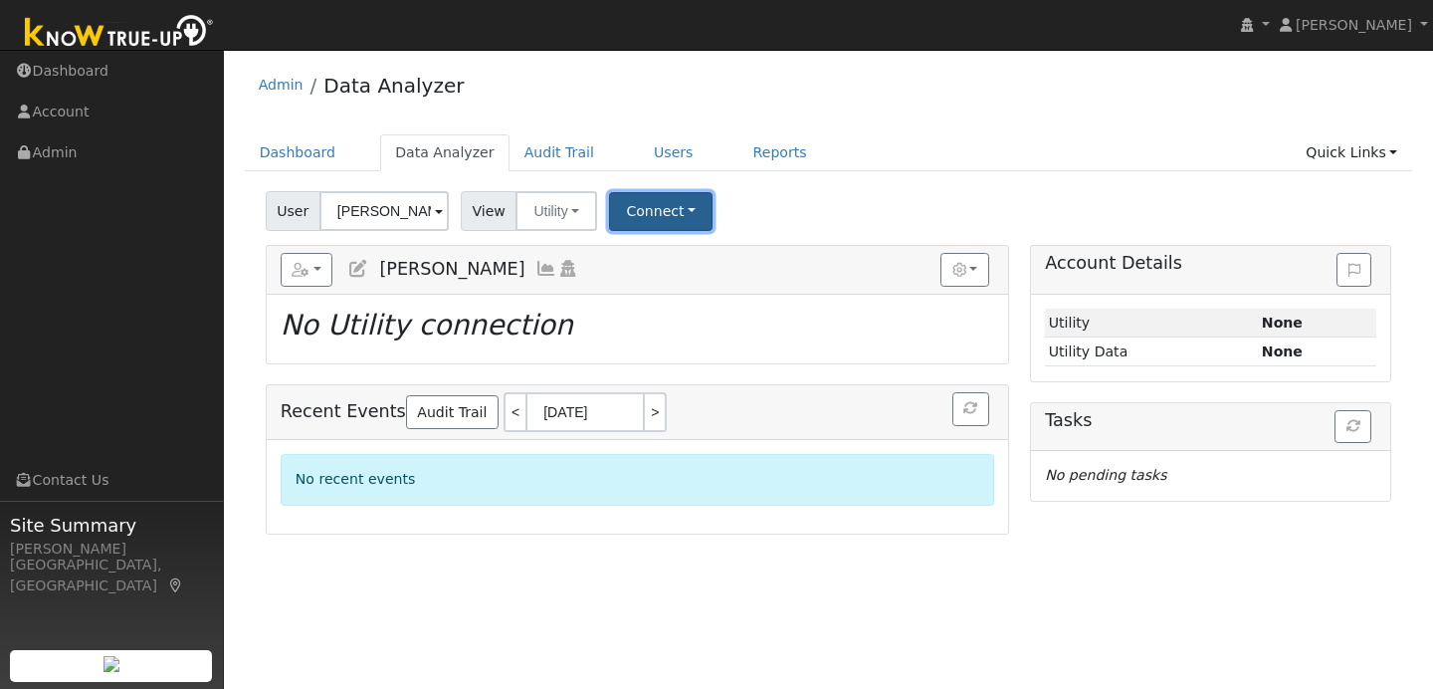
click at [703, 215] on button "Connect" at bounding box center [660, 211] width 103 height 39
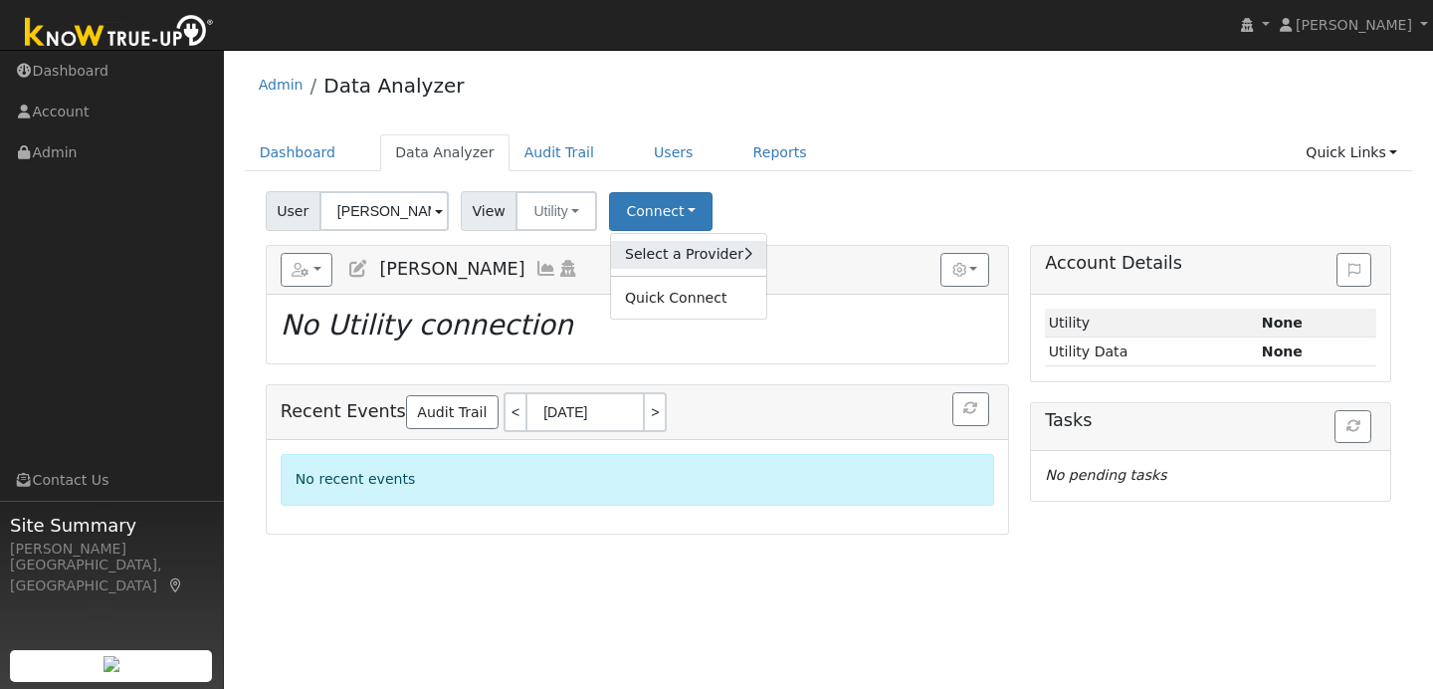
click at [712, 263] on link "Select a Provider" at bounding box center [688, 255] width 155 height 28
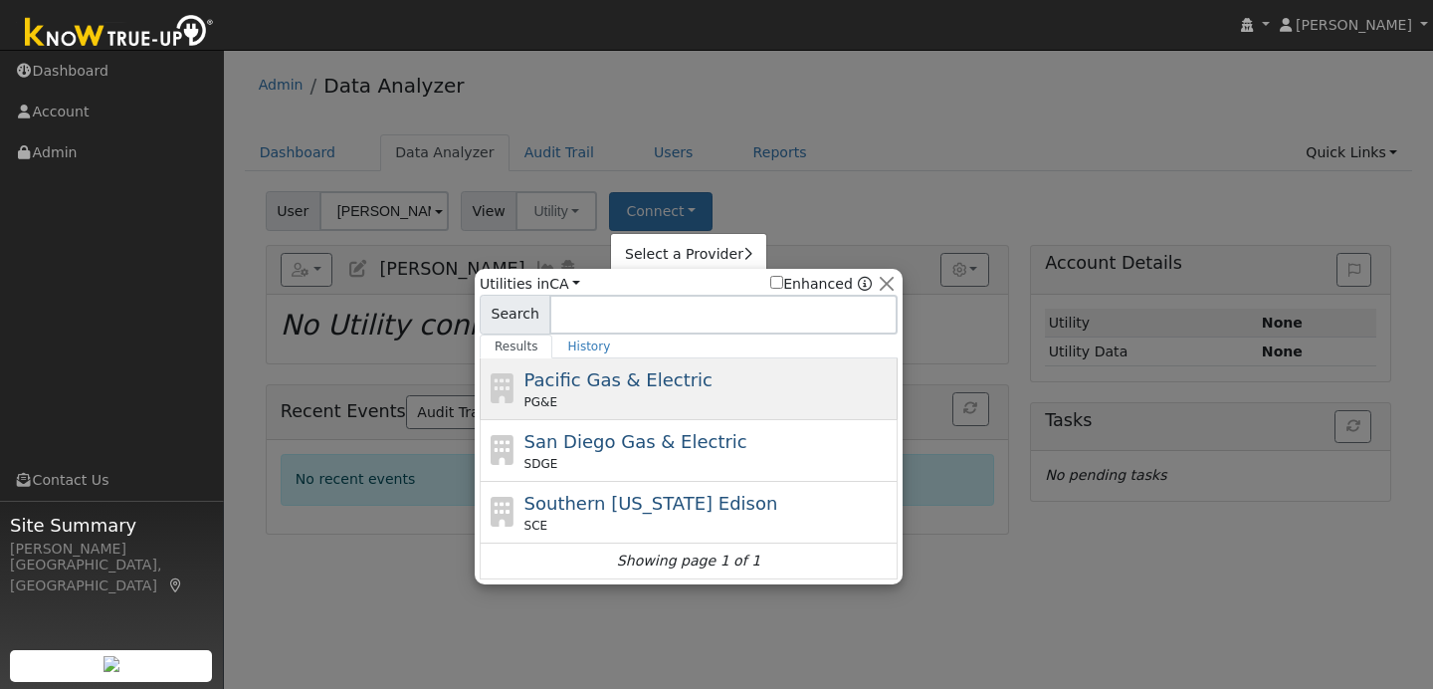
click at [695, 383] on div "Pacific Gas & Electric PG&E" at bounding box center [708, 388] width 369 height 45
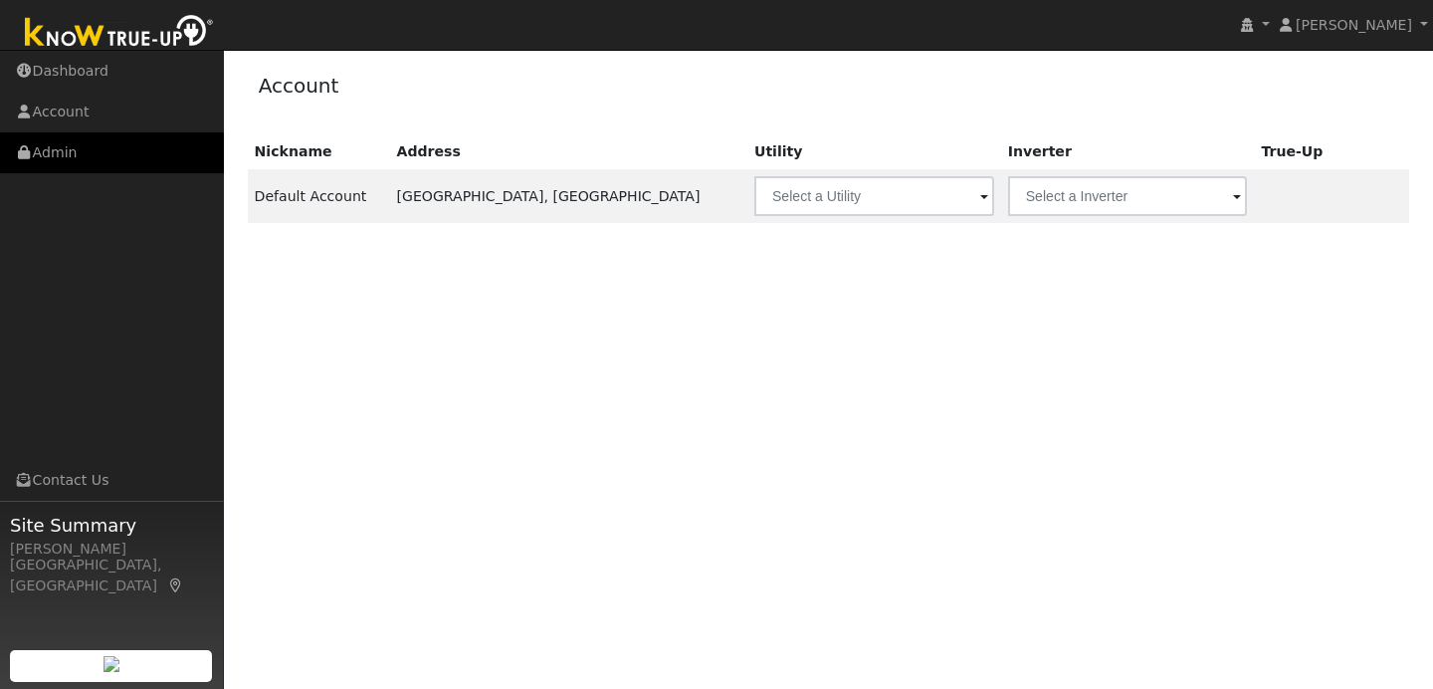
click at [169, 160] on link "Admin" at bounding box center [112, 152] width 224 height 41
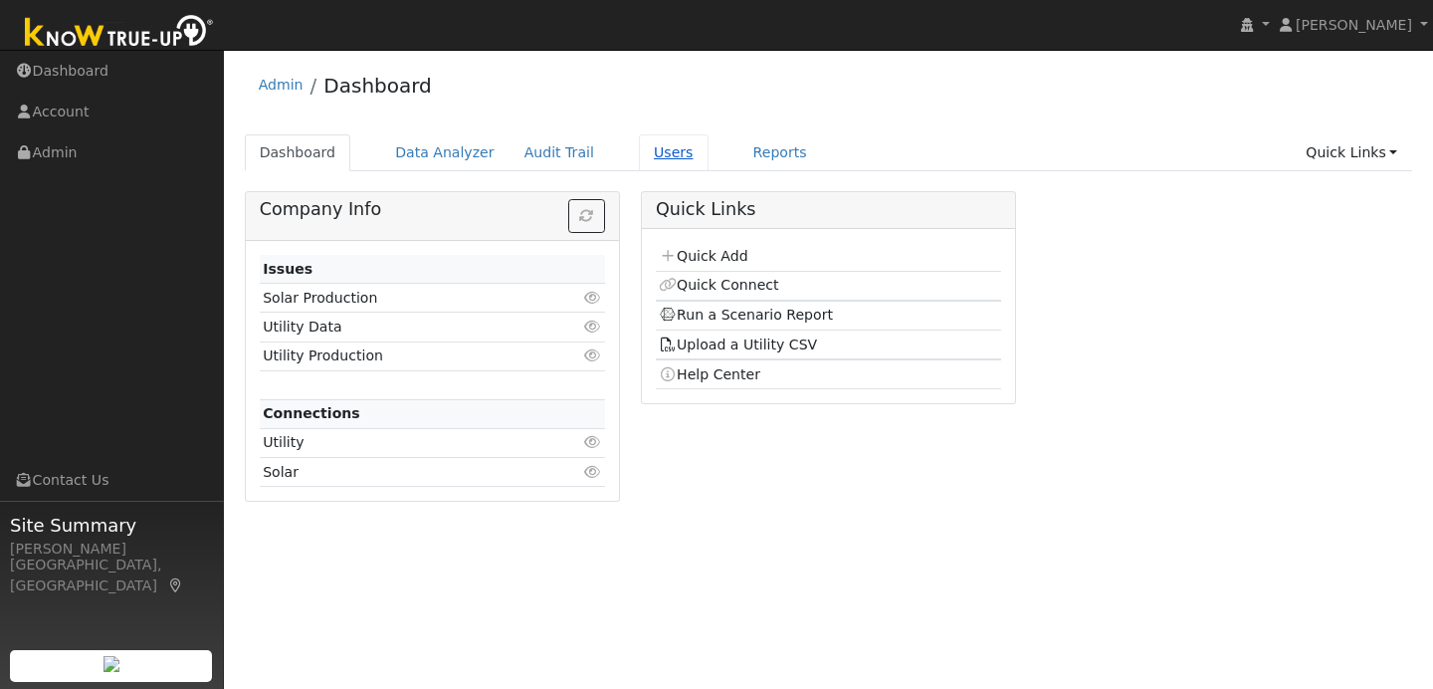
click at [662, 155] on link "Users" at bounding box center [674, 152] width 70 height 37
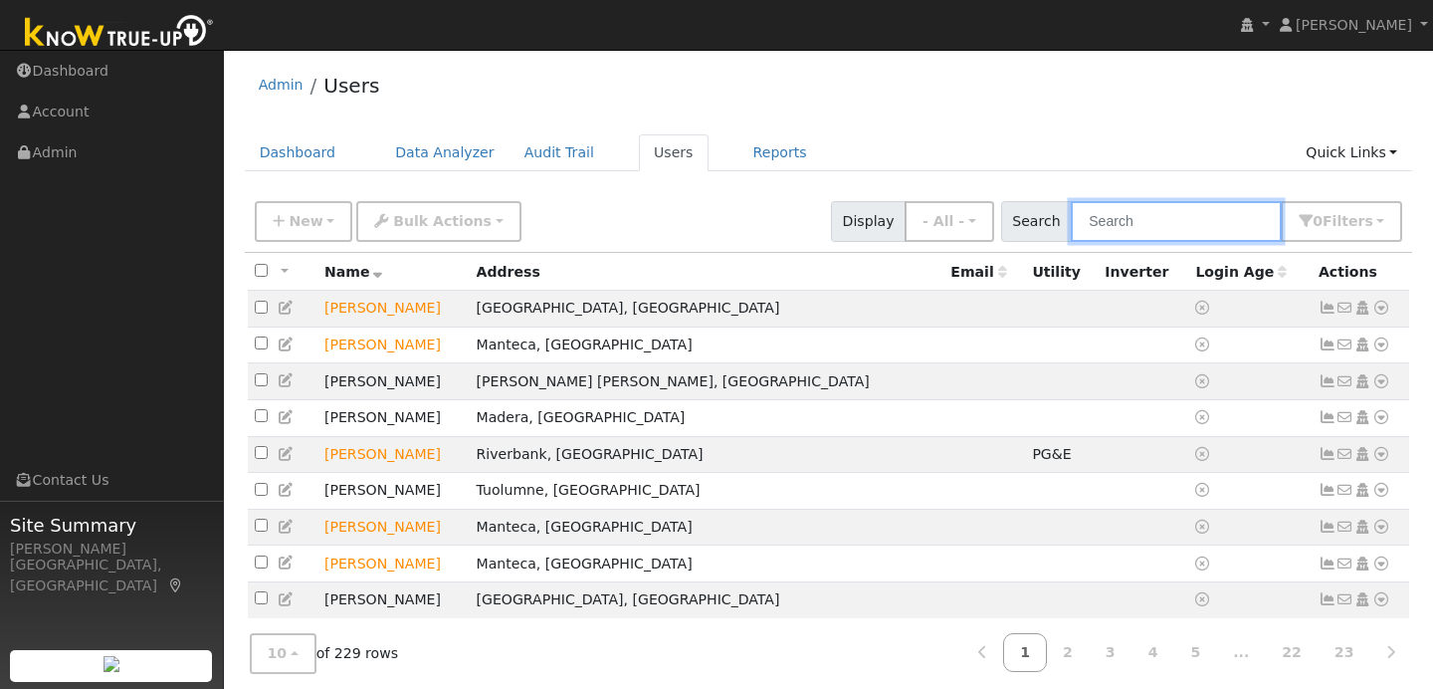
click at [1106, 218] on input "text" at bounding box center [1176, 221] width 211 height 41
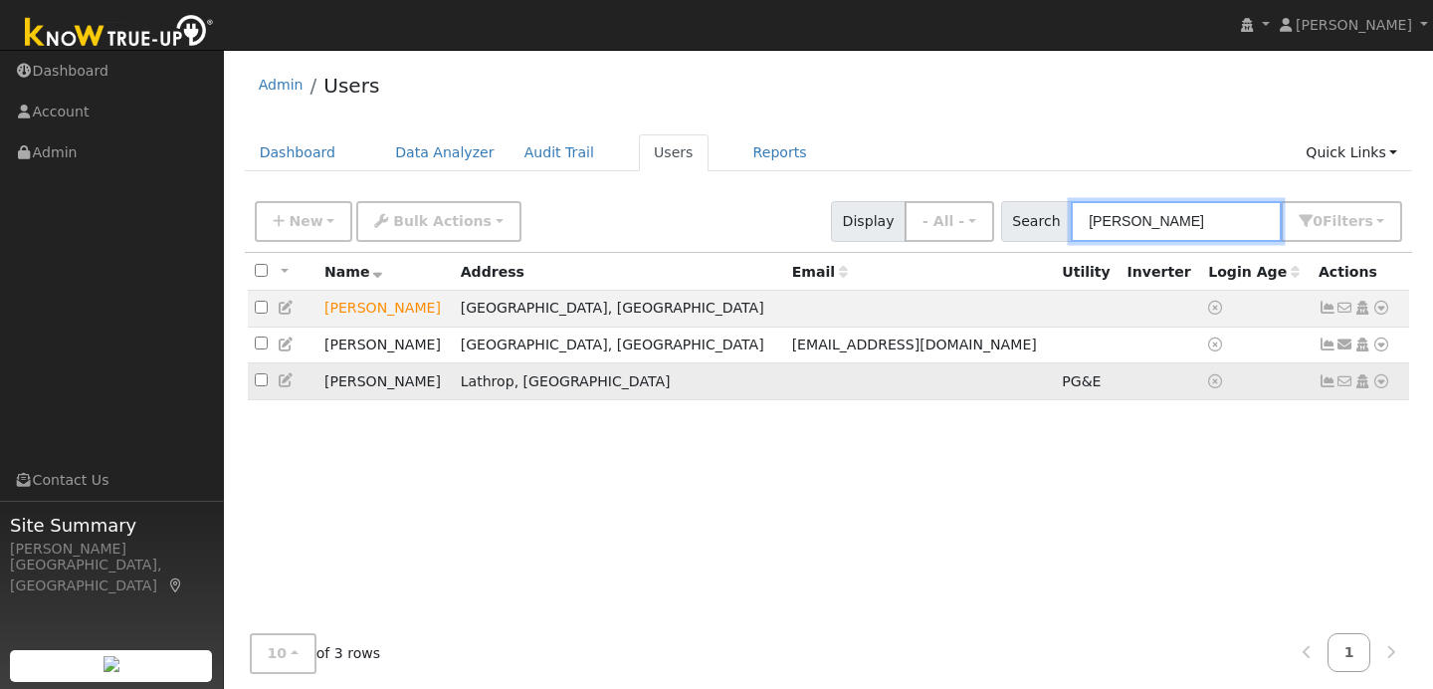
type input "smith"
click at [1392, 387] on td "No email address Send Email... Copy a Link Reset Password Open Access Data Anal…" at bounding box center [1360, 381] width 99 height 37
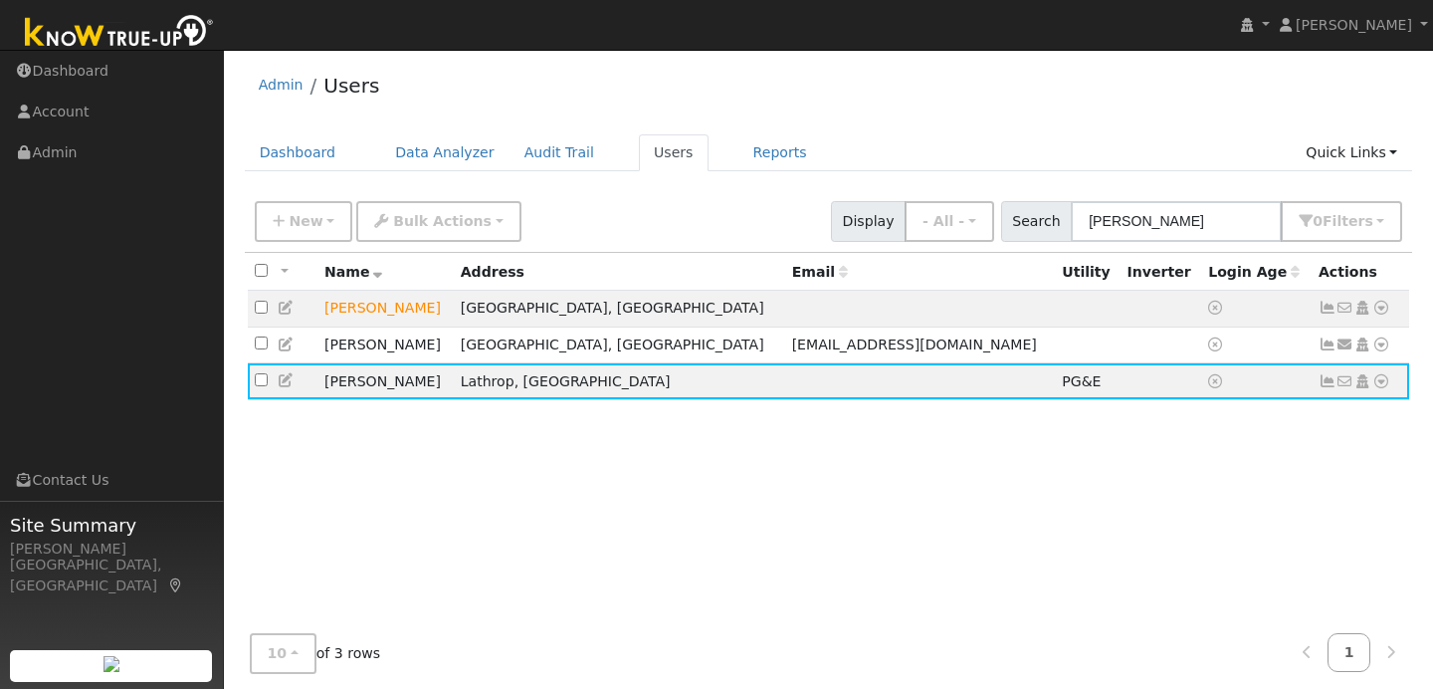
click at [1387, 421] on div "All None All on page None on page Name Address Email Utility Inverter Login Age…" at bounding box center [829, 459] width 1168 height 413
click at [1385, 395] on td "No email address Send Email... Copy a Link Reset Password Open Access Data Anal…" at bounding box center [1360, 381] width 99 height 37
click at [1387, 385] on icon at bounding box center [1381, 381] width 18 height 14
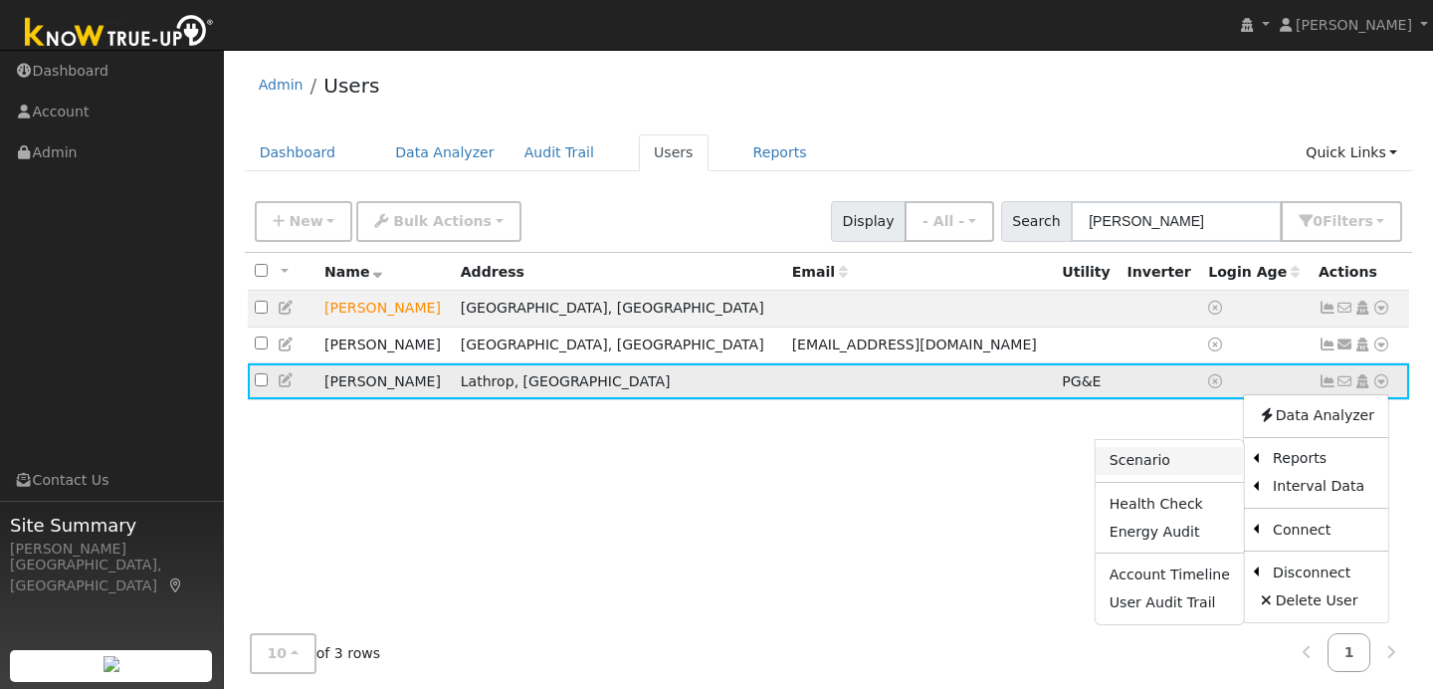
click at [1218, 465] on link "Scenario" at bounding box center [1170, 461] width 148 height 28
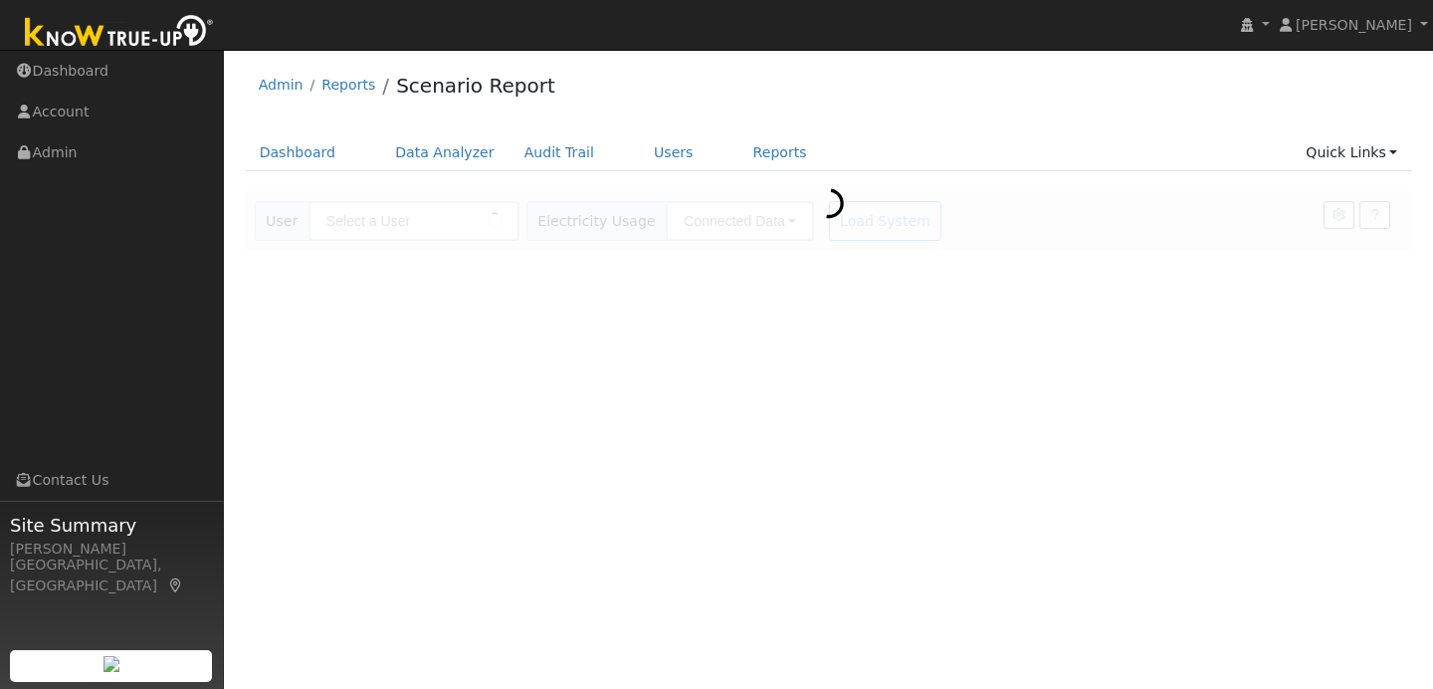
type input "[PERSON_NAME]"
click at [924, 175] on div "Dashboard Data Analyzer Audit Trail Users Reports Quick Links Quick Add Quick C…" at bounding box center [829, 162] width 1168 height 57
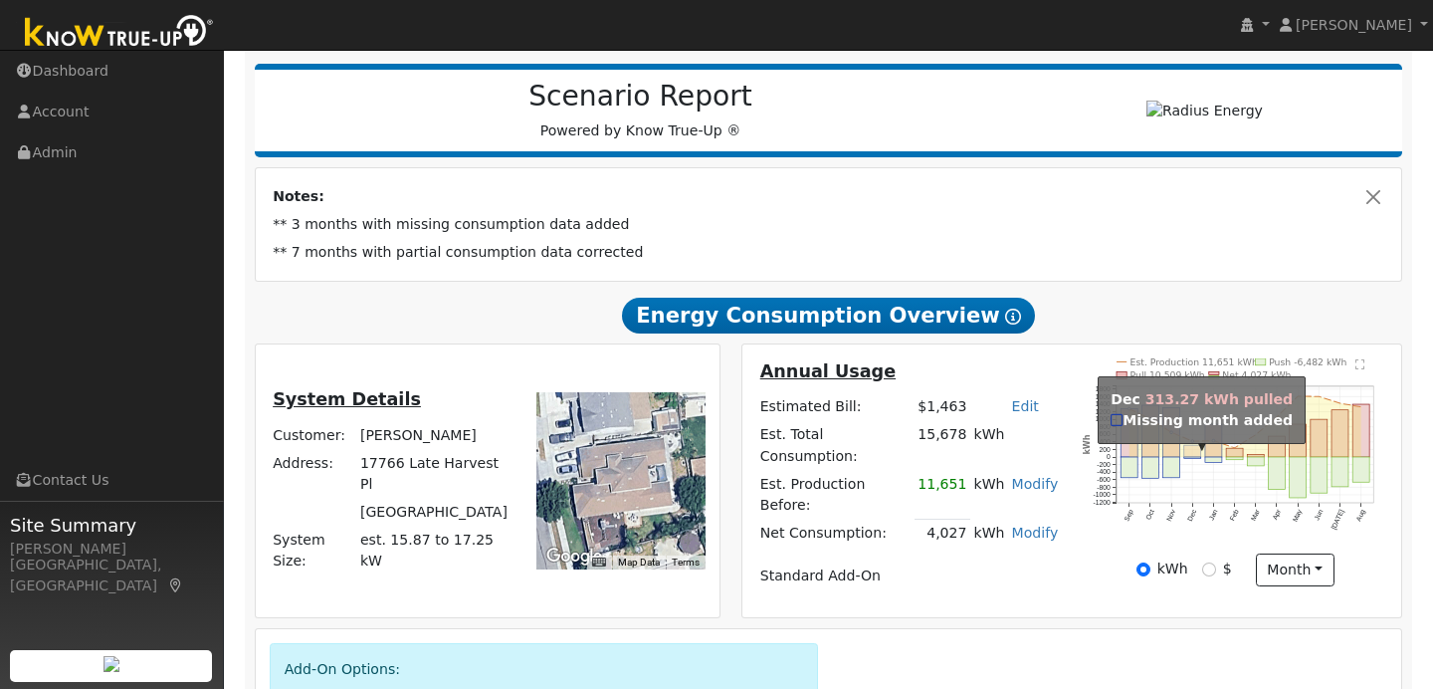
scroll to position [238, 0]
